Goal: Task Accomplishment & Management: Use online tool/utility

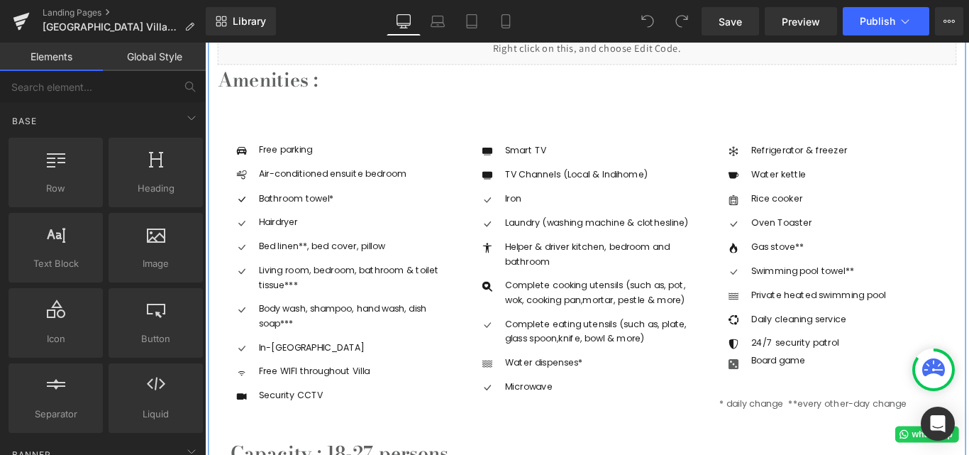
scroll to position [1348, 0]
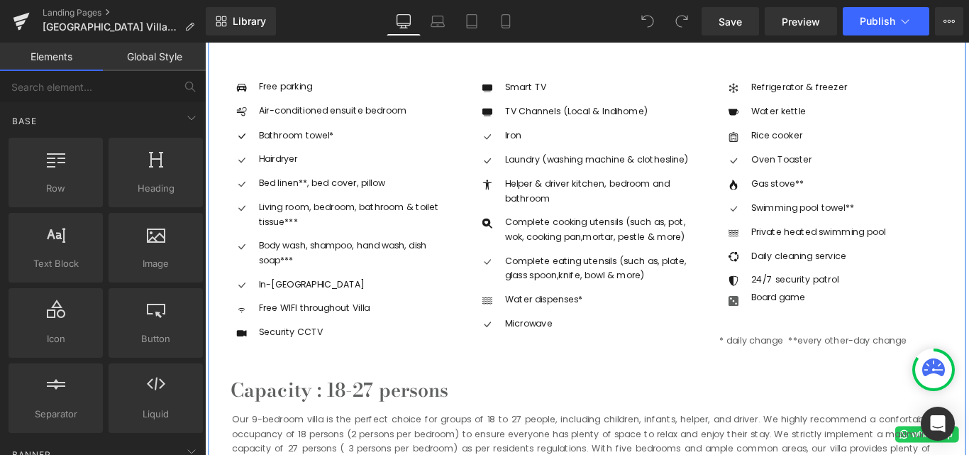
click at [568, 251] on p "Complete cooking utensils (such as, pot, wok, cooking pan, mortar, pestle & mor…" at bounding box center [652, 252] width 220 height 33
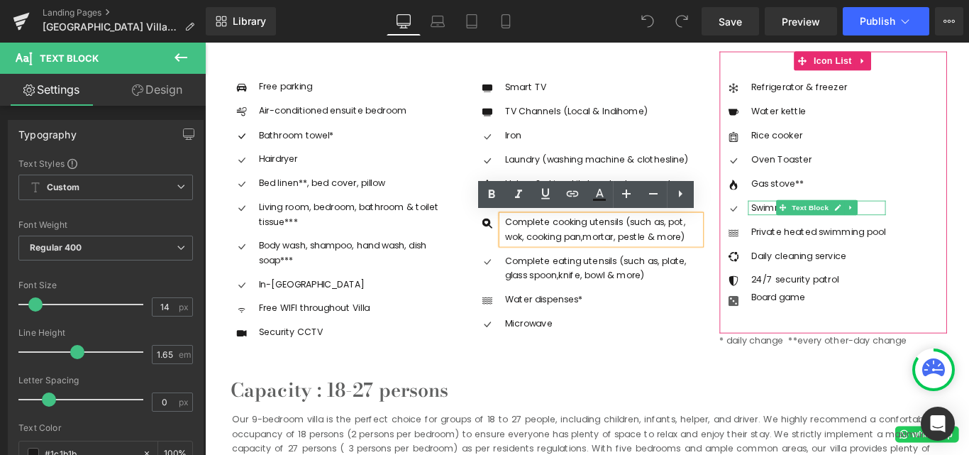
click at [829, 228] on p "Swimming pool towel**" at bounding box center [894, 228] width 151 height 16
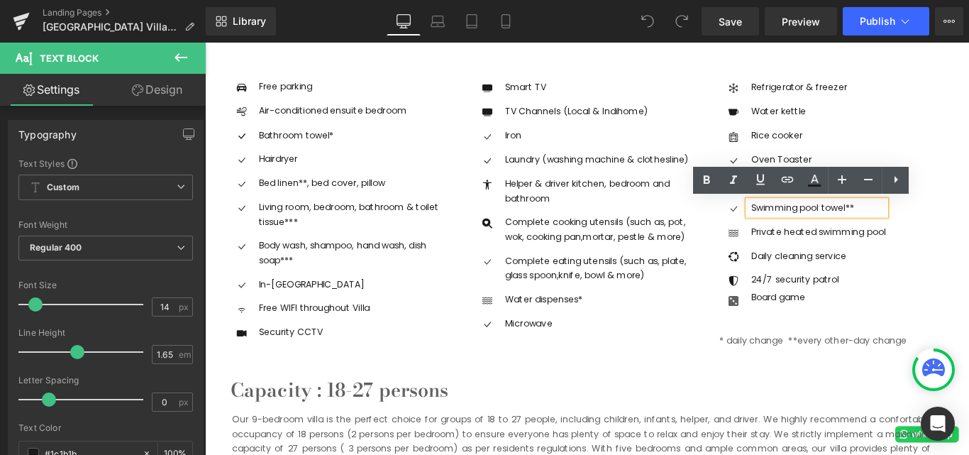
click at [969, 119] on div "Icon Refrigerator & freezer Text Block Icon Water kettle Text Block Icon Rice c…" at bounding box center [910, 215] width 255 height 263
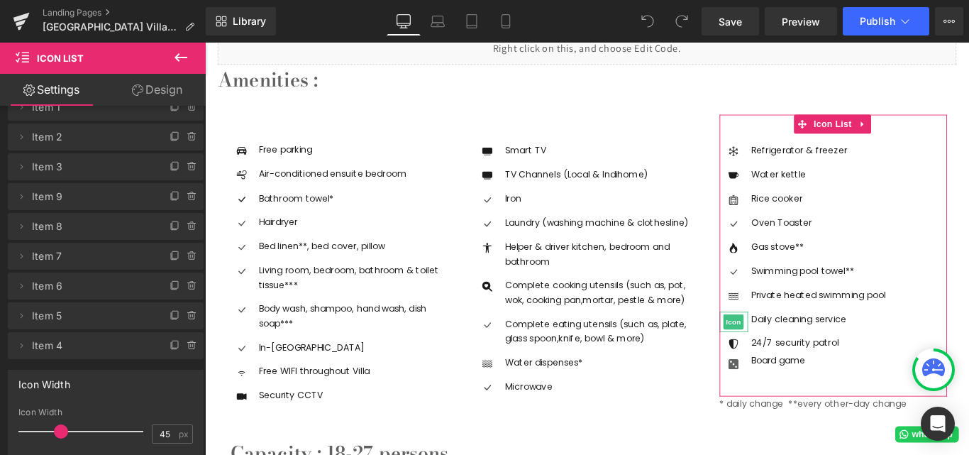
scroll to position [71, 0]
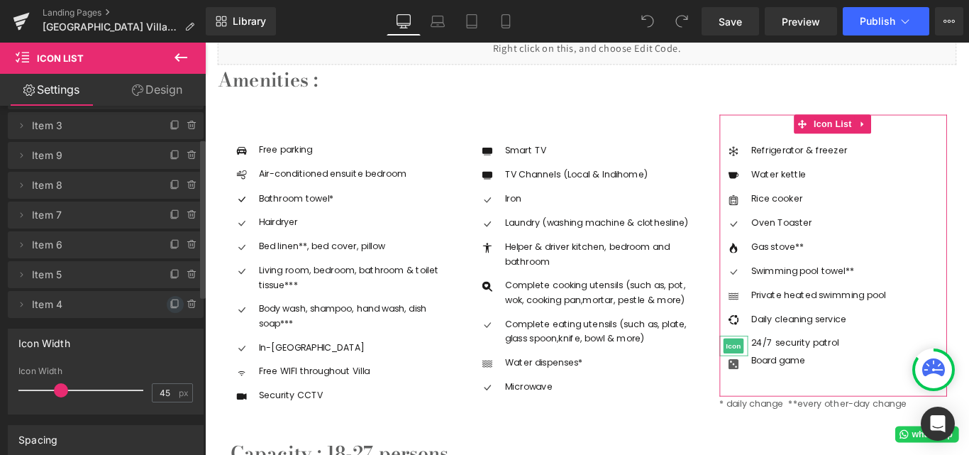
click at [168, 297] on span at bounding box center [175, 304] width 17 height 17
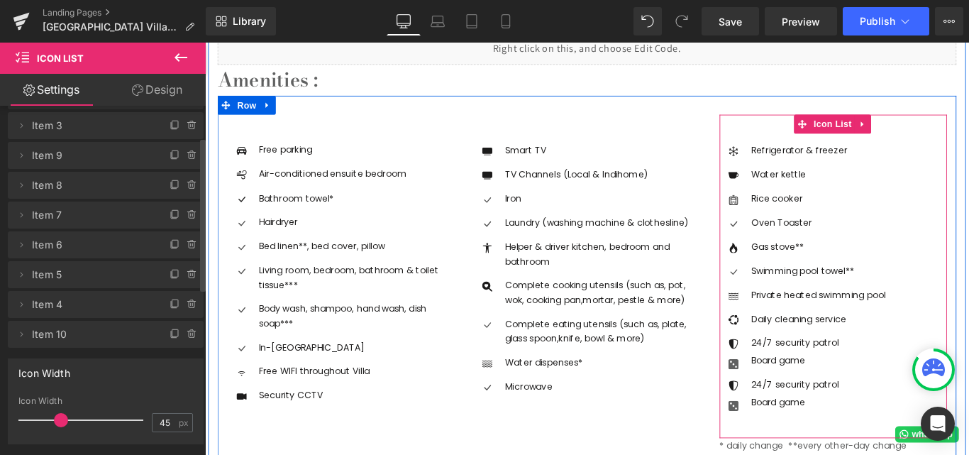
scroll to position [1348, 0]
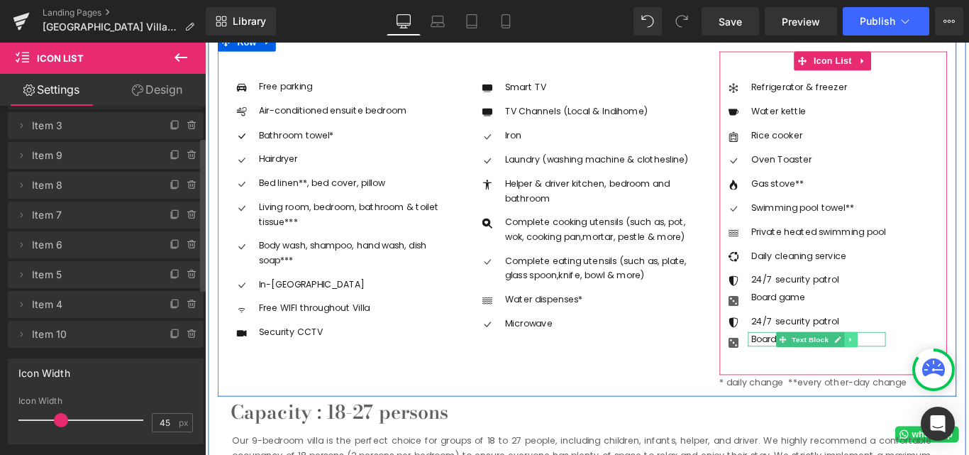
click at [928, 373] on icon at bounding box center [931, 376] width 8 height 9
click at [935, 373] on icon at bounding box center [939, 376] width 8 height 8
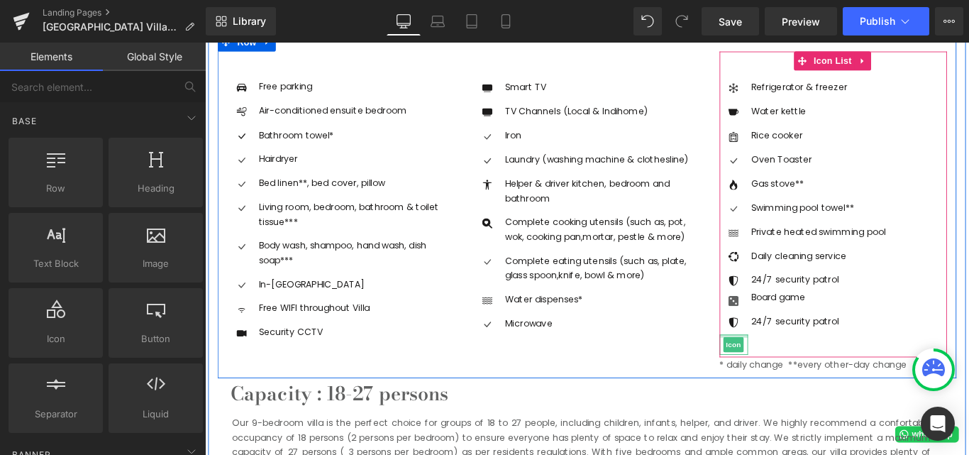
click at [793, 370] on div at bounding box center [799, 372] width 32 height 4
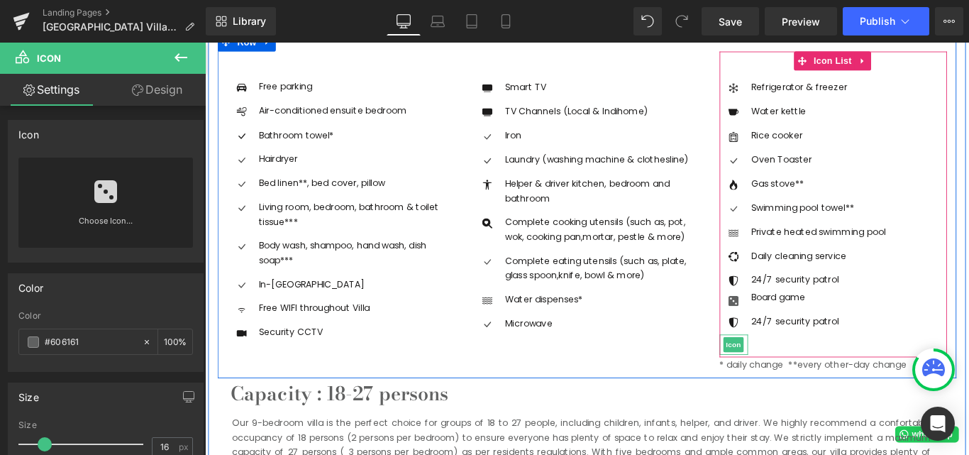
click at [796, 373] on span "Icon" at bounding box center [799, 381] width 23 height 17
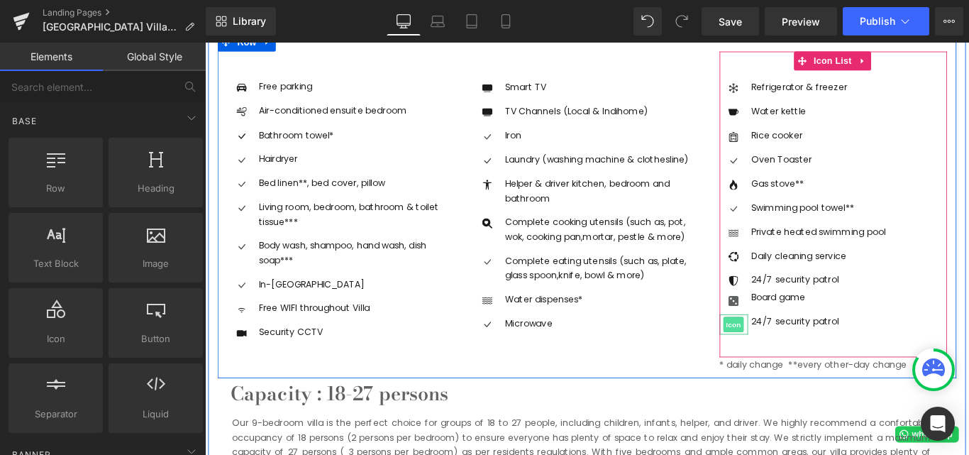
click at [793, 361] on span "Icon" at bounding box center [799, 359] width 23 height 17
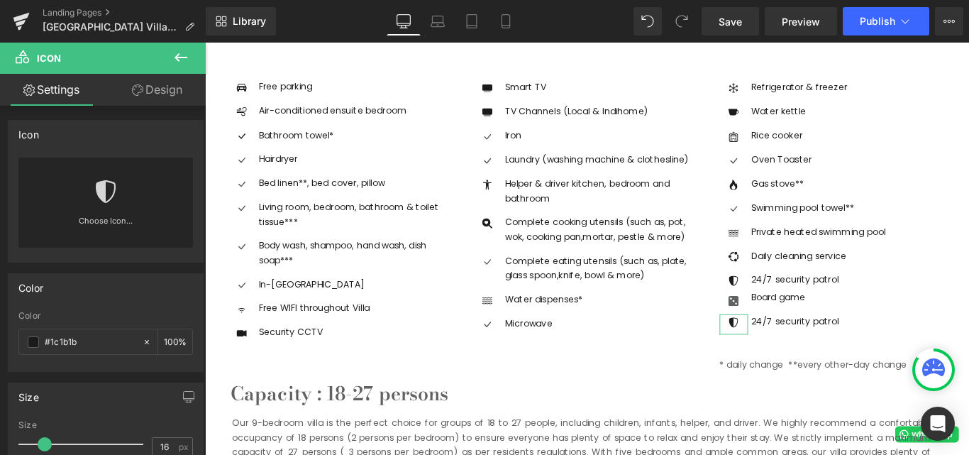
click at [142, 94] on link "Design" at bounding box center [157, 90] width 103 height 32
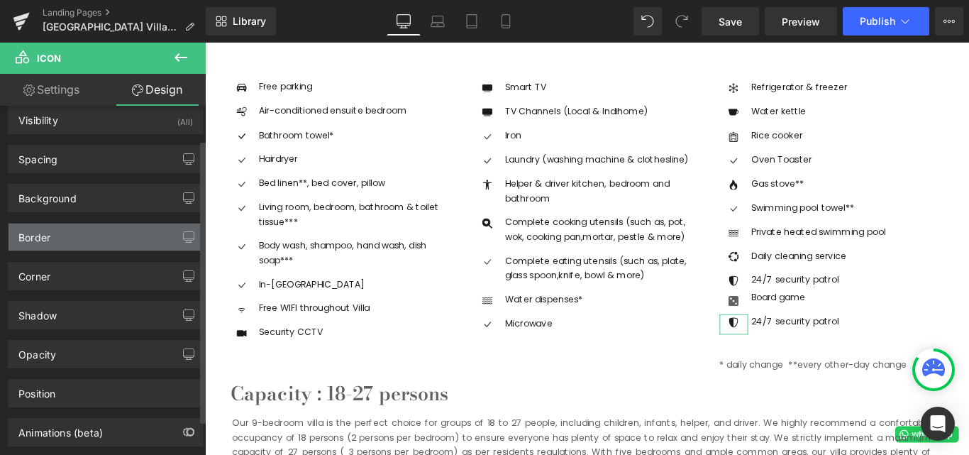
scroll to position [0, 0]
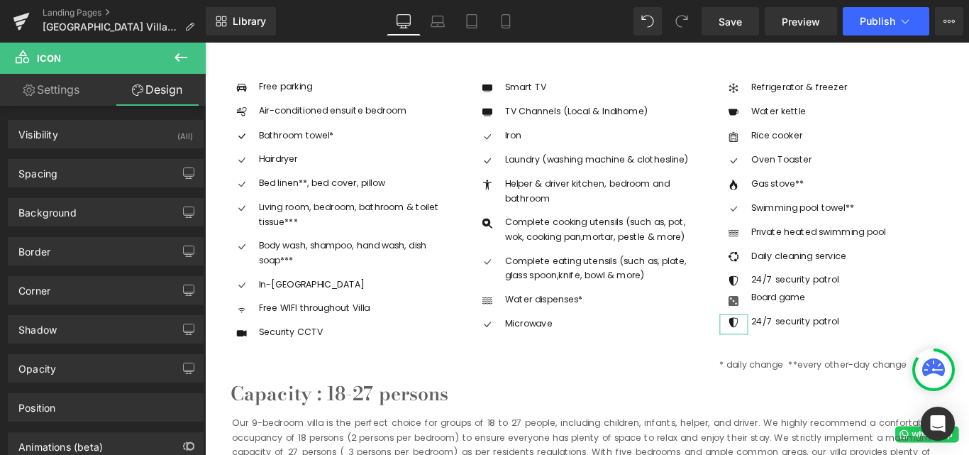
click at [61, 91] on link "Settings" at bounding box center [51, 90] width 103 height 32
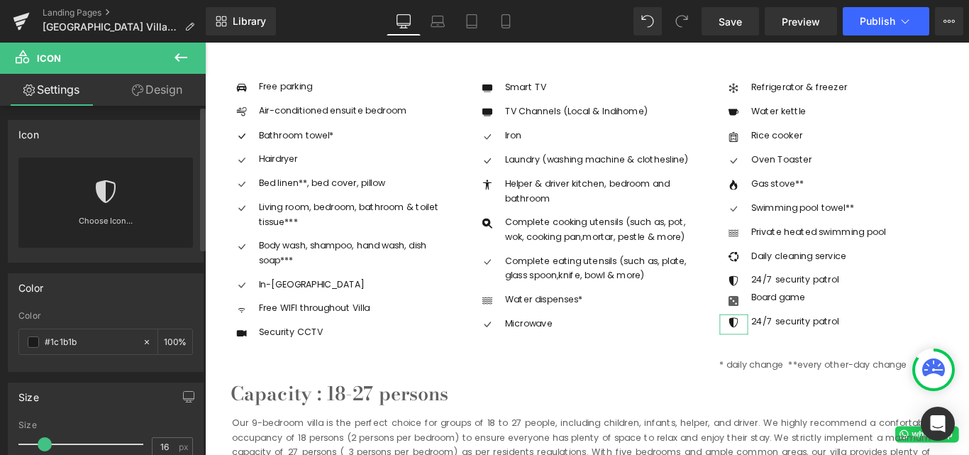
click at [84, 196] on div "Choose Icon..." at bounding box center [105, 203] width 175 height 90
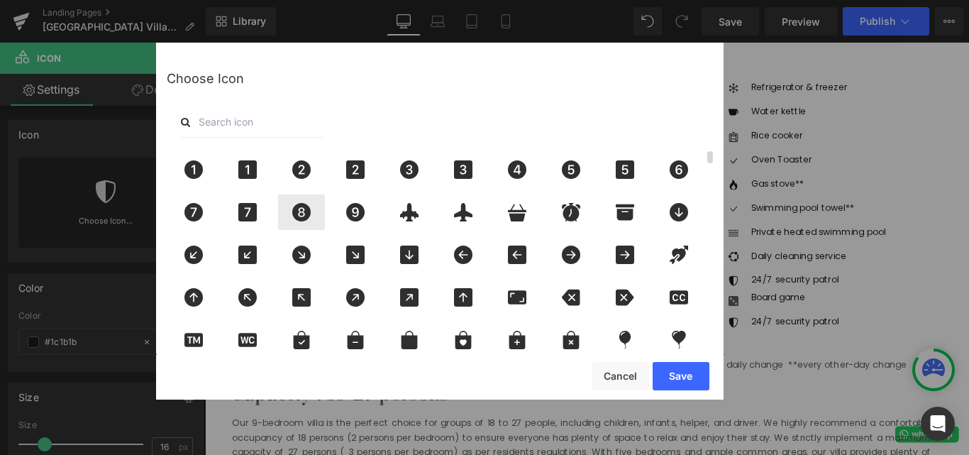
click at [306, 216] on icon at bounding box center [301, 212] width 18 height 18
drag, startPoint x: 690, startPoint y: 378, endPoint x: 660, endPoint y: 344, distance: 45.2
click at [690, 378] on button "Save" at bounding box center [681, 376] width 57 height 28
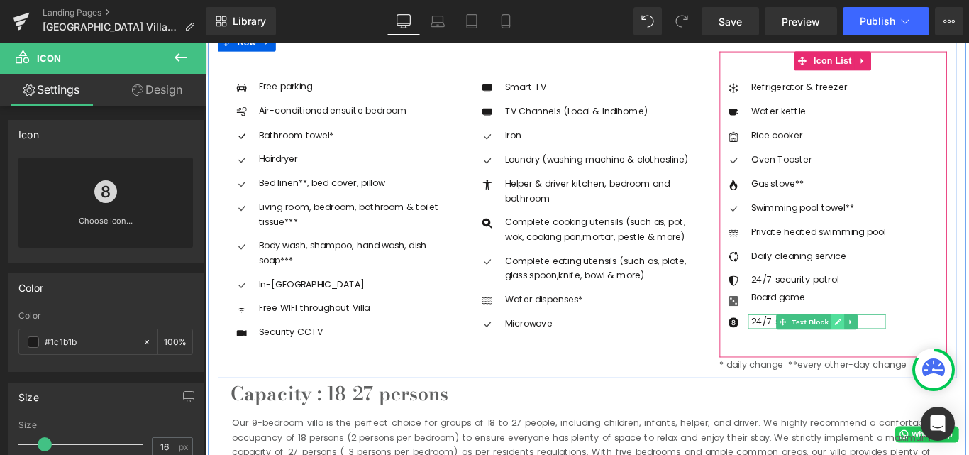
click at [913, 356] on icon at bounding box center [917, 356] width 8 height 9
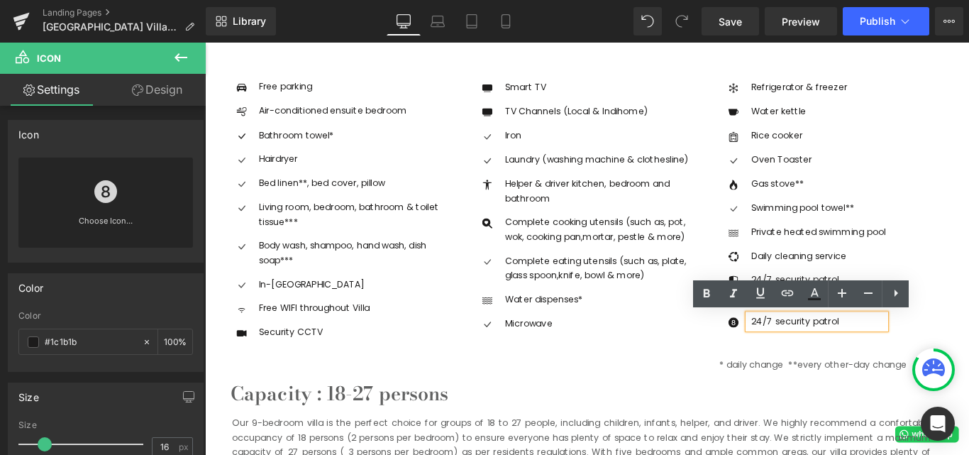
click at [912, 354] on p "24/7 security patrol" at bounding box center [894, 356] width 151 height 16
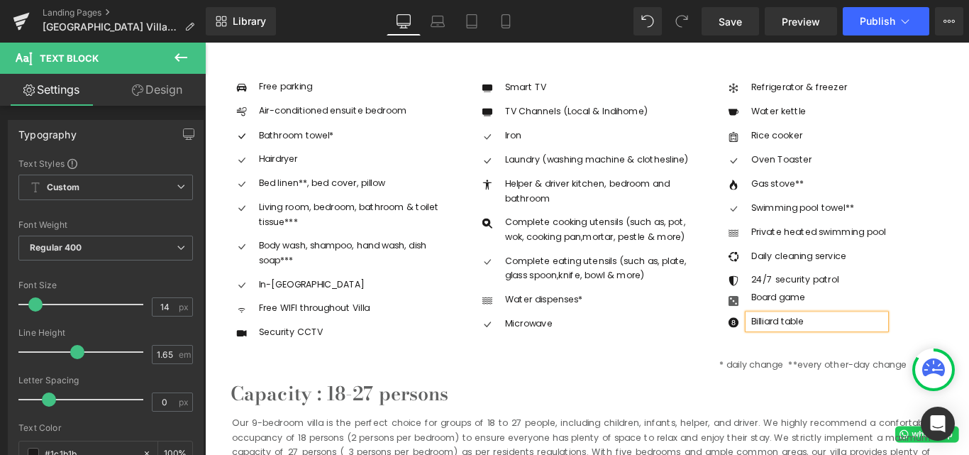
click at [740, 368] on ul "Icon Smart TV Text Block Icon TV Channels (Local & Indihome) Text Block Icon Ir…" at bounding box center [634, 230] width 255 height 292
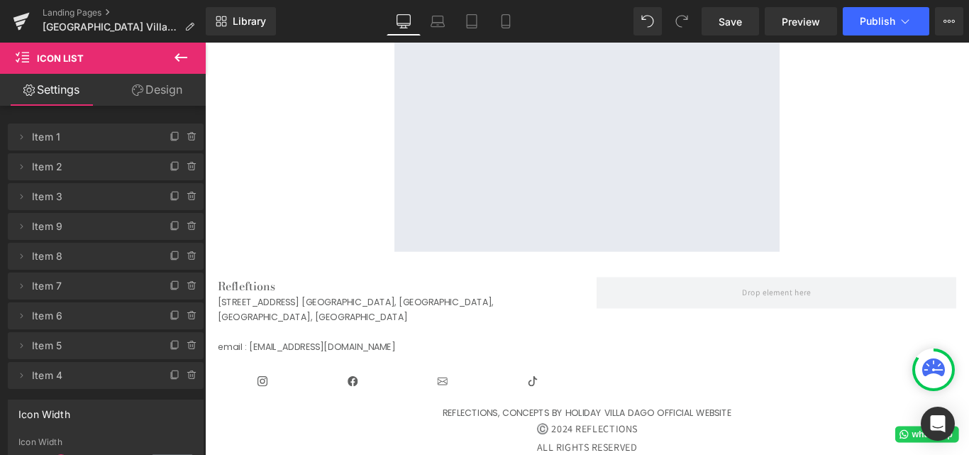
scroll to position [2910, 0]
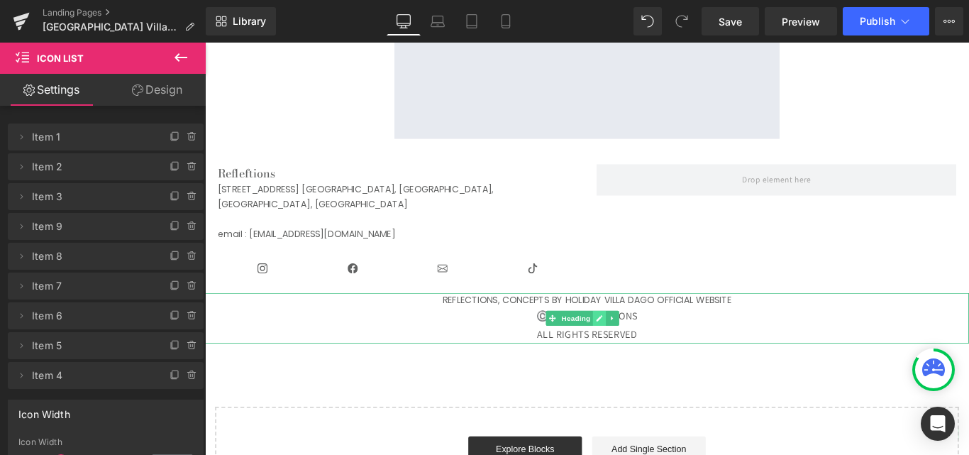
click at [651, 357] on link at bounding box center [648, 351] width 15 height 17
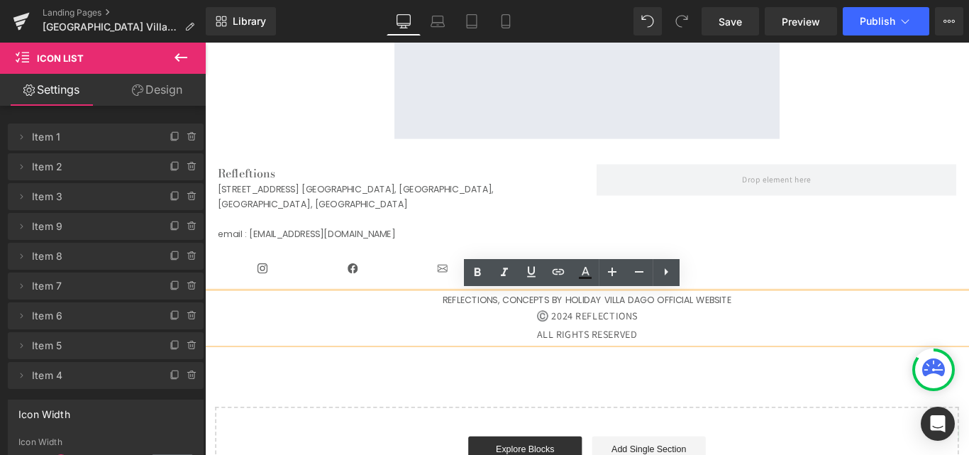
click at [607, 350] on div "©️ 2024 REFLECTIONS" at bounding box center [634, 350] width 859 height 21
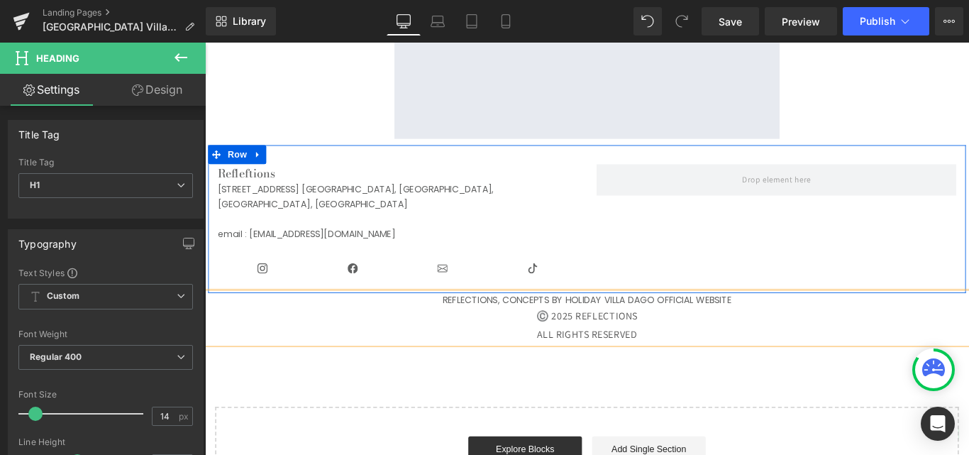
click at [653, 286] on div "Refleftions Heading Jalan Raya Resort No.10, Mekarsaluyu, Kec. Cimenyan, Kabupa…" at bounding box center [635, 241] width 852 height 166
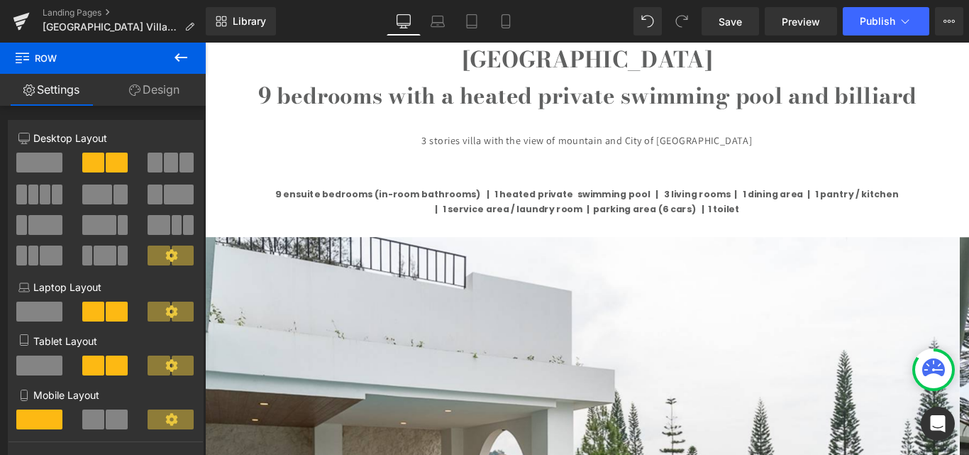
scroll to position [0, 0]
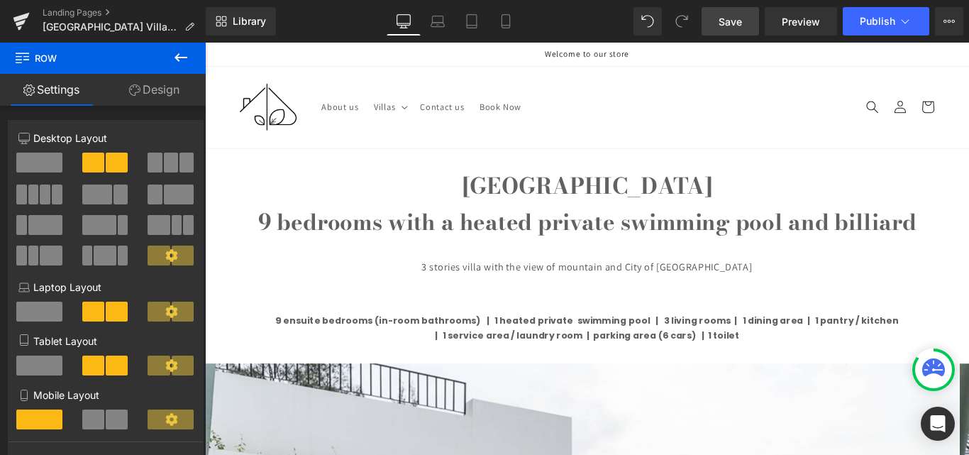
click at [720, 22] on span "Save" at bounding box center [730, 21] width 23 height 15
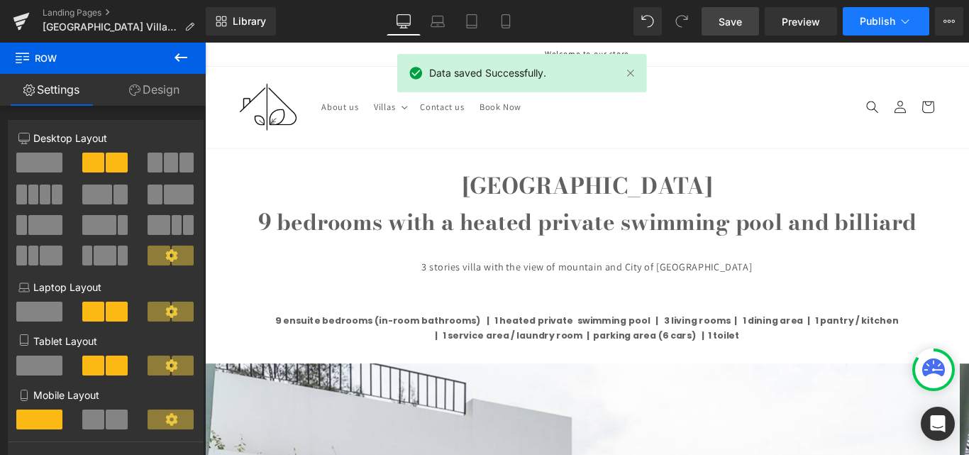
click at [873, 19] on span "Publish" at bounding box center [877, 21] width 35 height 11
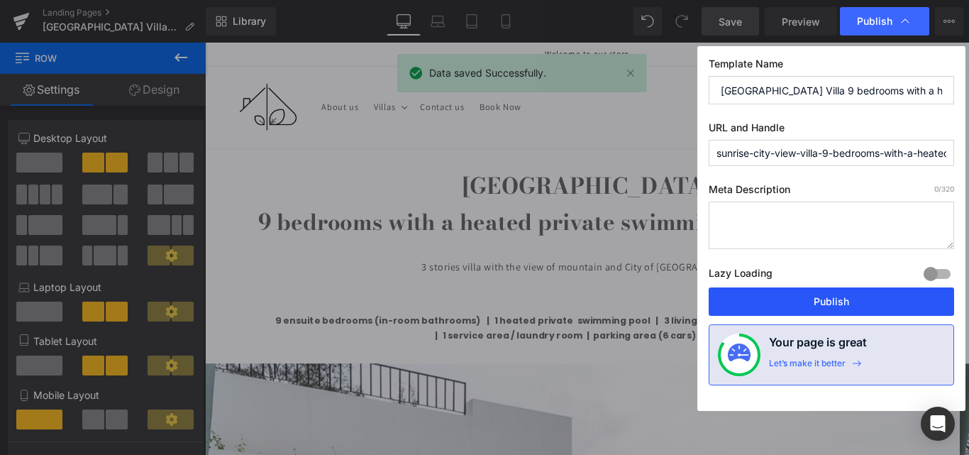
click at [811, 302] on button "Publish" at bounding box center [832, 301] width 246 height 28
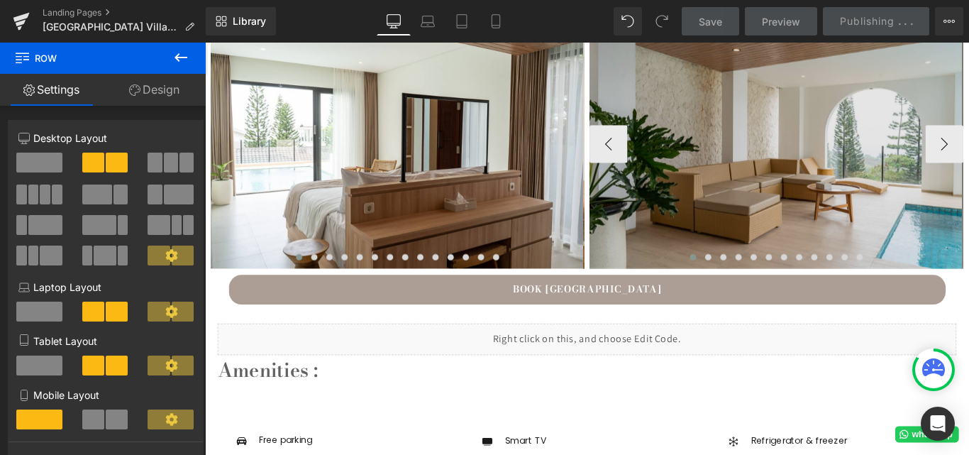
scroll to position [1064, 0]
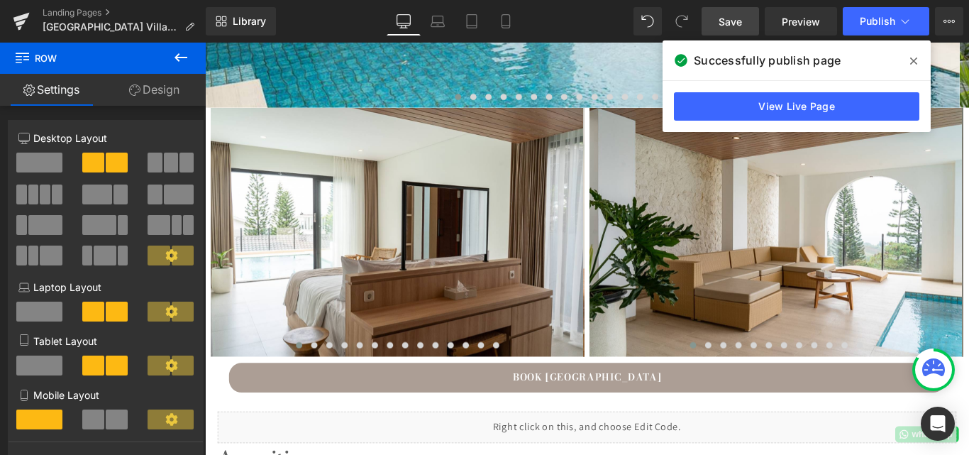
scroll to position [852, 0]
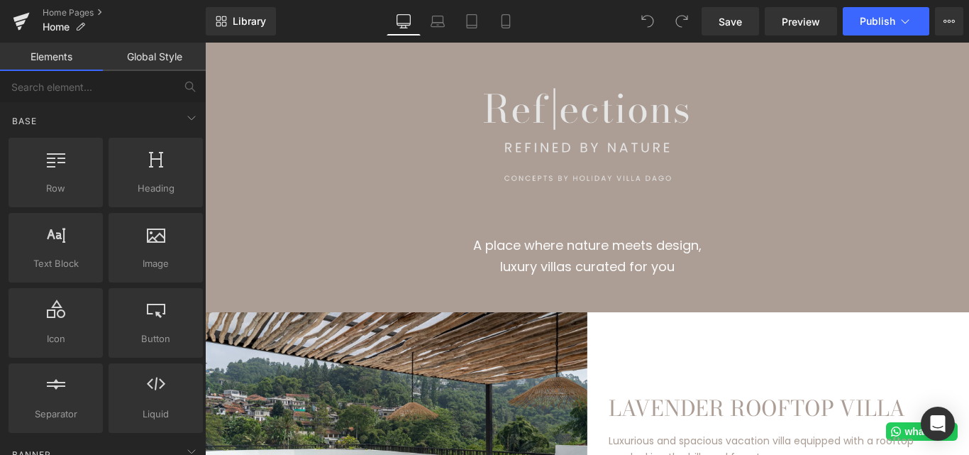
scroll to position [852, 0]
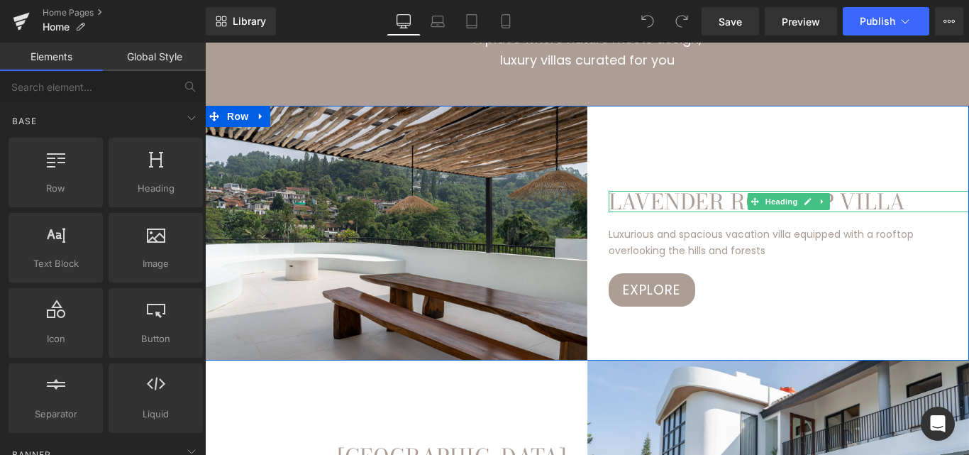
click at [710, 198] on h1 "LAVENDER ROOFTOP VILLA" at bounding box center [789, 201] width 361 height 21
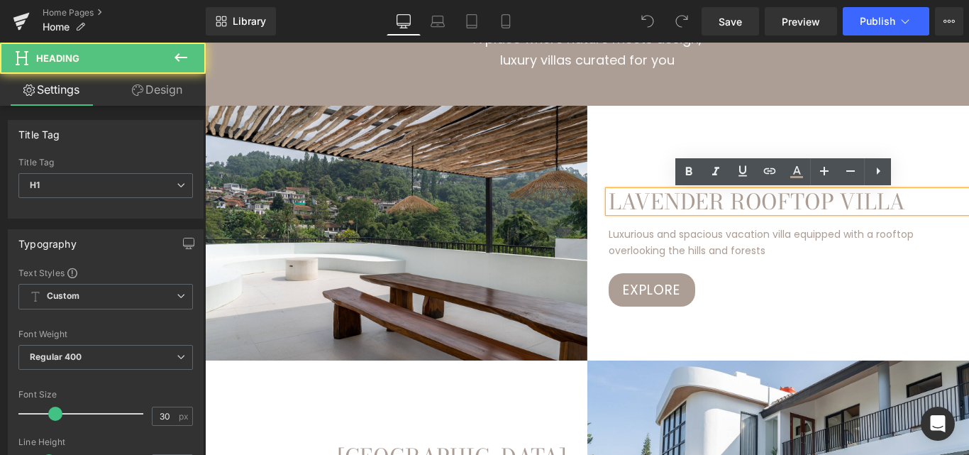
click at [862, 200] on h1 "LAVENDER ROOFTOP VILLA" at bounding box center [789, 201] width 361 height 21
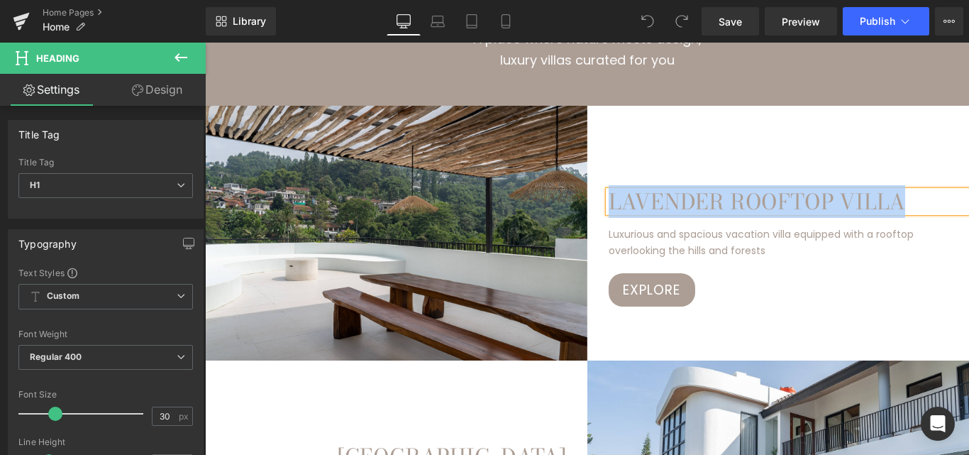
paste div
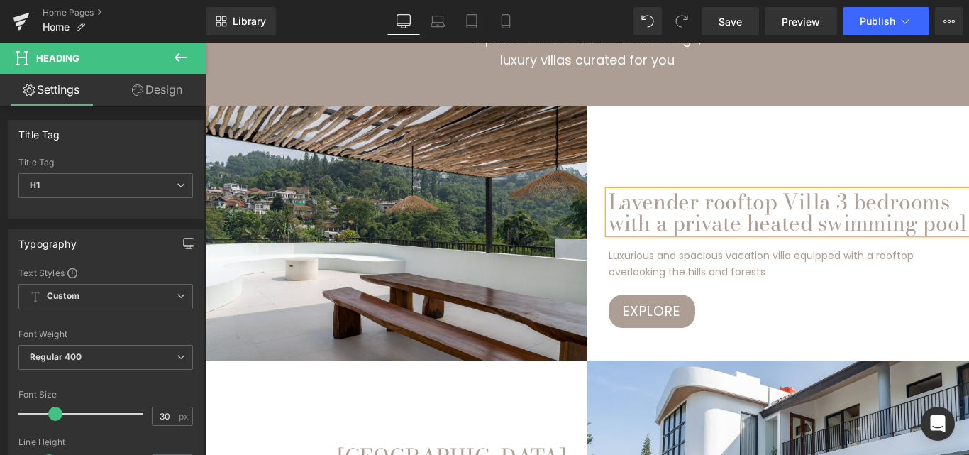
click at [656, 143] on div "Lavender rooftop Villa 3 bedrooms with a private heated swimming pool Heading L…" at bounding box center [779, 217] width 383 height 222
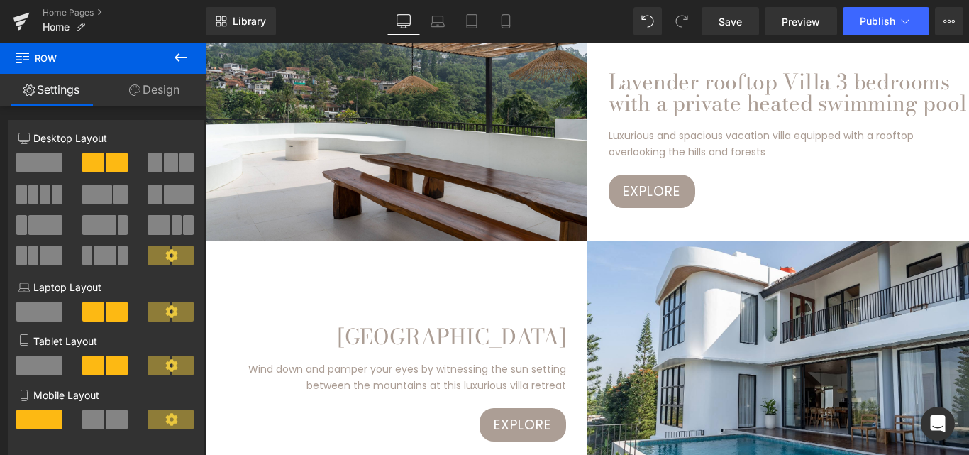
scroll to position [994, 0]
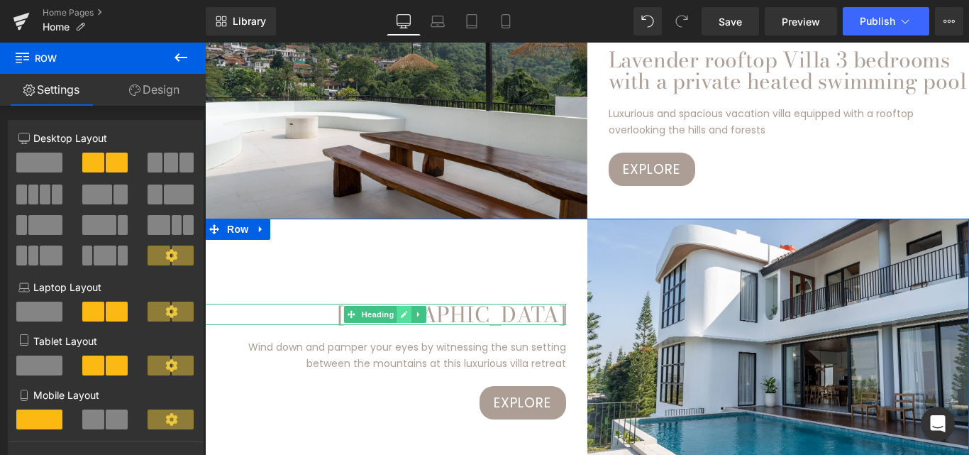
click at [402, 312] on icon at bounding box center [404, 314] width 7 height 7
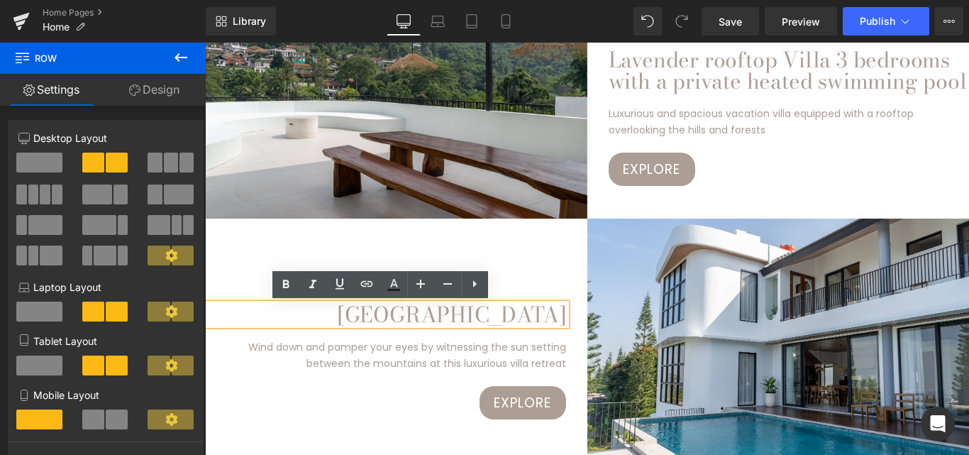
click at [402, 312] on h1 "[GEOGRAPHIC_DATA]" at bounding box center [385, 314] width 361 height 21
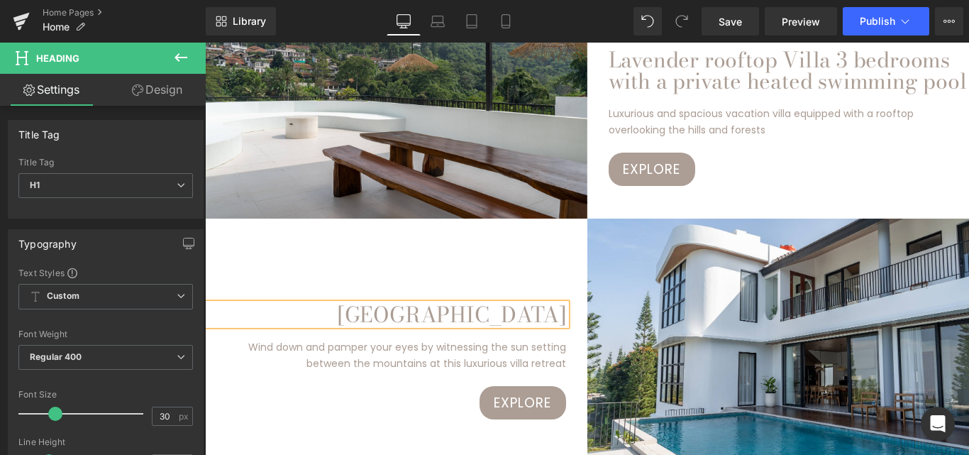
paste div
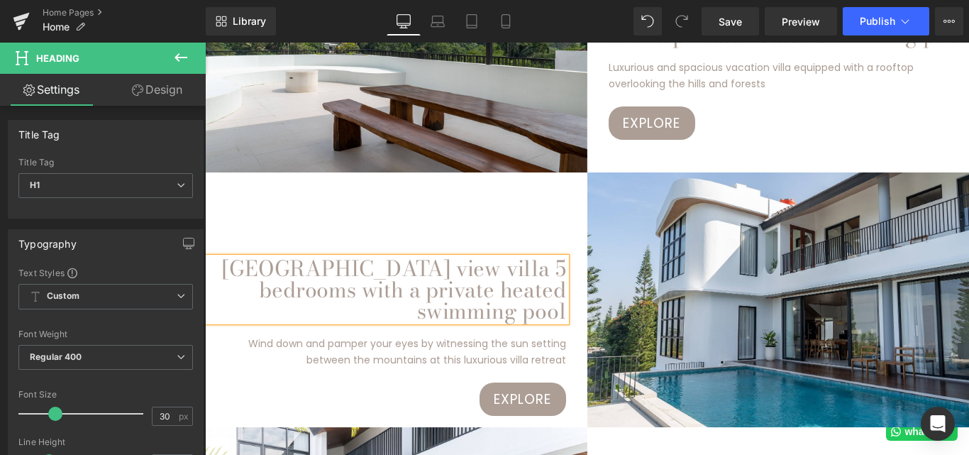
scroll to position [1064, 0]
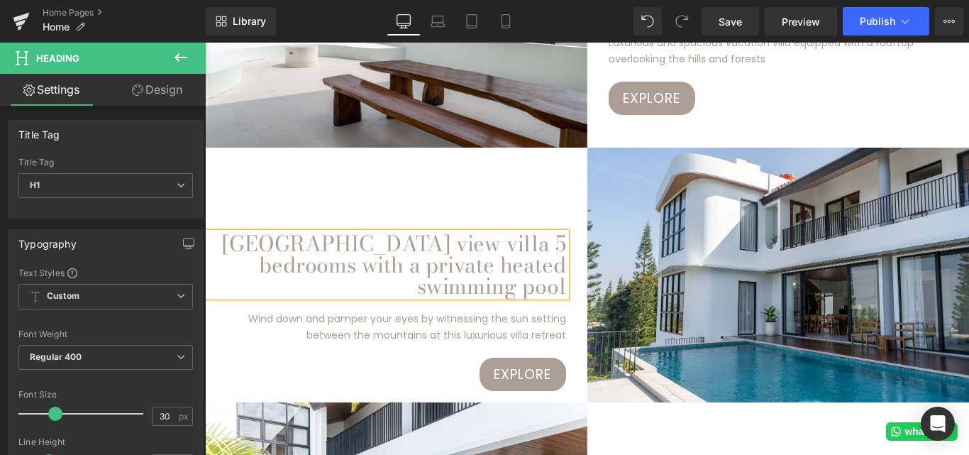
click at [257, 241] on h1 "[GEOGRAPHIC_DATA] view villa 5 bedrooms with a private heated swimming pool" at bounding box center [385, 265] width 361 height 64
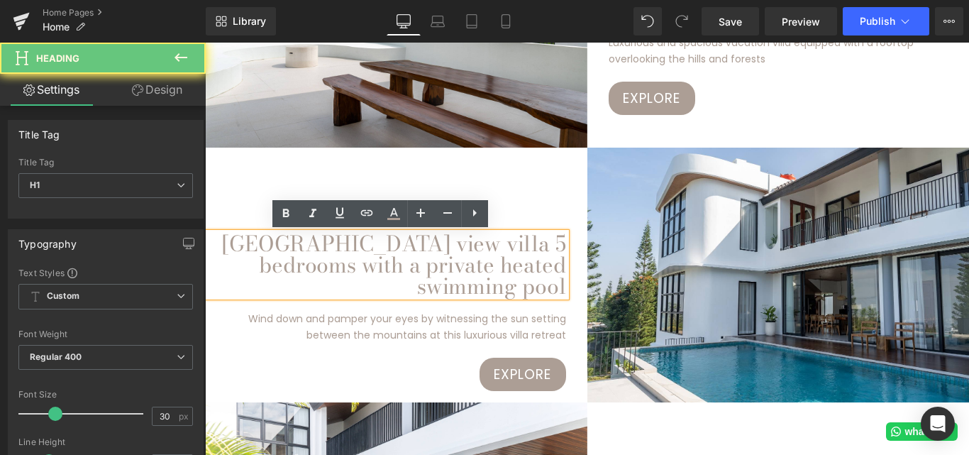
click at [238, 241] on h1 "[GEOGRAPHIC_DATA] view villa 5 bedrooms with a private heated swimming pool" at bounding box center [385, 265] width 361 height 64
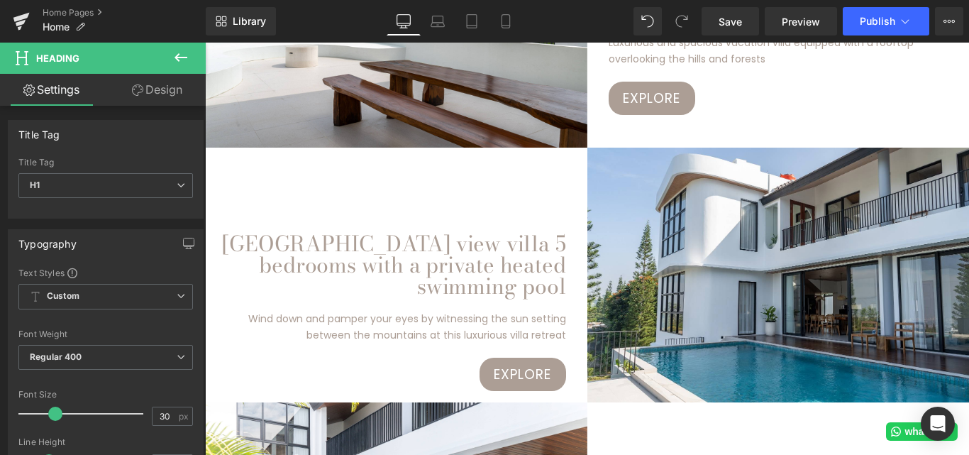
click at [153, 92] on link "Design" at bounding box center [157, 90] width 103 height 32
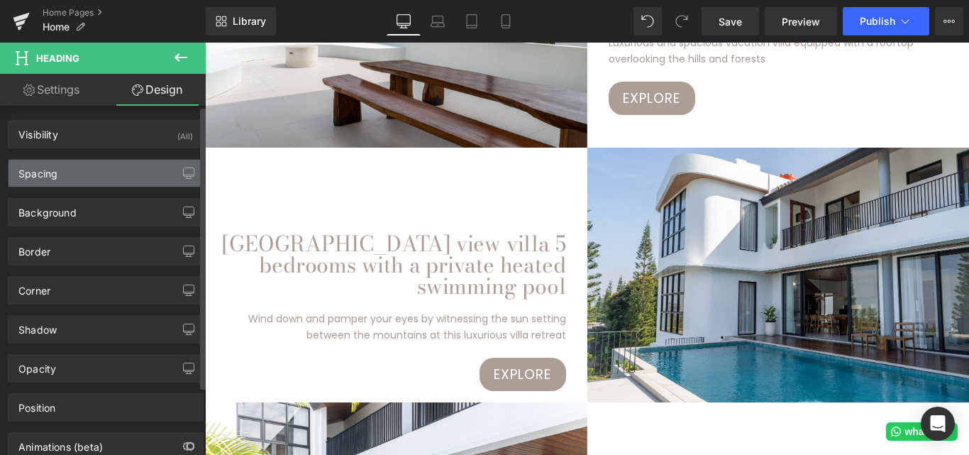
click at [95, 170] on div "Spacing" at bounding box center [106, 173] width 194 height 27
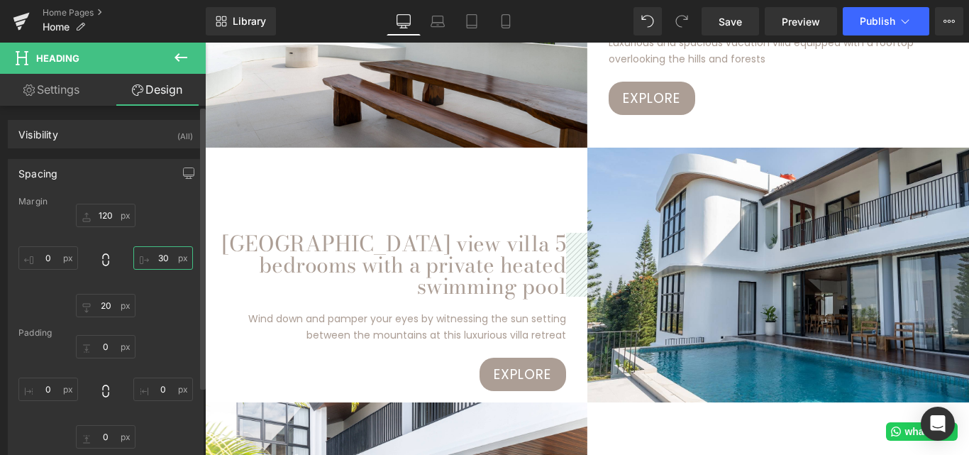
click at [158, 260] on input "text" at bounding box center [163, 257] width 60 height 23
type input "q"
type input "0"
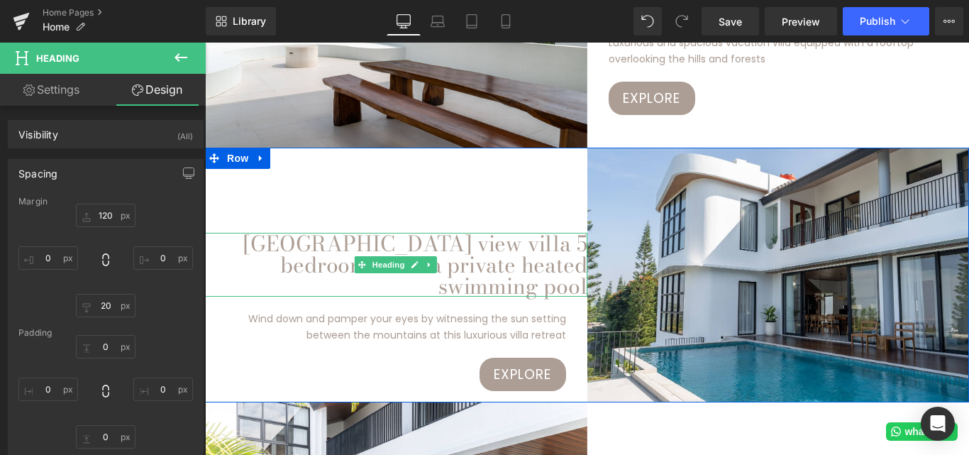
click at [318, 207] on div "[GEOGRAPHIC_DATA] view villa 5 bedrooms with a private heated swimming pool Hea…" at bounding box center [396, 269] width 383 height 243
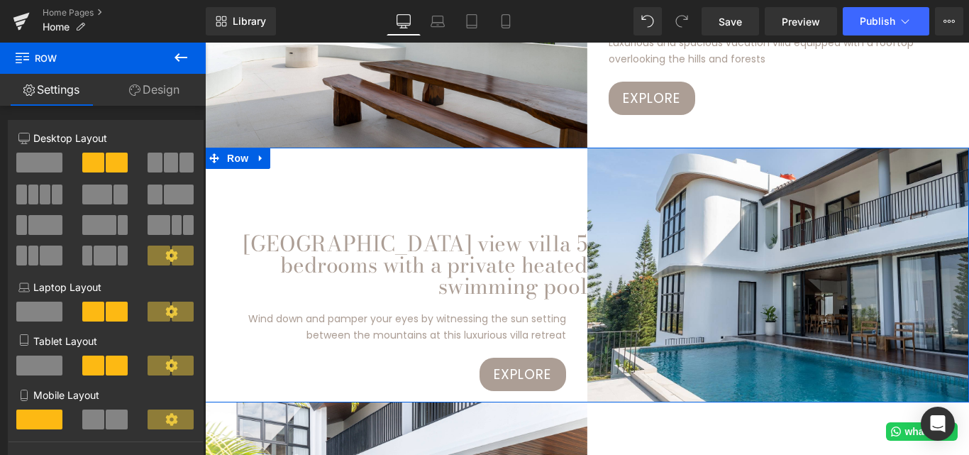
click at [153, 86] on link "Design" at bounding box center [154, 90] width 103 height 32
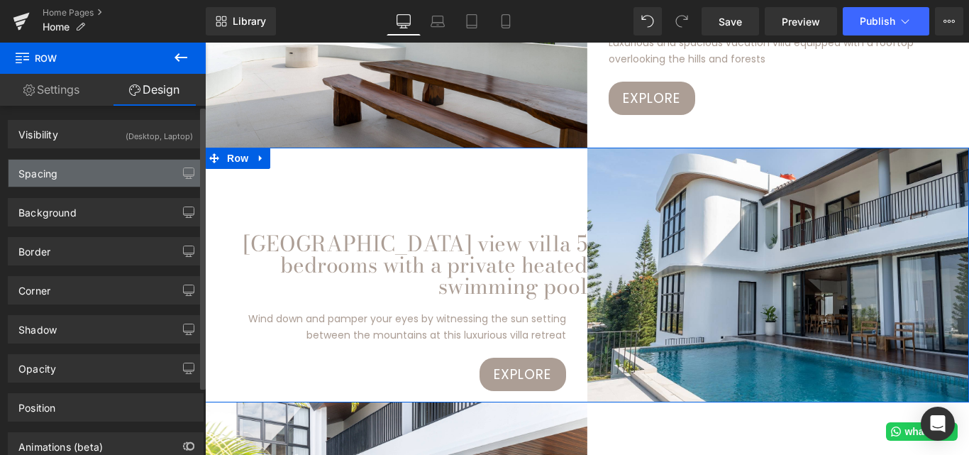
click at [75, 174] on div "Spacing" at bounding box center [106, 173] width 194 height 27
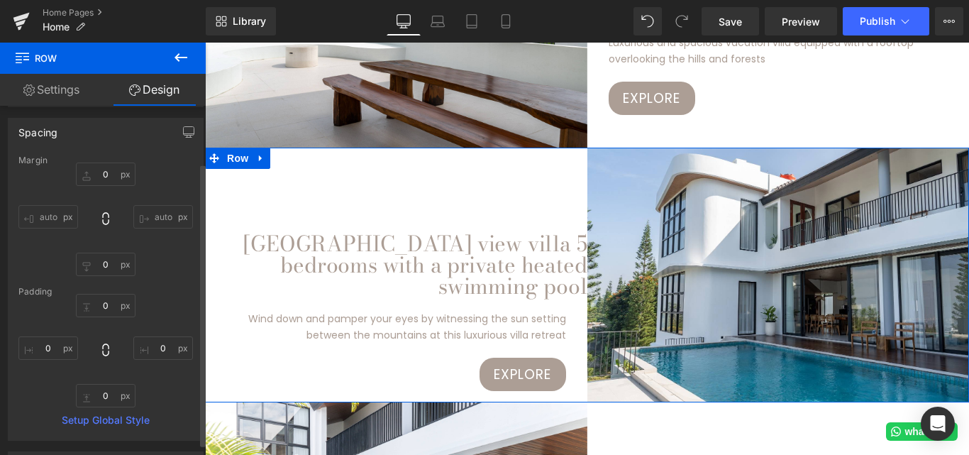
scroll to position [71, 0]
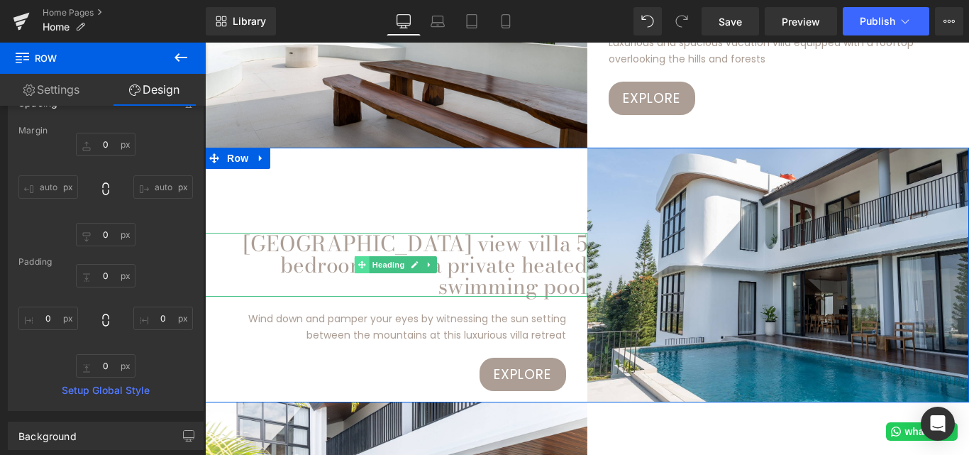
click at [358, 256] on span at bounding box center [362, 264] width 15 height 17
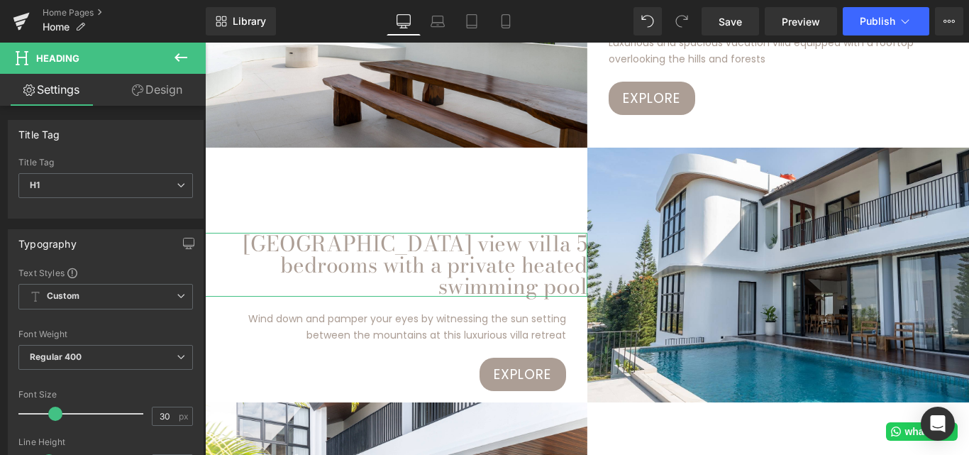
click at [125, 96] on link "Design" at bounding box center [157, 90] width 103 height 32
click at [0, 0] on div "Spacing" at bounding box center [0, 0] width 0 height 0
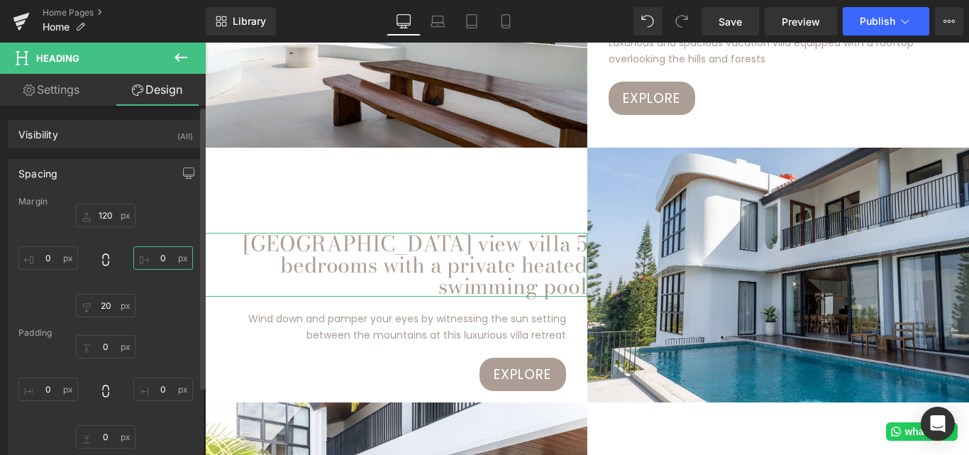
click at [167, 258] on input "text" at bounding box center [163, 257] width 60 height 23
type input "1"
type input "8"
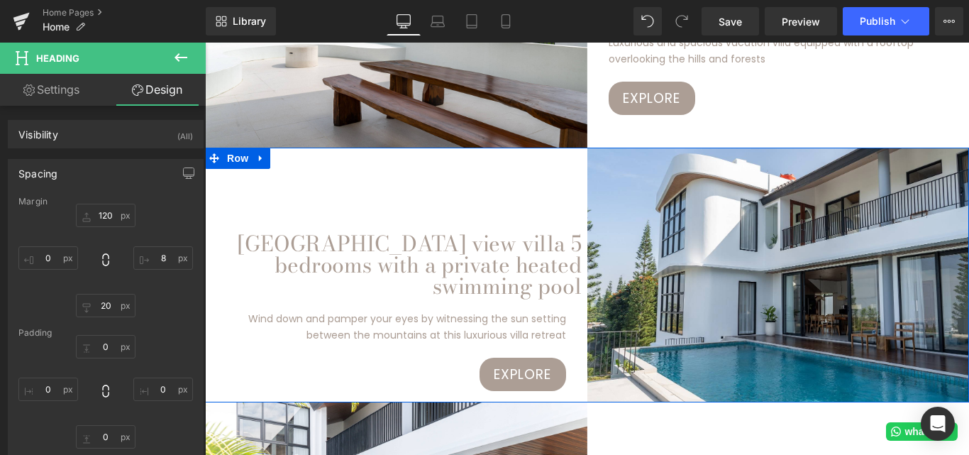
click at [311, 211] on div "[GEOGRAPHIC_DATA] view villa 5 bedrooms with a private heated swimming pool Hea…" at bounding box center [396, 269] width 383 height 243
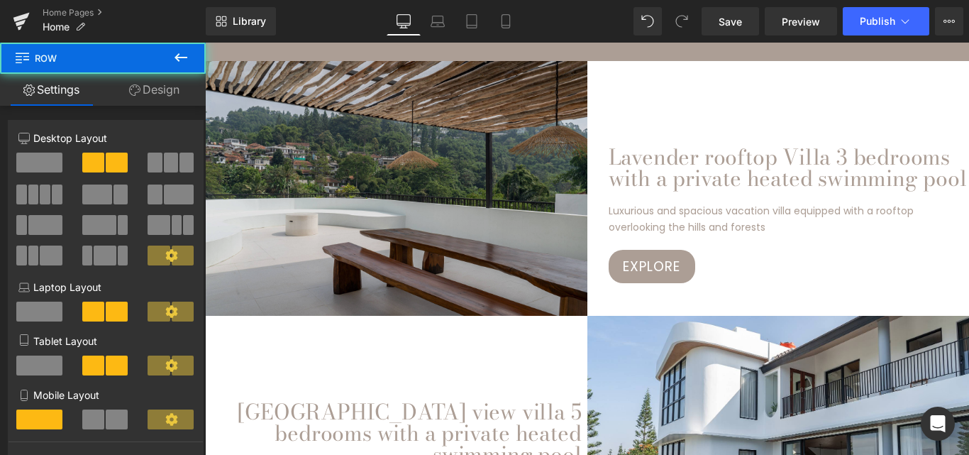
scroll to position [852, 0]
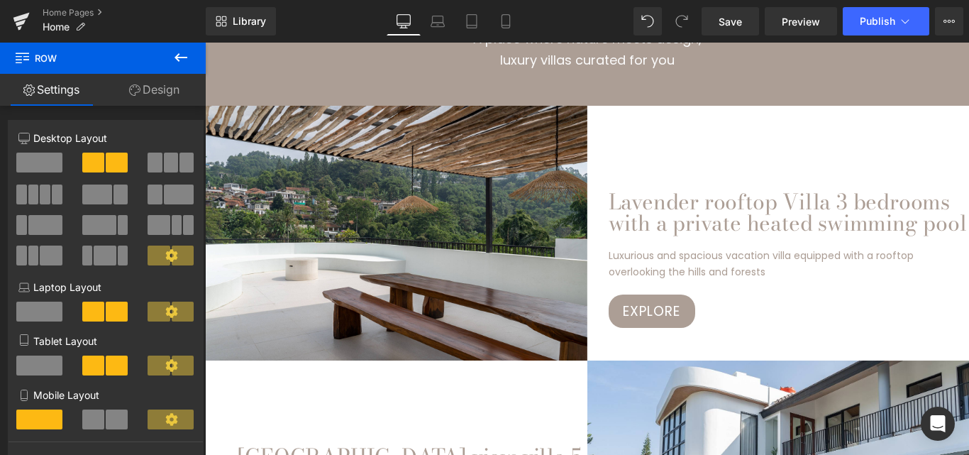
click at [609, 201] on h1 "Lavender rooftop Villa 3 bedrooms with a private heated swimming pool" at bounding box center [789, 212] width 361 height 43
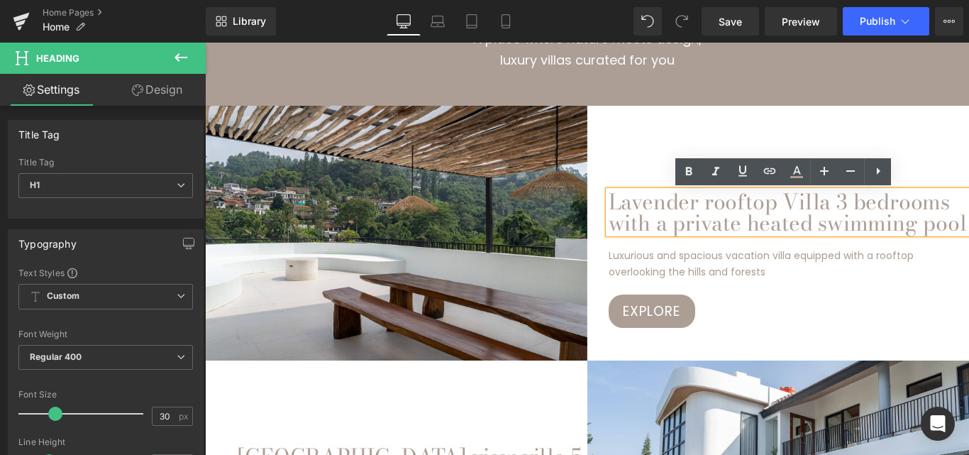
click at [180, 89] on link "Design" at bounding box center [157, 90] width 103 height 32
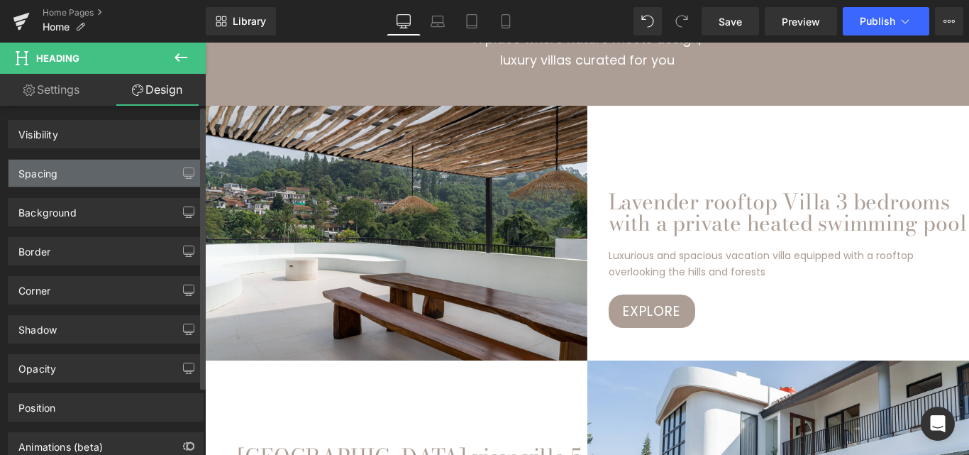
click at [88, 175] on div "Spacing" at bounding box center [106, 173] width 194 height 27
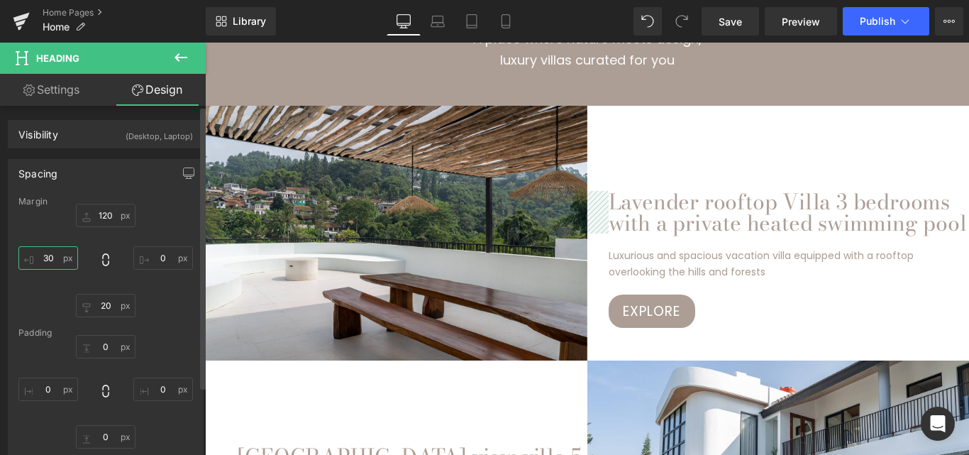
click at [57, 257] on input "text" at bounding box center [48, 257] width 60 height 23
type input "30"
type input "20"
click at [165, 297] on div "20" at bounding box center [105, 261] width 175 height 114
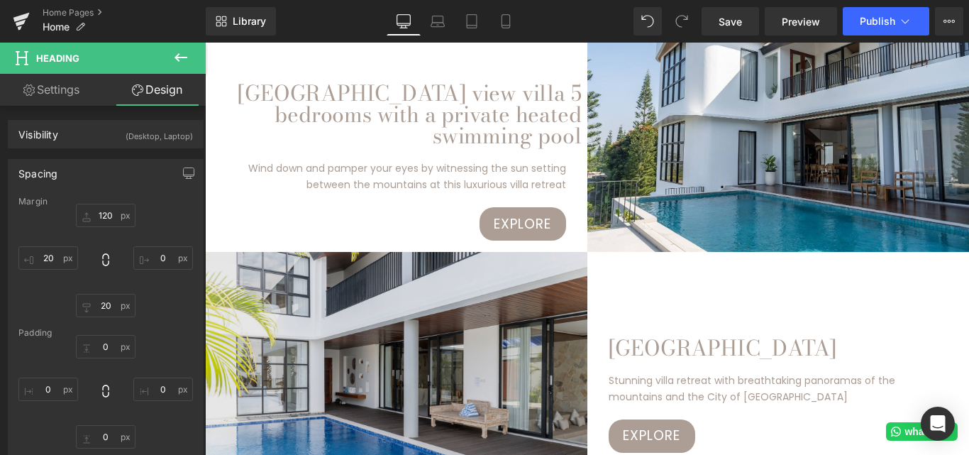
scroll to position [1277, 0]
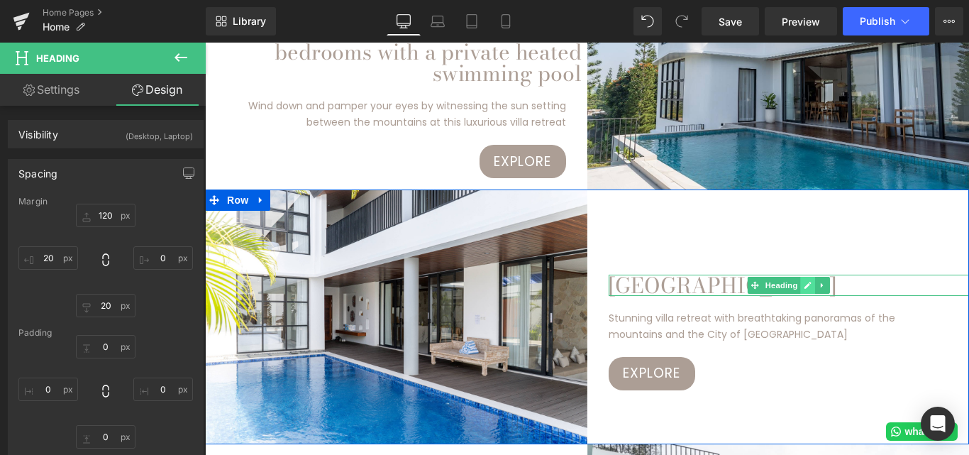
click at [805, 285] on icon at bounding box center [808, 285] width 7 height 7
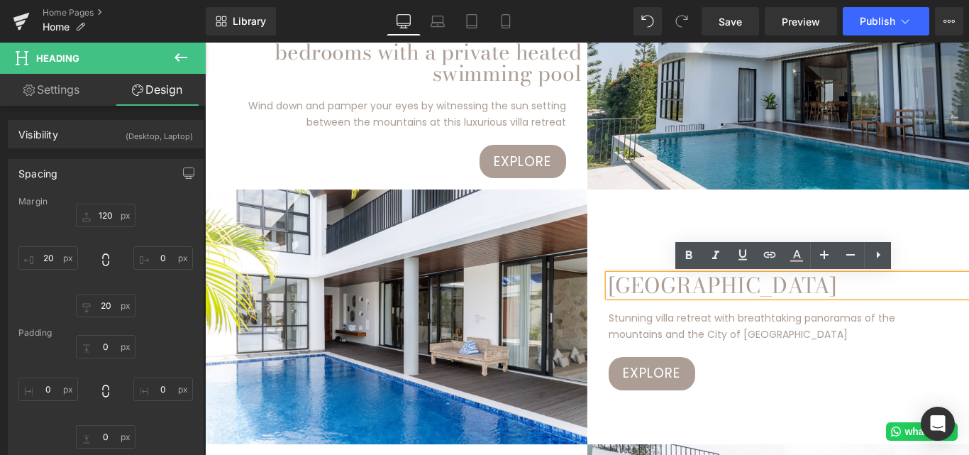
click at [749, 290] on h1 "[GEOGRAPHIC_DATA]" at bounding box center [789, 285] width 361 height 21
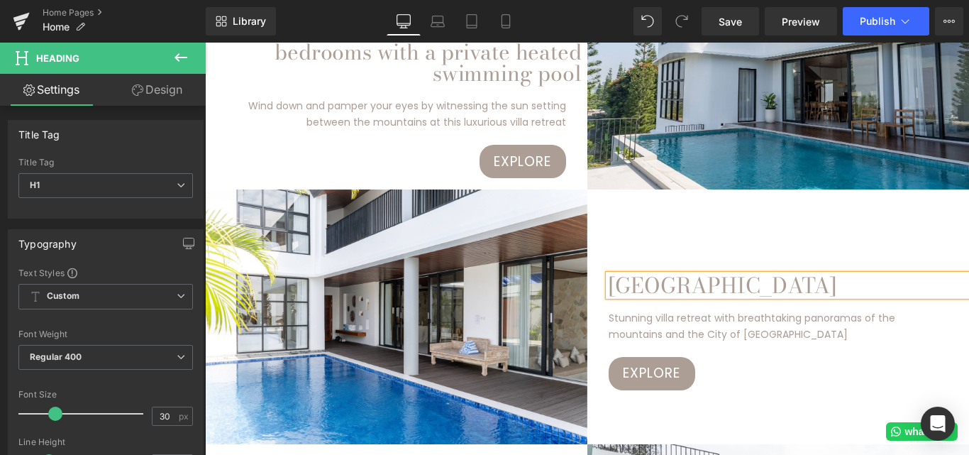
paste div
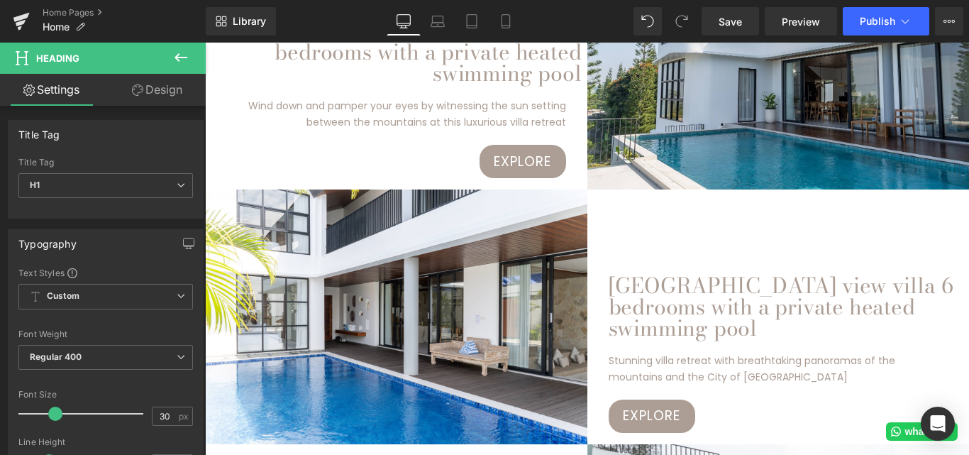
click at [153, 89] on link "Design" at bounding box center [157, 90] width 103 height 32
click at [0, 0] on div "Spacing" at bounding box center [0, 0] width 0 height 0
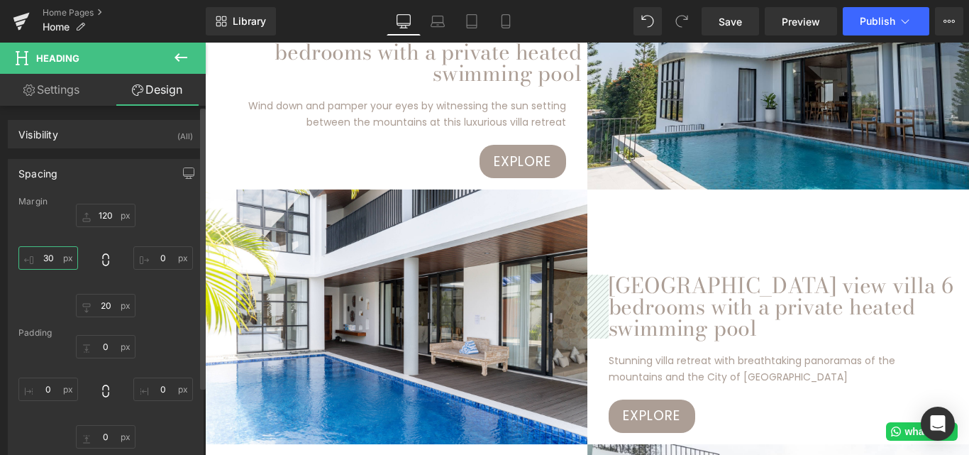
click at [54, 263] on input "text" at bounding box center [48, 257] width 60 height 23
type input "20"
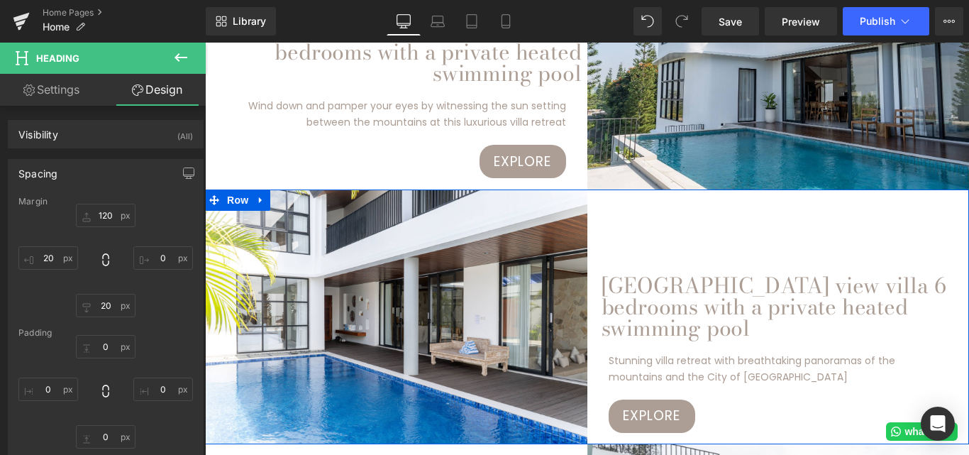
click at [673, 228] on div "[GEOGRAPHIC_DATA] view villa 6 bedrooms with a private heated swimming pool Hea…" at bounding box center [779, 310] width 383 height 243
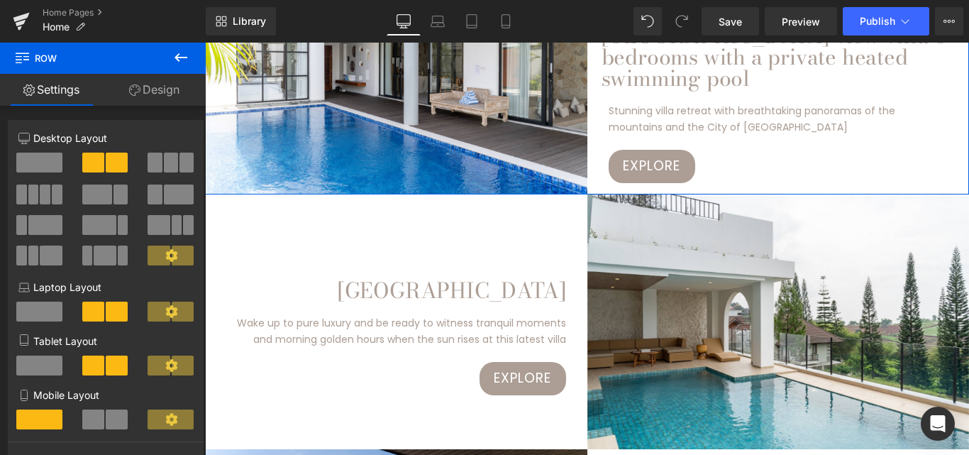
scroll to position [1561, 0]
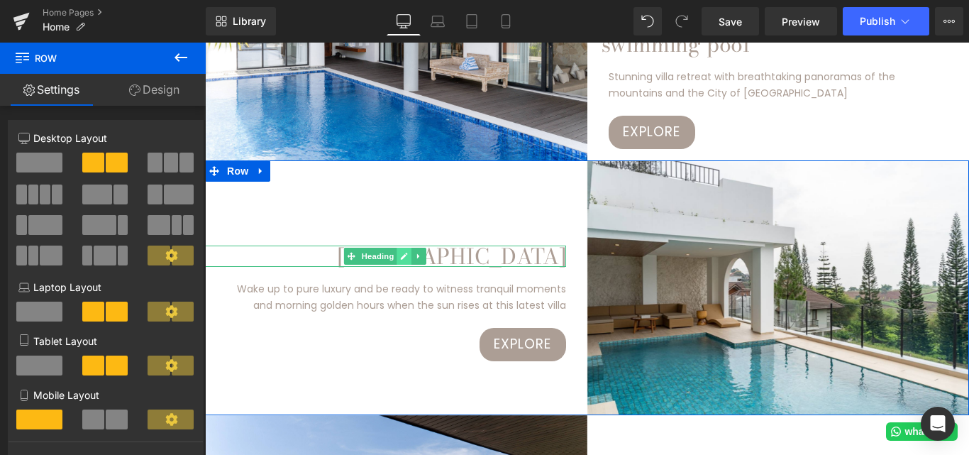
click at [401, 253] on icon at bounding box center [405, 256] width 8 height 9
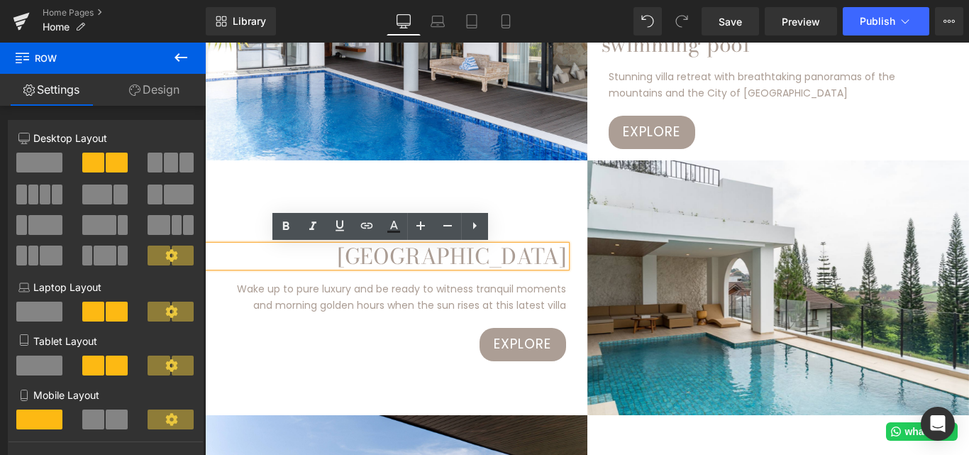
click at [398, 254] on h1 "[GEOGRAPHIC_DATA]" at bounding box center [385, 256] width 361 height 21
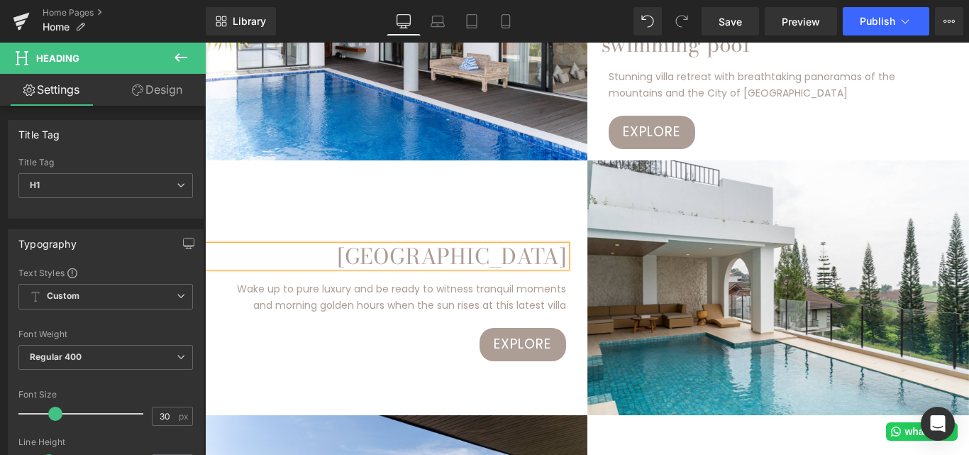
paste div
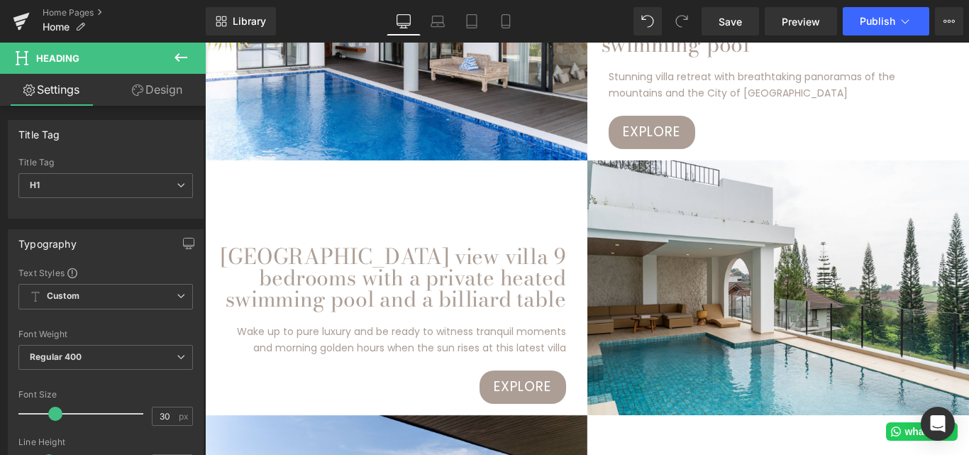
click at [167, 98] on link "Design" at bounding box center [157, 90] width 103 height 32
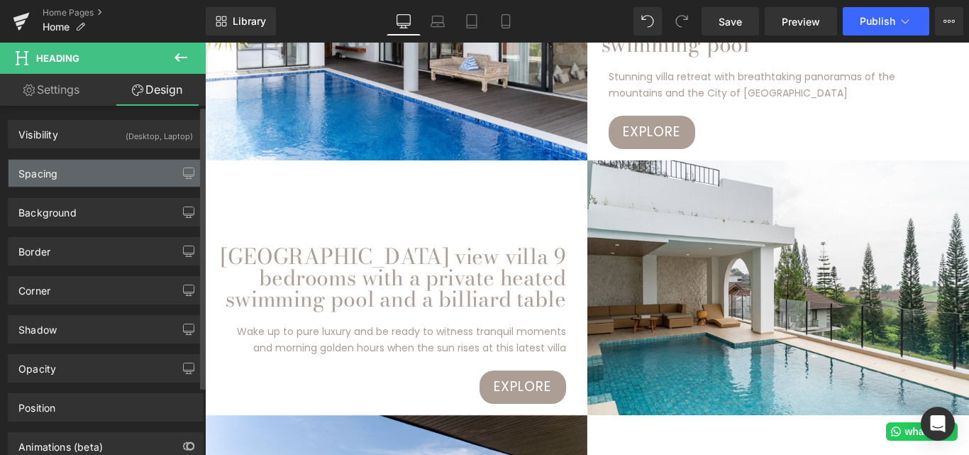
click at [68, 167] on div "Spacing" at bounding box center [106, 173] width 194 height 27
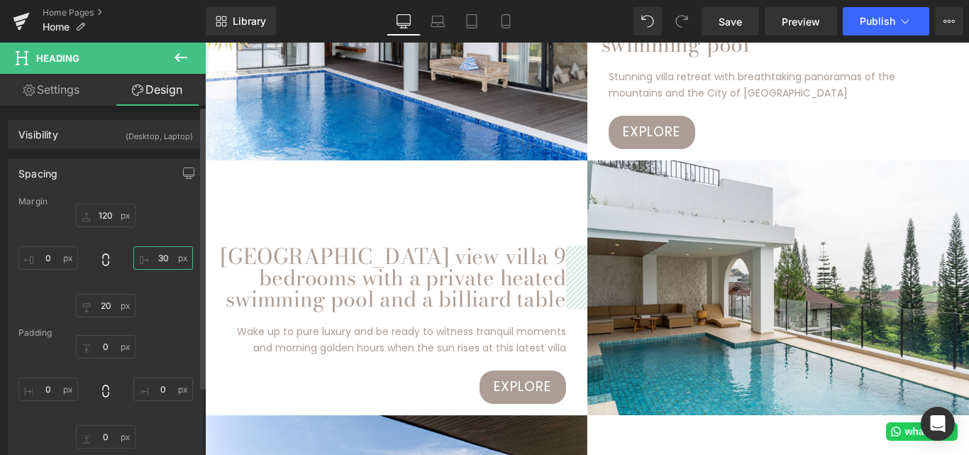
click at [154, 257] on input "text" at bounding box center [163, 257] width 60 height 23
click at [158, 254] on input "text" at bounding box center [163, 257] width 60 height 23
click at [160, 254] on input "text" at bounding box center [163, 257] width 60 height 23
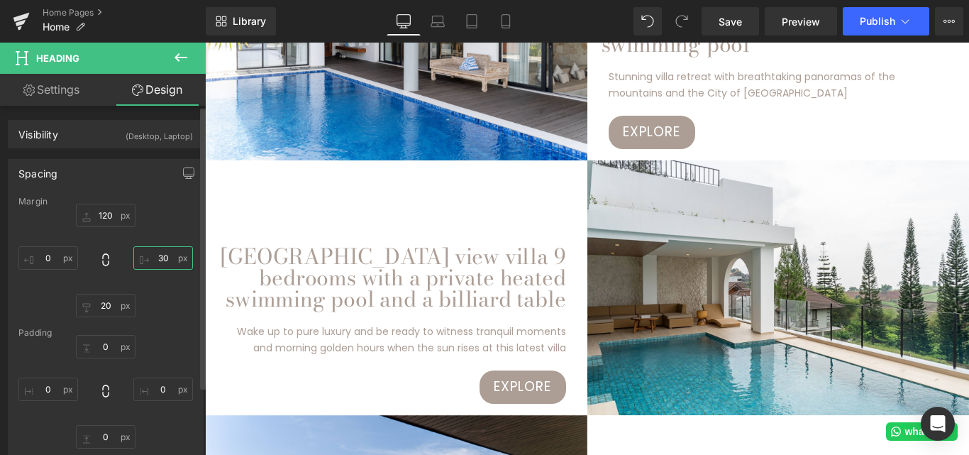
type input "8"
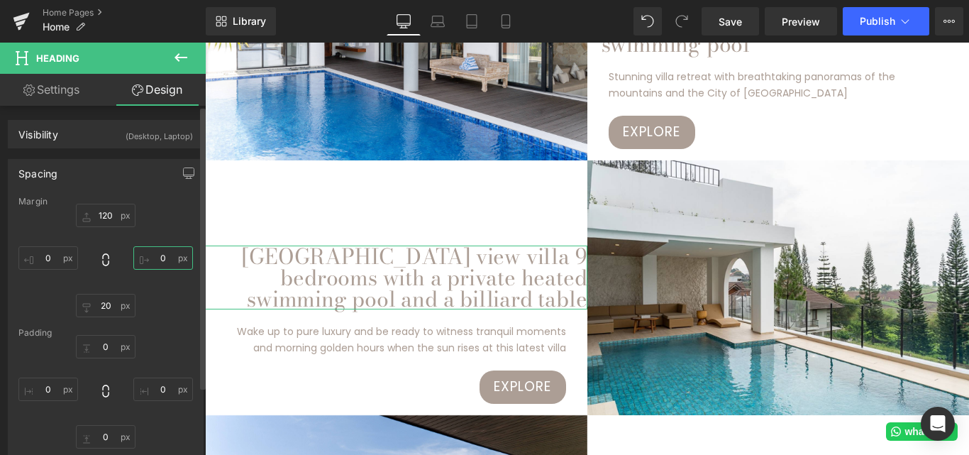
click at [165, 263] on input "text" at bounding box center [163, 257] width 60 height 23
click at [59, 256] on input "text" at bounding box center [48, 257] width 60 height 23
type input "2"
type input "8"
type input "5"
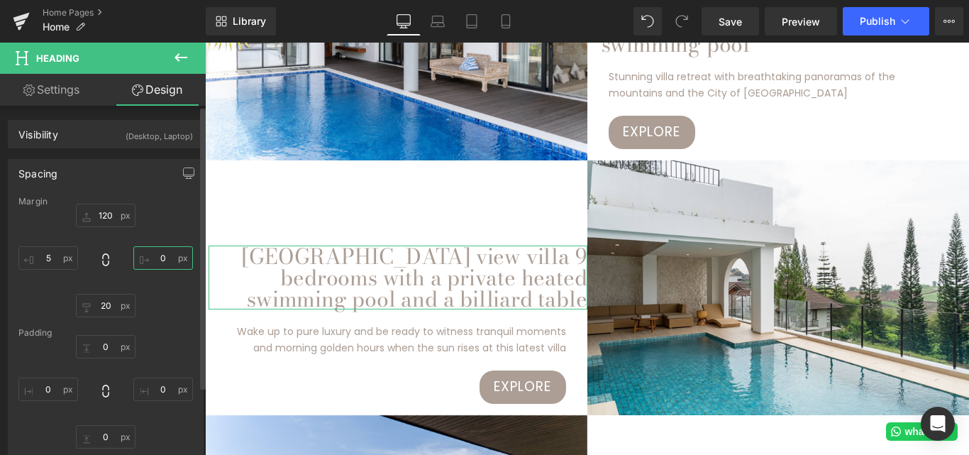
click at [167, 260] on input "text" at bounding box center [163, 257] width 60 height 23
click at [164, 257] on input "text" at bounding box center [163, 257] width 60 height 23
type input "10"
click at [57, 255] on input "5" at bounding box center [48, 257] width 60 height 23
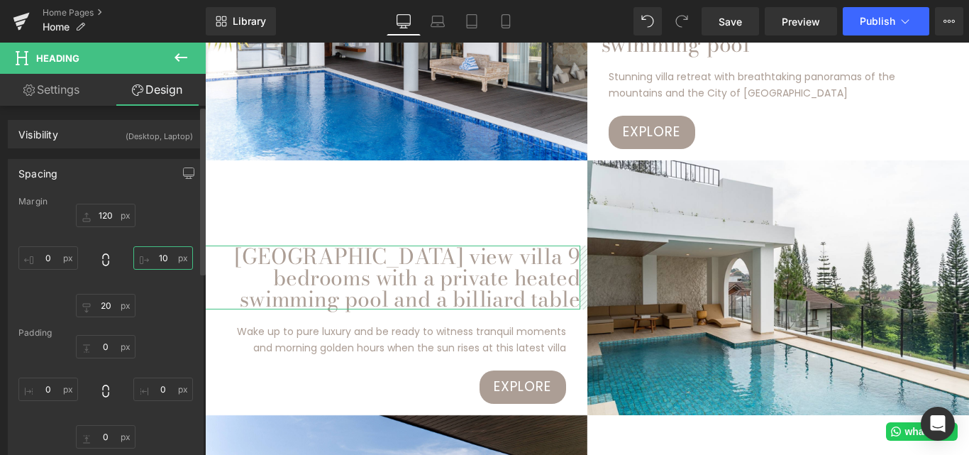
click at [159, 256] on input "10" at bounding box center [163, 257] width 60 height 23
type input "20"
drag, startPoint x: 57, startPoint y: 260, endPoint x: 47, endPoint y: 258, distance: 10.2
click at [47, 258] on input "text" at bounding box center [48, 257] width 60 height 23
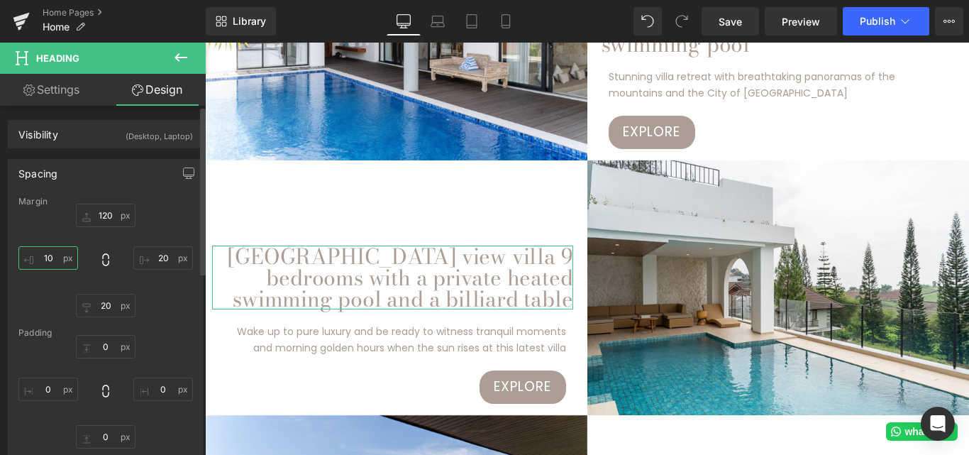
type input "1"
type input "2-"
type input "20"
click at [35, 226] on div "20 20" at bounding box center [105, 261] width 175 height 114
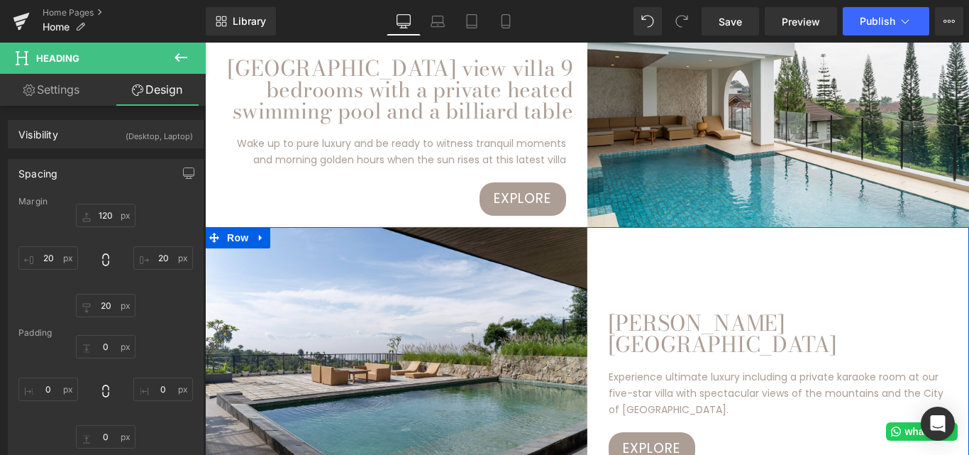
scroll to position [1774, 0]
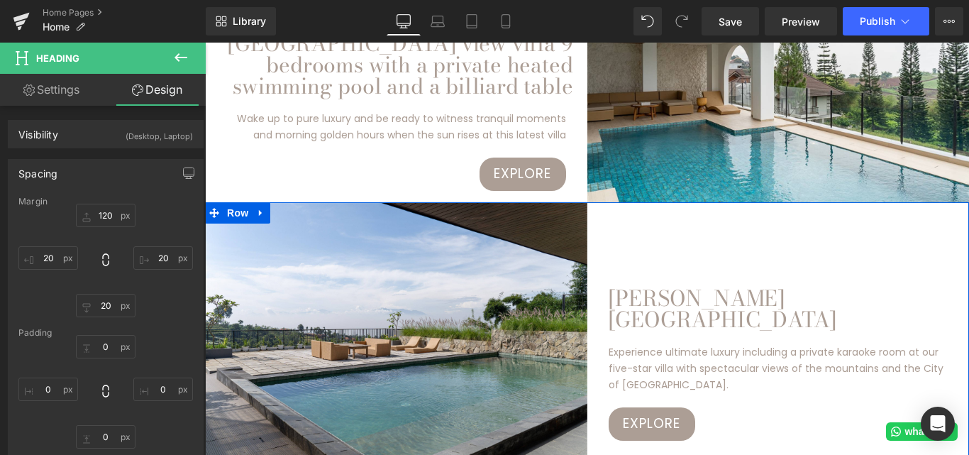
click at [754, 292] on h1 "[PERSON_NAME][GEOGRAPHIC_DATA]" at bounding box center [789, 308] width 361 height 43
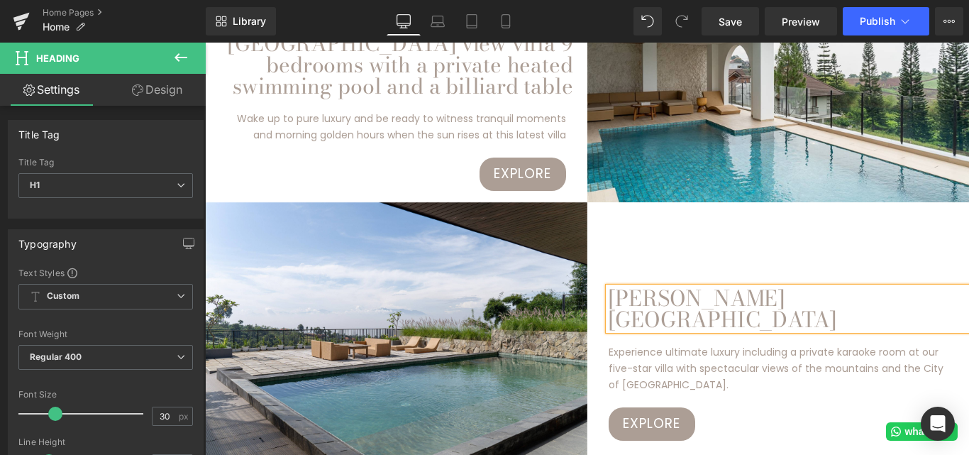
click at [674, 319] on h1 "[PERSON_NAME][GEOGRAPHIC_DATA]" at bounding box center [789, 308] width 361 height 43
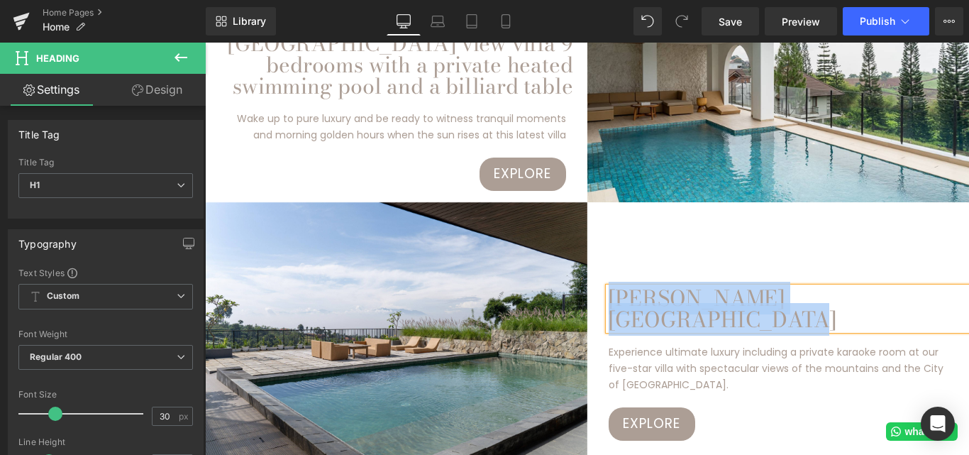
paste div
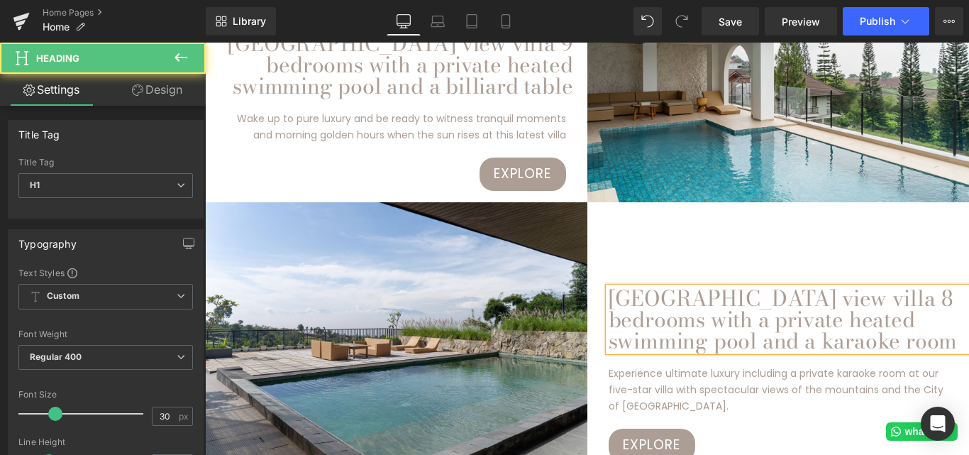
click at [609, 289] on h1 "[GEOGRAPHIC_DATA] view villa 8 bedrooms with a private heated swimming pool and…" at bounding box center [789, 319] width 361 height 64
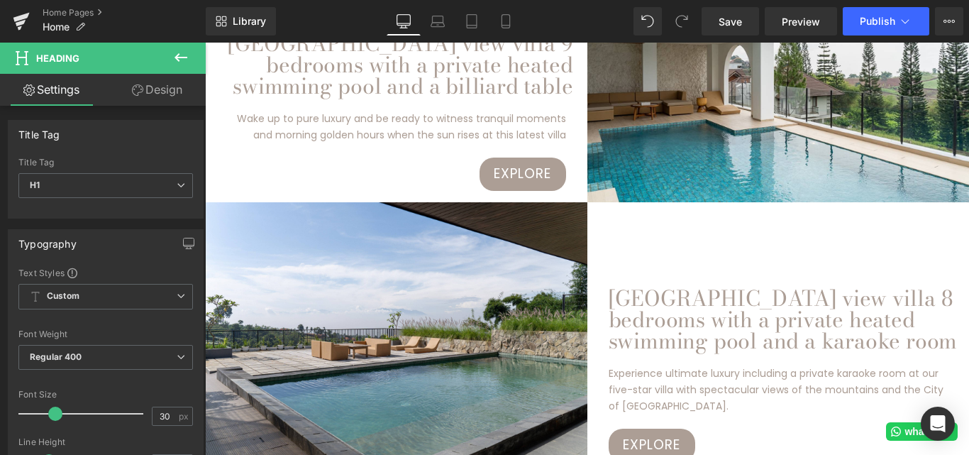
click at [145, 92] on link "Design" at bounding box center [157, 90] width 103 height 32
click at [0, 0] on div "Spacing" at bounding box center [0, 0] width 0 height 0
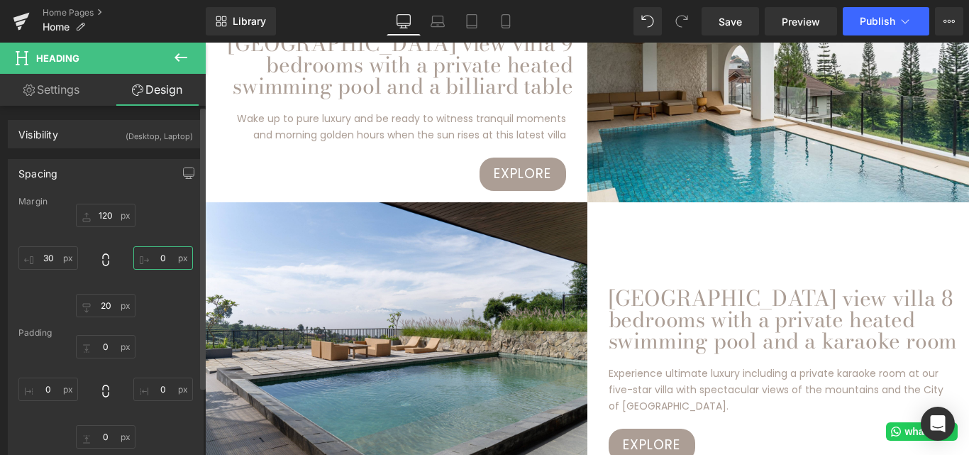
click at [164, 261] on input "text" at bounding box center [163, 257] width 60 height 23
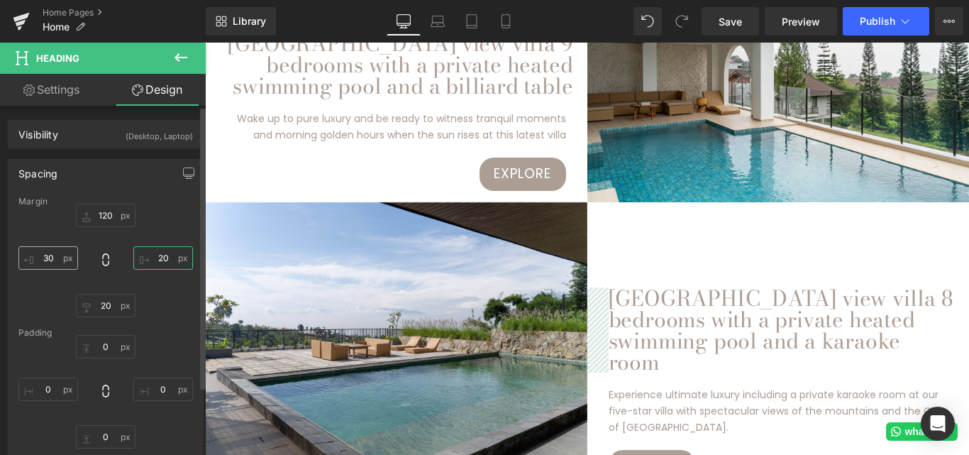
type input "20"
click at [59, 255] on input "text" at bounding box center [48, 257] width 60 height 23
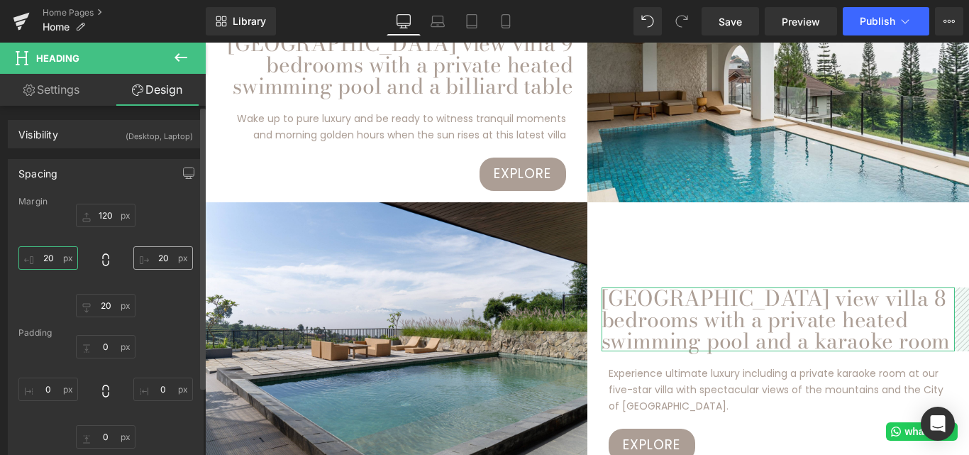
type input "20"
click at [167, 255] on input "20" at bounding box center [163, 257] width 60 height 23
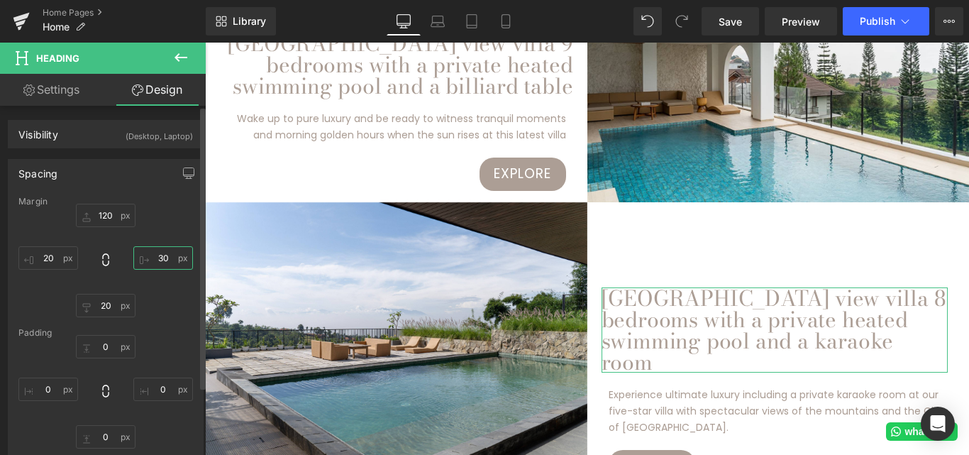
type input "3"
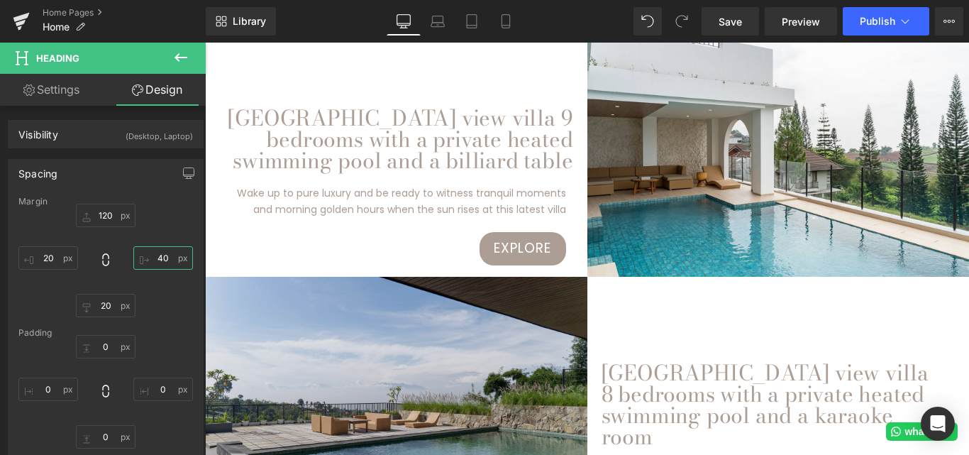
scroll to position [1703, 0]
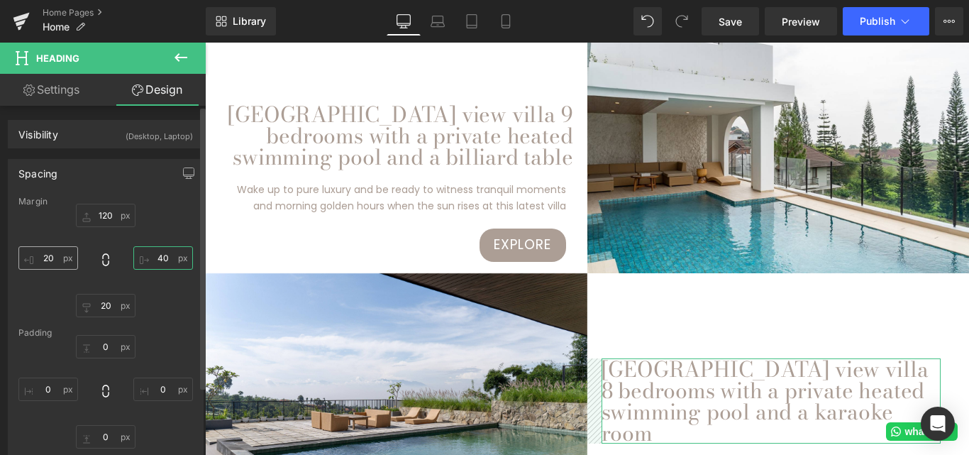
type input "40"
click at [57, 250] on input "20" at bounding box center [48, 257] width 60 height 23
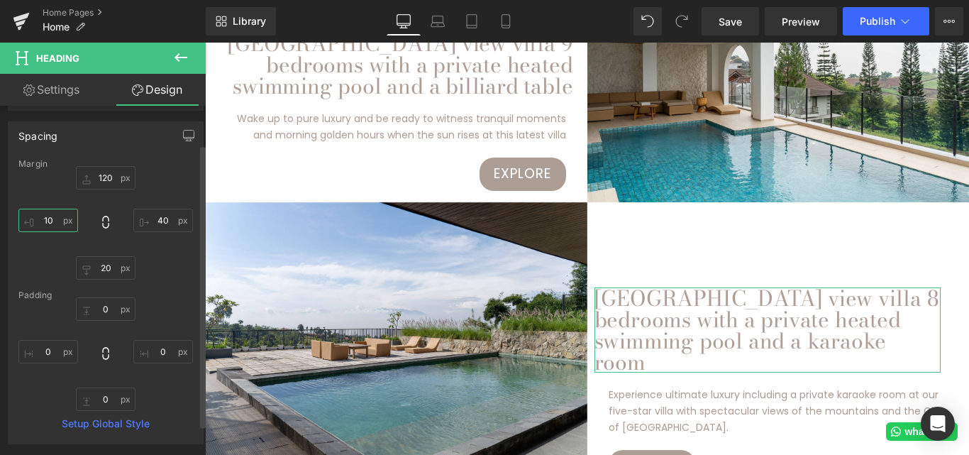
scroll to position [71, 0]
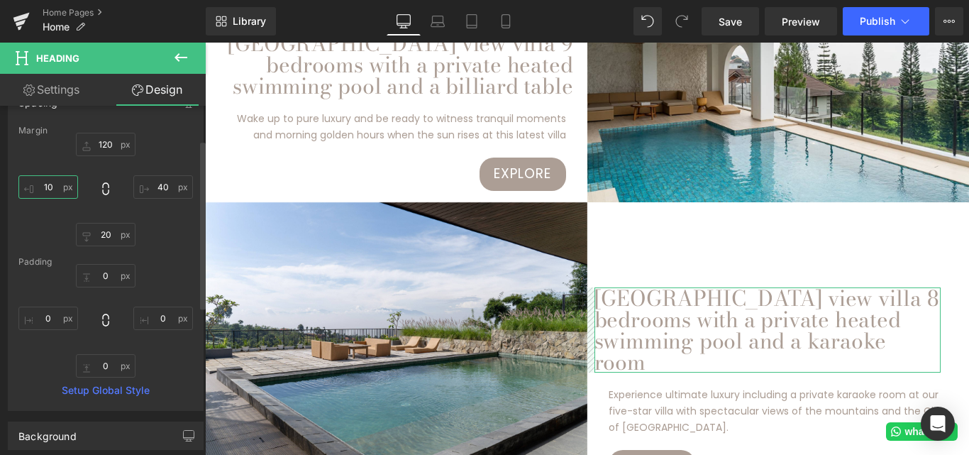
click at [61, 185] on input "10" at bounding box center [48, 186] width 60 height 23
type input "1"
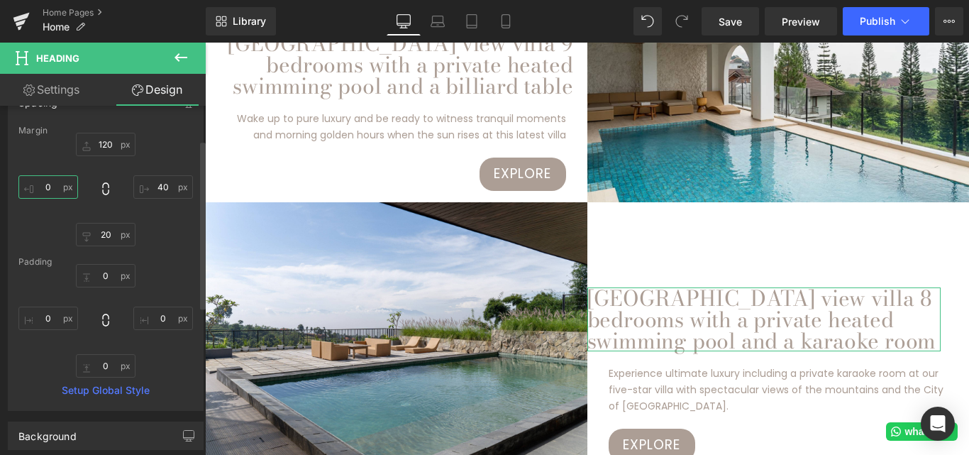
type input "5"
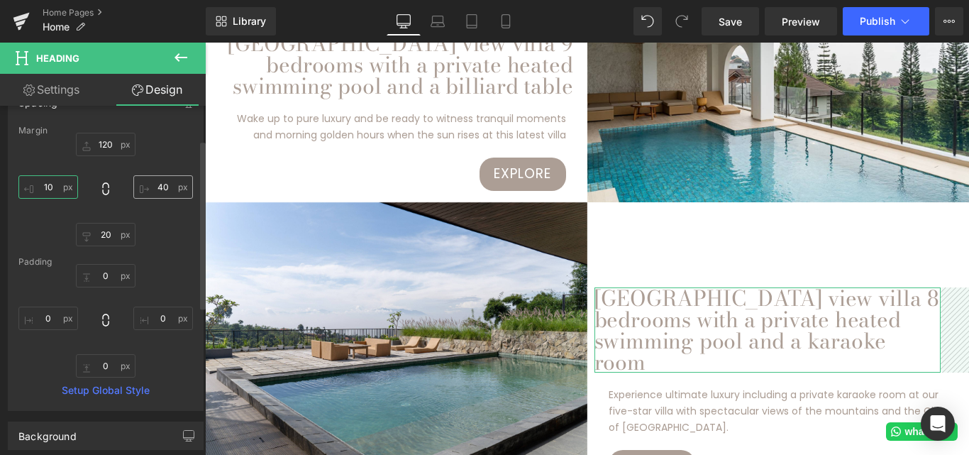
type input "10"
click at [163, 187] on input "40" at bounding box center [163, 186] width 60 height 23
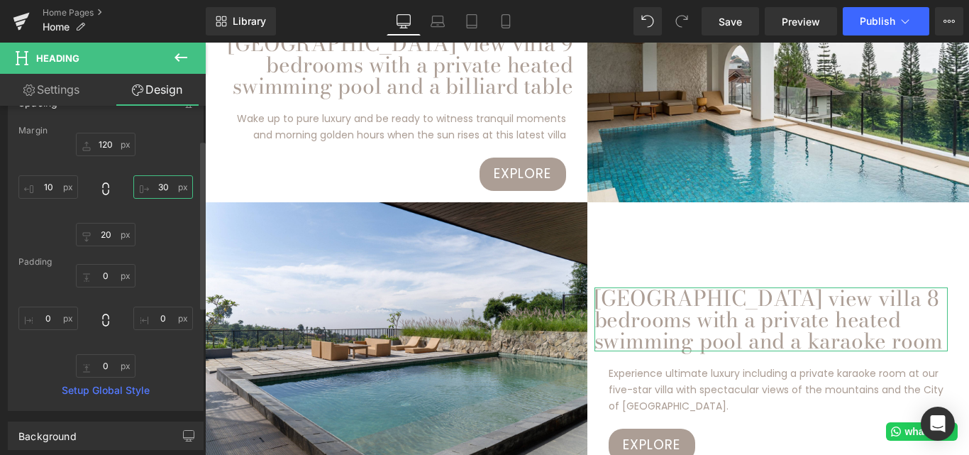
type input "3"
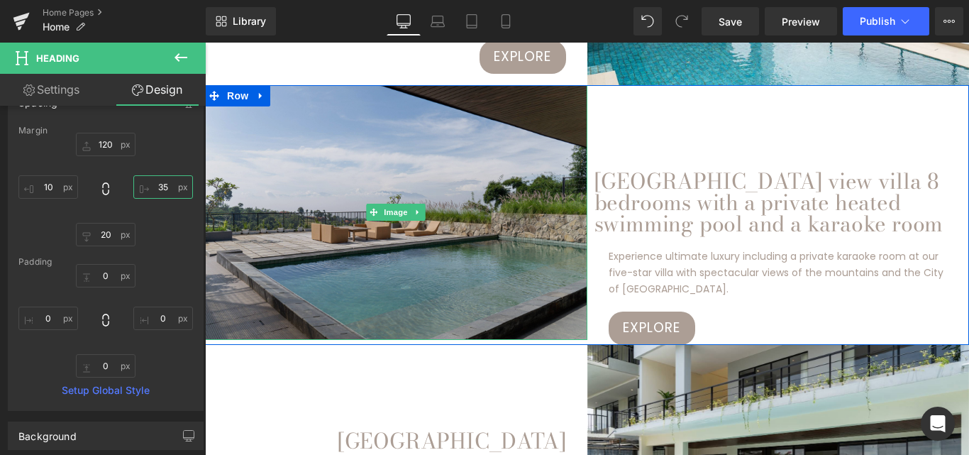
scroll to position [1916, 0]
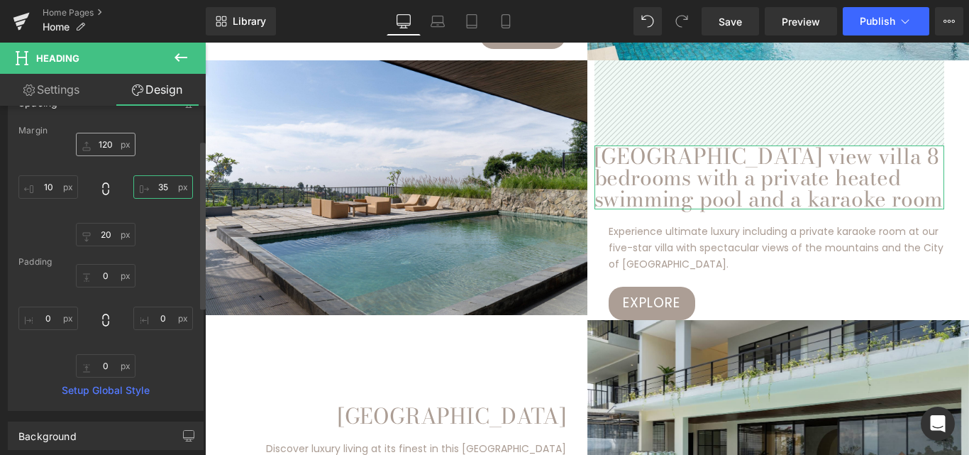
type input "35"
click at [104, 143] on input "text" at bounding box center [106, 144] width 60 height 23
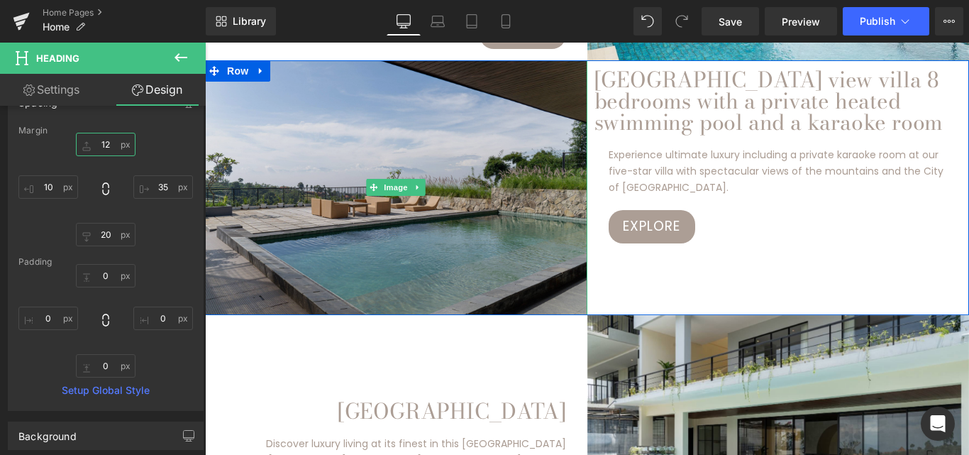
type input "120"
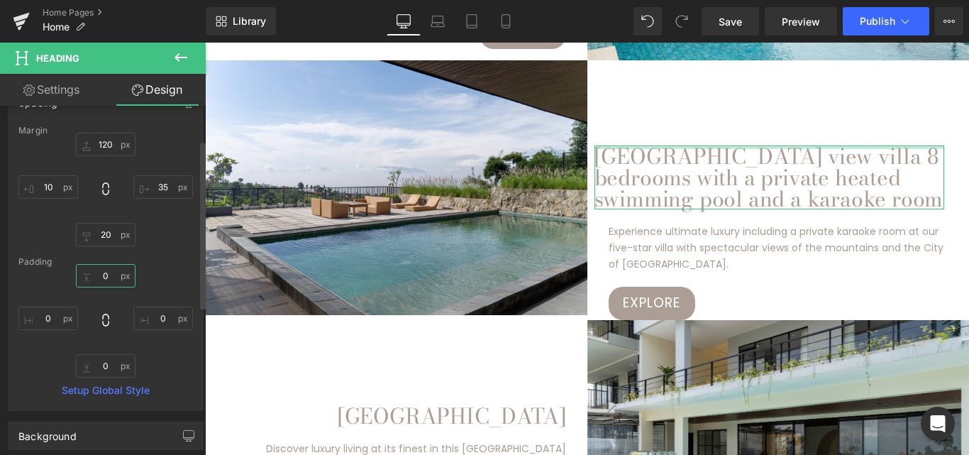
click at [109, 273] on input "text" at bounding box center [106, 275] width 60 height 23
type input "1"
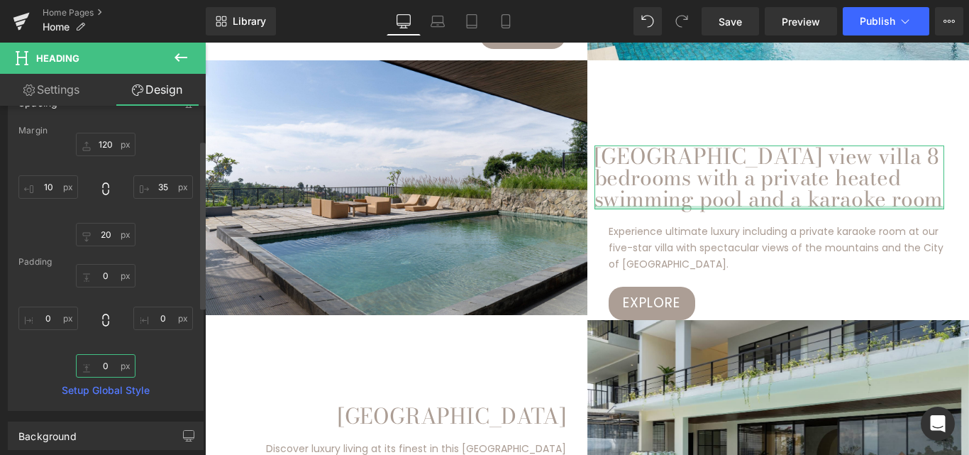
click at [112, 364] on input "text" at bounding box center [106, 365] width 60 height 23
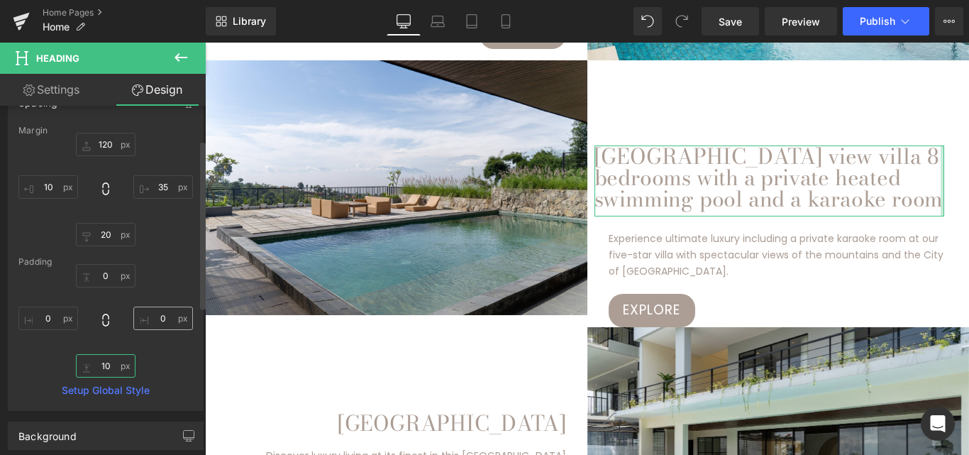
type input "1"
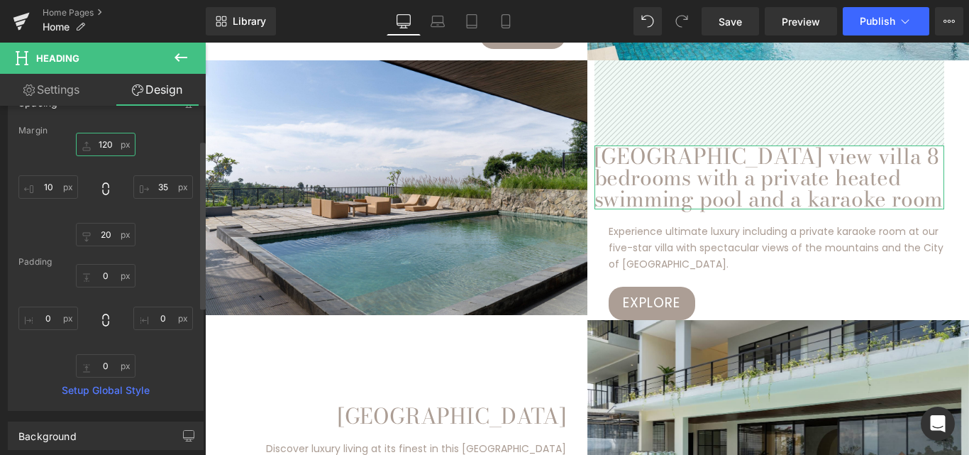
click at [112, 145] on input "120" at bounding box center [106, 144] width 60 height 23
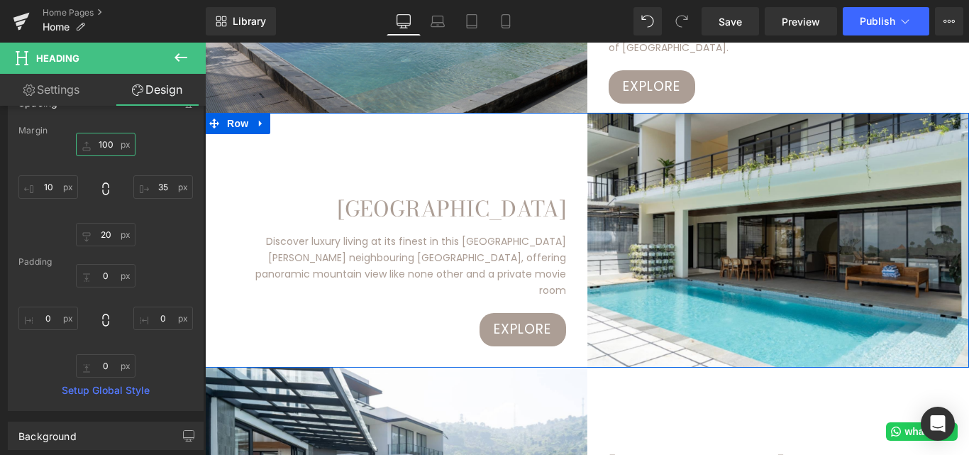
scroll to position [2129, 0]
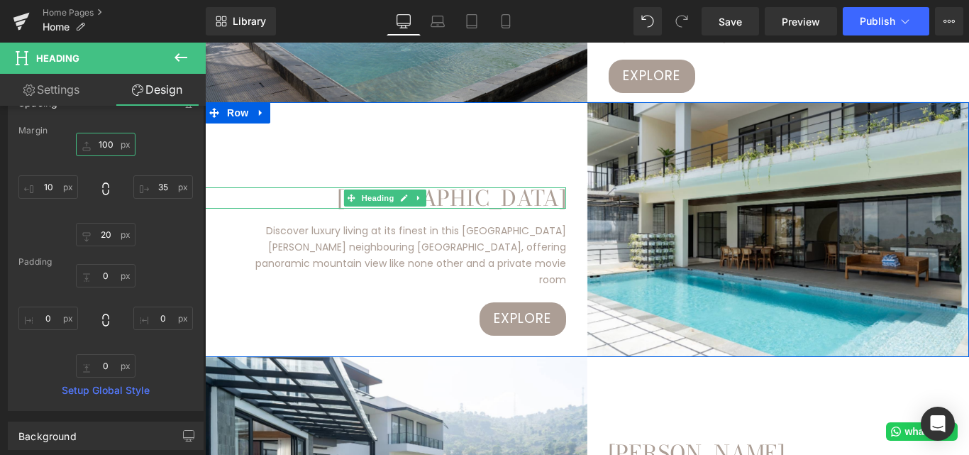
type input "100"
click at [397, 207] on link at bounding box center [404, 197] width 15 height 17
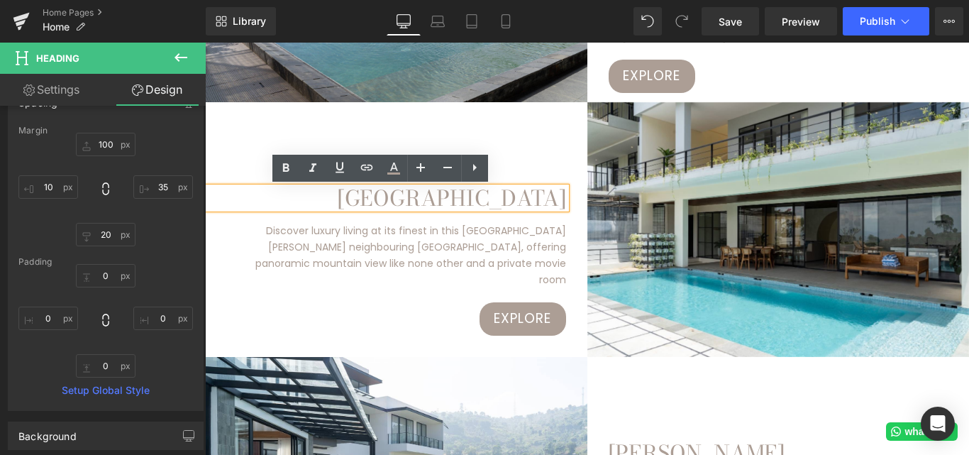
click at [395, 208] on h1 "[GEOGRAPHIC_DATA]" at bounding box center [385, 197] width 361 height 21
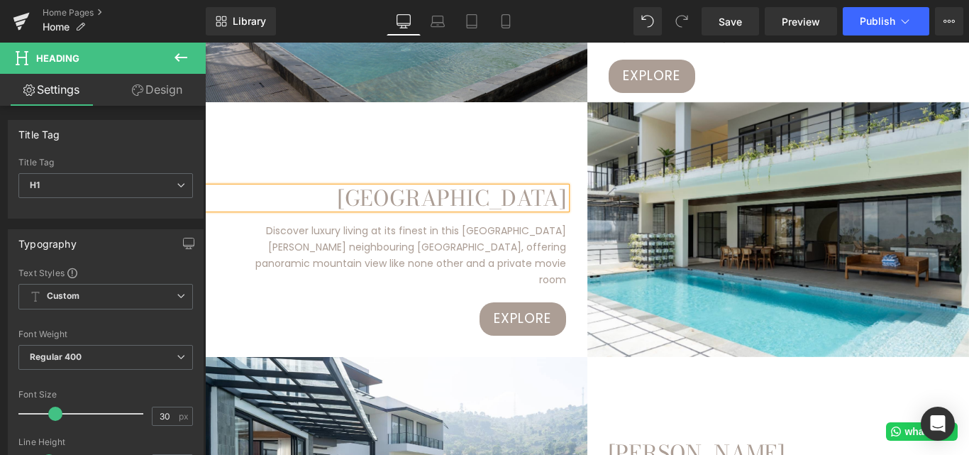
paste div
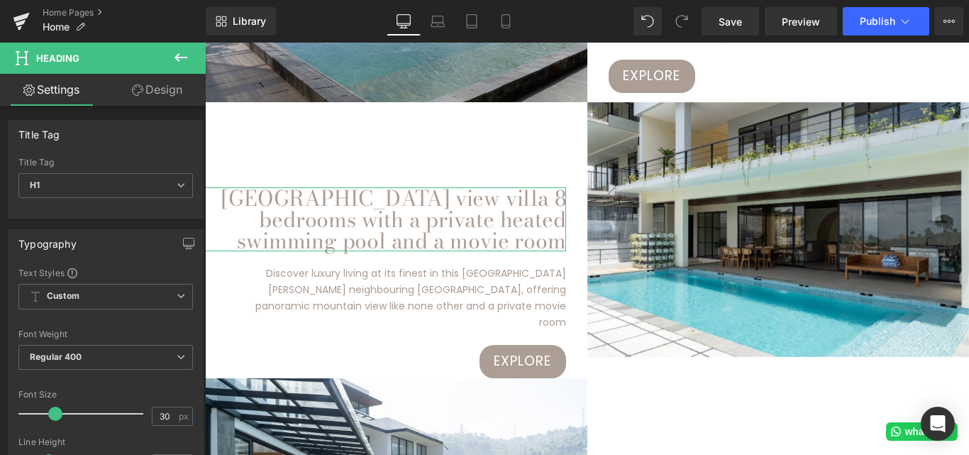
click at [163, 97] on link "Design" at bounding box center [157, 90] width 103 height 32
click at [0, 0] on div "Spacing" at bounding box center [0, 0] width 0 height 0
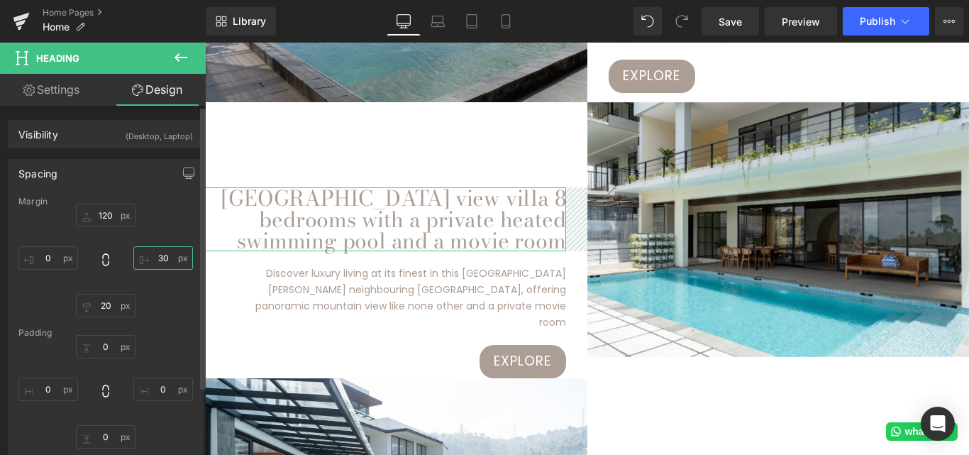
click at [160, 260] on input "text" at bounding box center [163, 257] width 60 height 23
click at [53, 263] on input "text" at bounding box center [48, 257] width 60 height 23
type input "2"
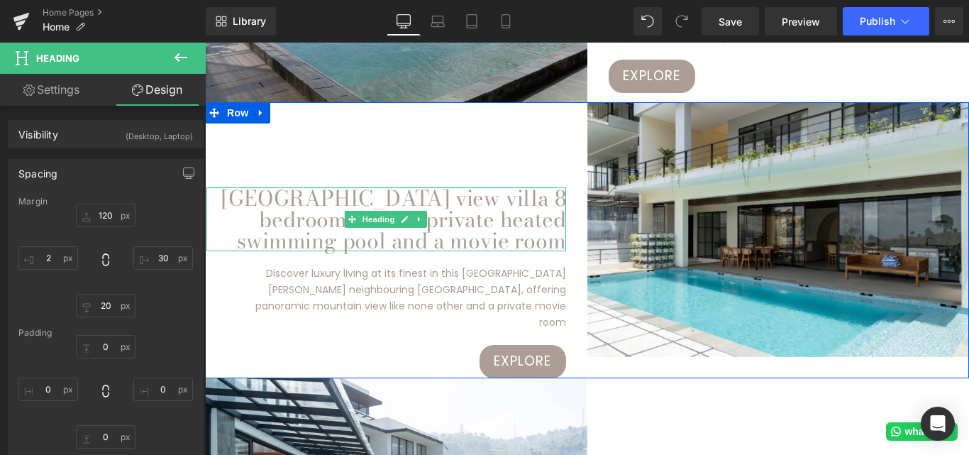
click at [211, 200] on h1 "[GEOGRAPHIC_DATA] view villa 8 bedrooms with a private heated swimming pool and…" at bounding box center [387, 219] width 360 height 64
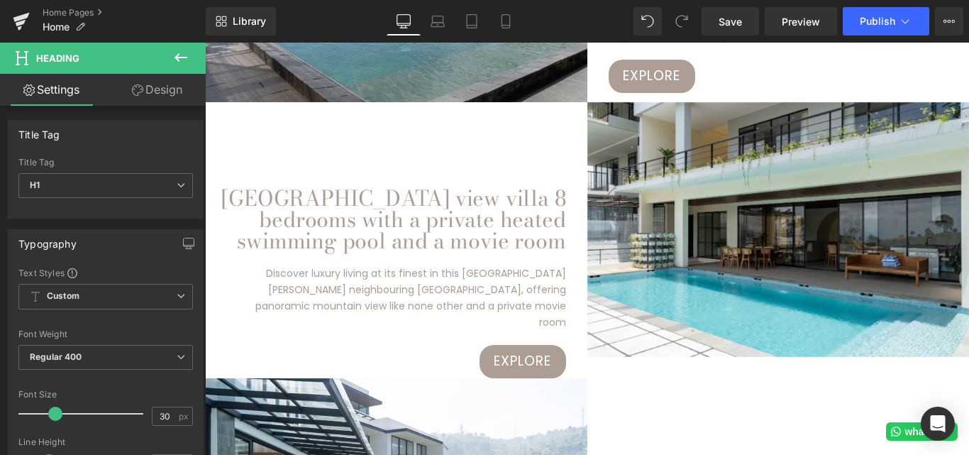
click at [161, 91] on link "Design" at bounding box center [157, 90] width 103 height 32
click at [0, 0] on div "Spacing" at bounding box center [0, 0] width 0 height 0
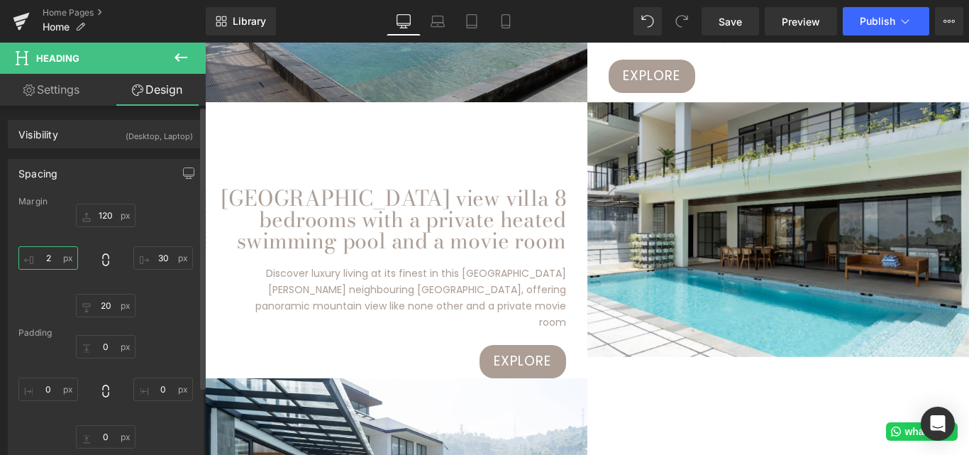
click at [55, 260] on input "text" at bounding box center [48, 257] width 60 height 23
type input "5"
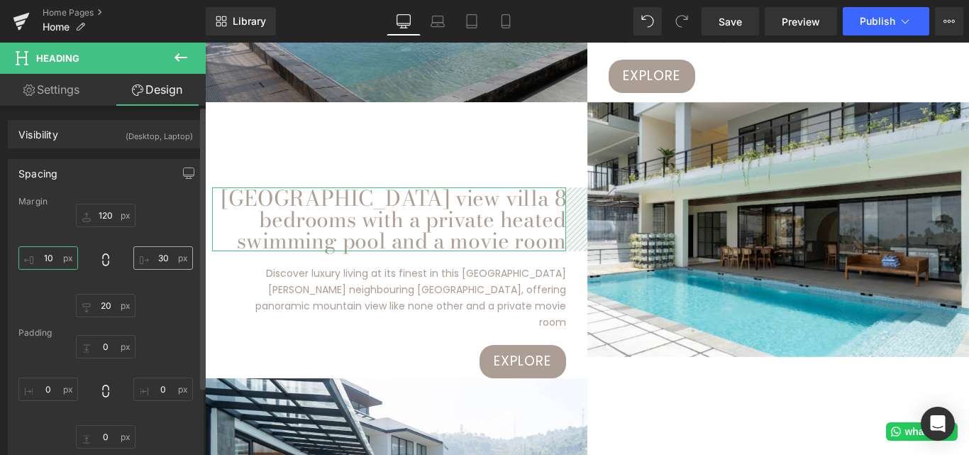
type input "10"
click at [163, 256] on input "text" at bounding box center [163, 257] width 60 height 23
type input "2"
type input "30"
click at [52, 259] on input "10" at bounding box center [48, 257] width 60 height 23
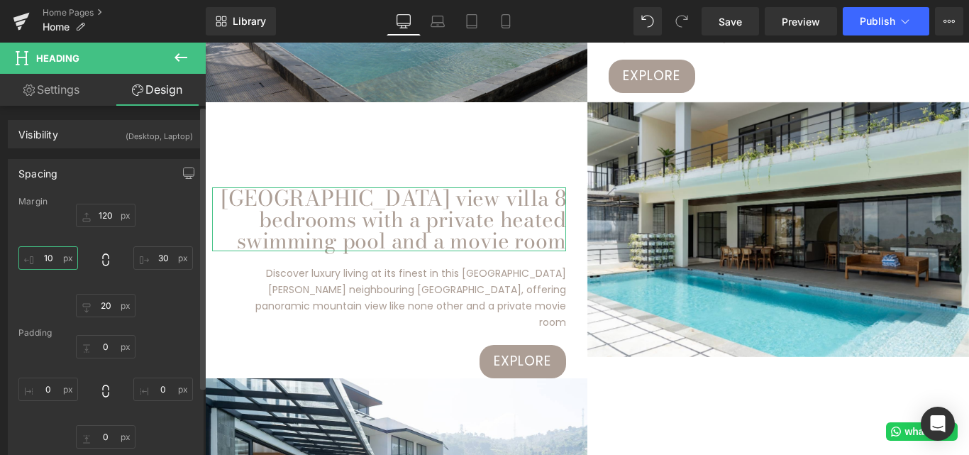
click at [52, 259] on input "10" at bounding box center [48, 257] width 60 height 23
type input "0"
click at [163, 258] on input "30" at bounding box center [163, 257] width 60 height 23
type input "4"
type input "10"
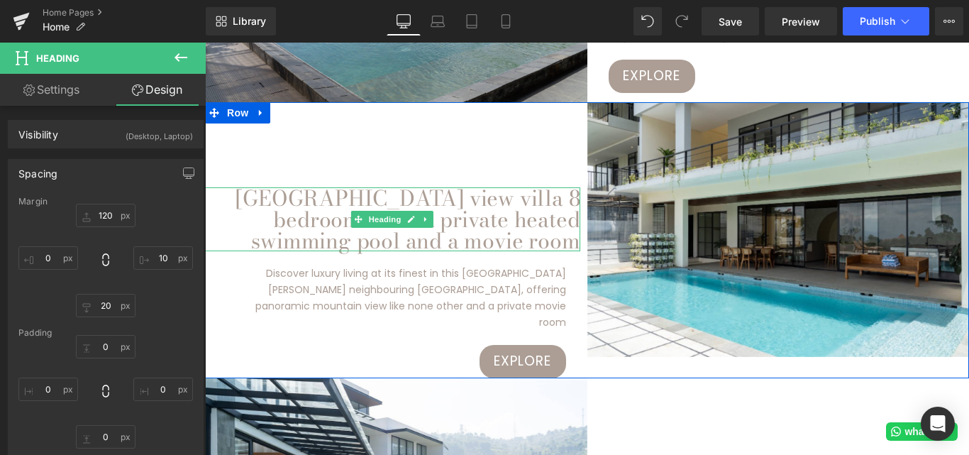
click at [563, 200] on h1 "[GEOGRAPHIC_DATA] view villa 8 bedrooms with a private heated swimming pool and…" at bounding box center [392, 219] width 375 height 64
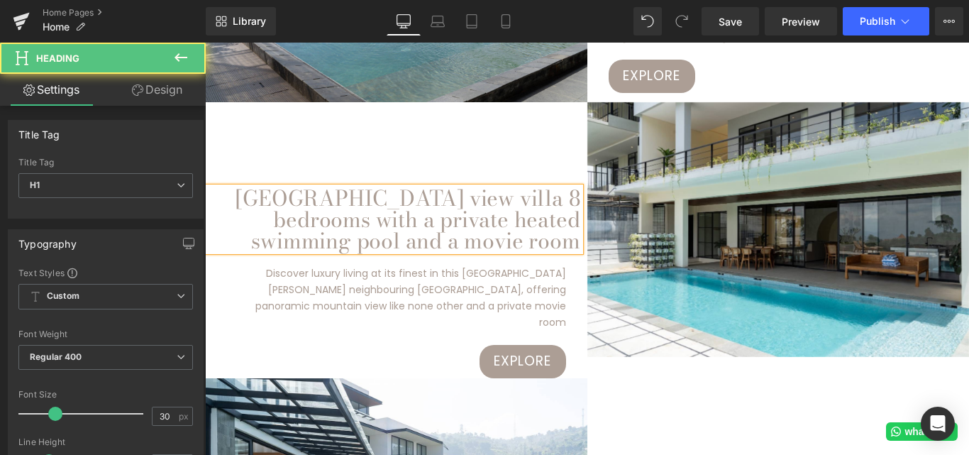
click at [273, 226] on h1 "[GEOGRAPHIC_DATA] view villa 8 bedrooms with a private heated swimming pool and…" at bounding box center [392, 219] width 375 height 64
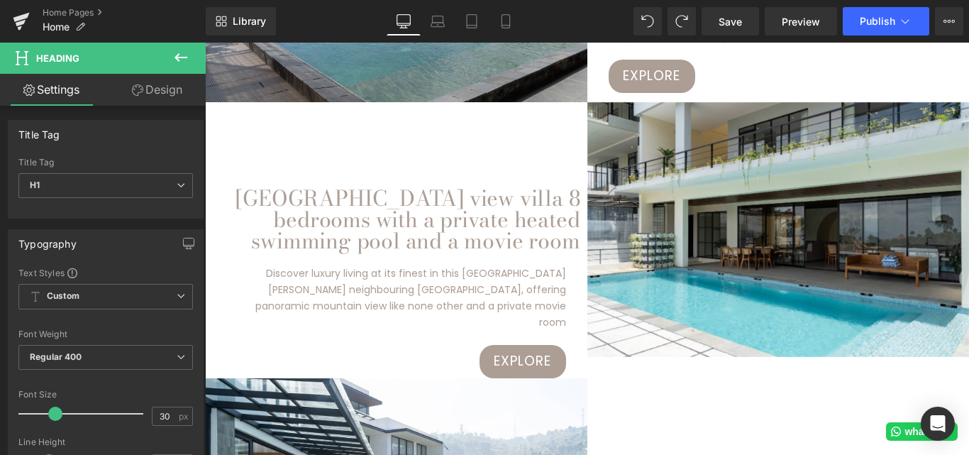
click at [156, 89] on link "Design" at bounding box center [157, 90] width 103 height 32
click at [0, 0] on div "Spacing" at bounding box center [0, 0] width 0 height 0
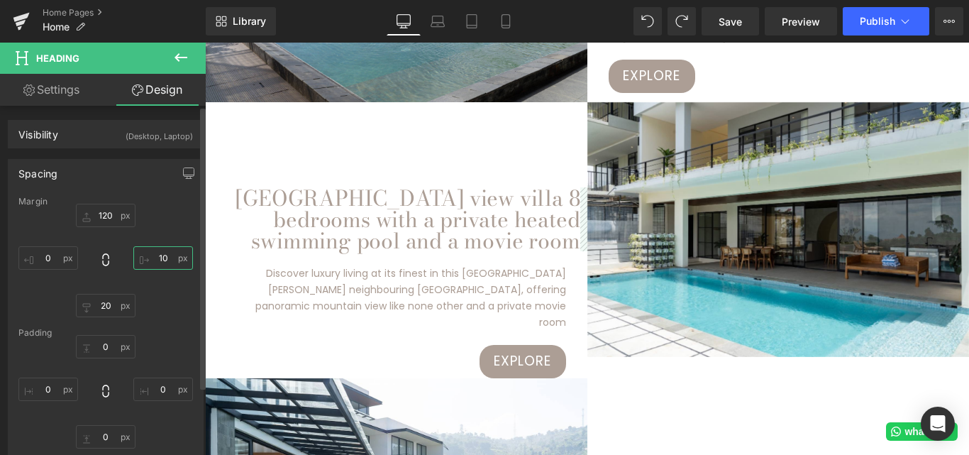
click at [160, 261] on input "text" at bounding box center [163, 257] width 60 height 23
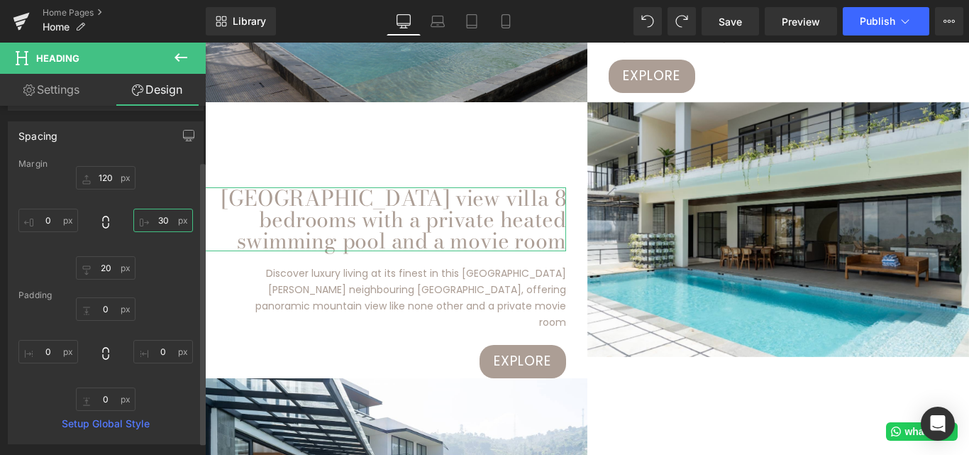
scroll to position [71, 0]
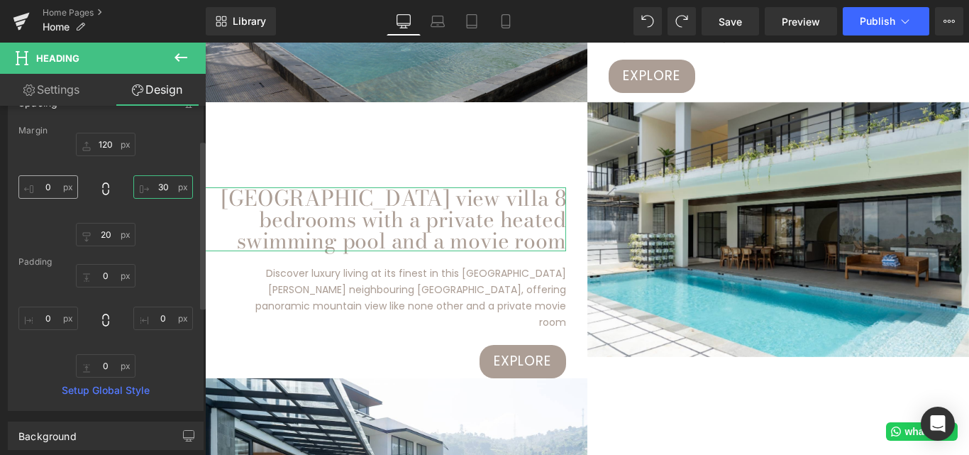
type input "30"
click at [53, 189] on input "text" at bounding box center [48, 186] width 60 height 23
type input "3"
type input "2"
type input "1"
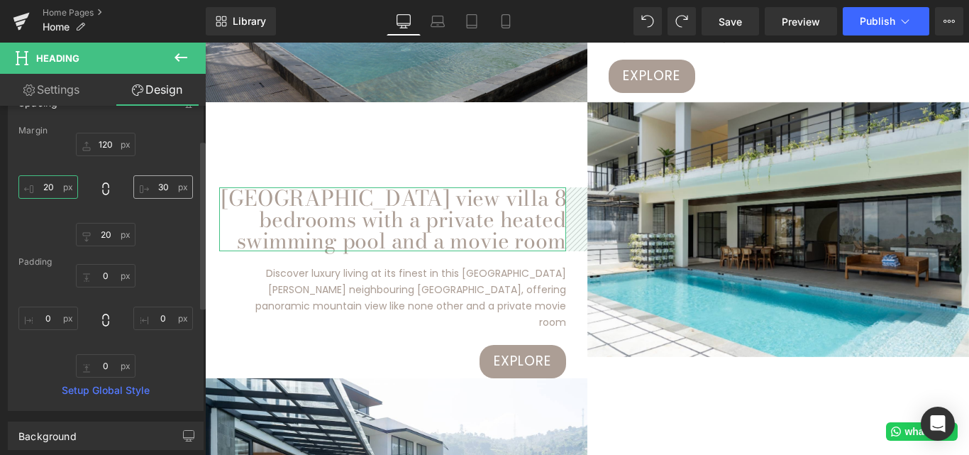
type input "20"
click at [158, 192] on input "30" at bounding box center [163, 186] width 60 height 23
type input "2"
type input "30"
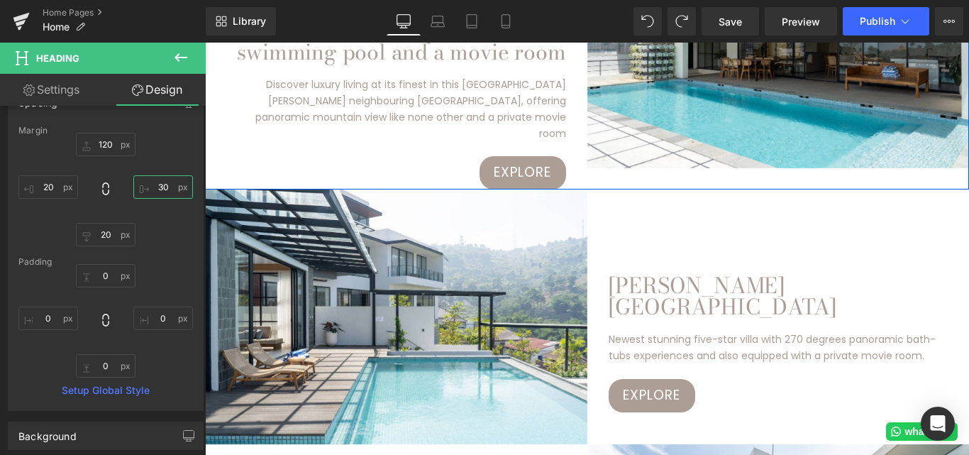
scroll to position [2342, 0]
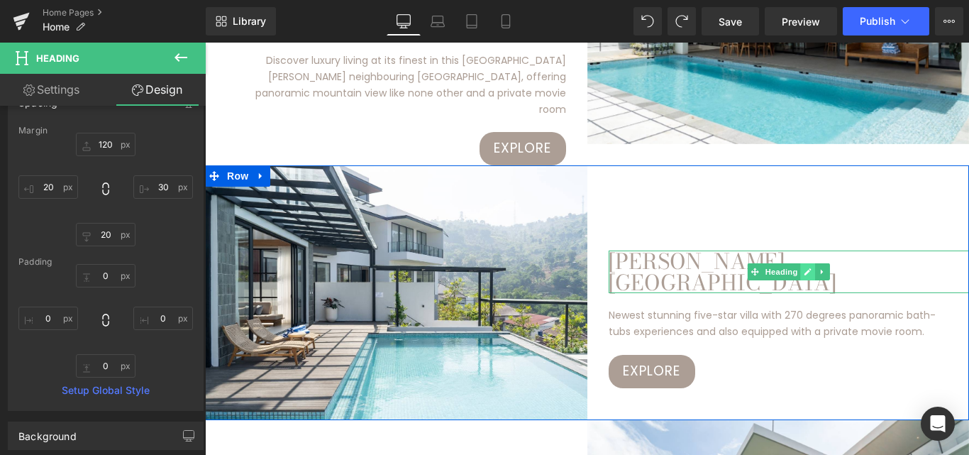
click at [808, 263] on link at bounding box center [807, 271] width 15 height 17
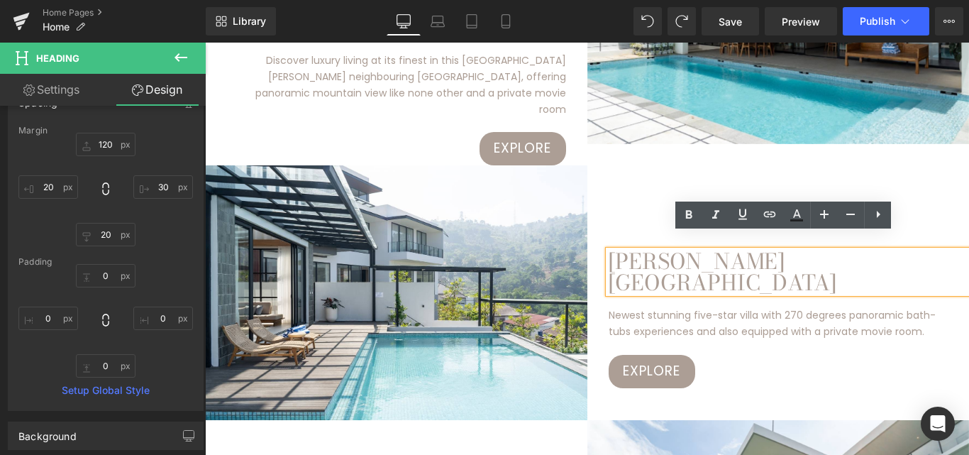
click at [710, 258] on h1 "[PERSON_NAME][GEOGRAPHIC_DATA]" at bounding box center [789, 272] width 361 height 43
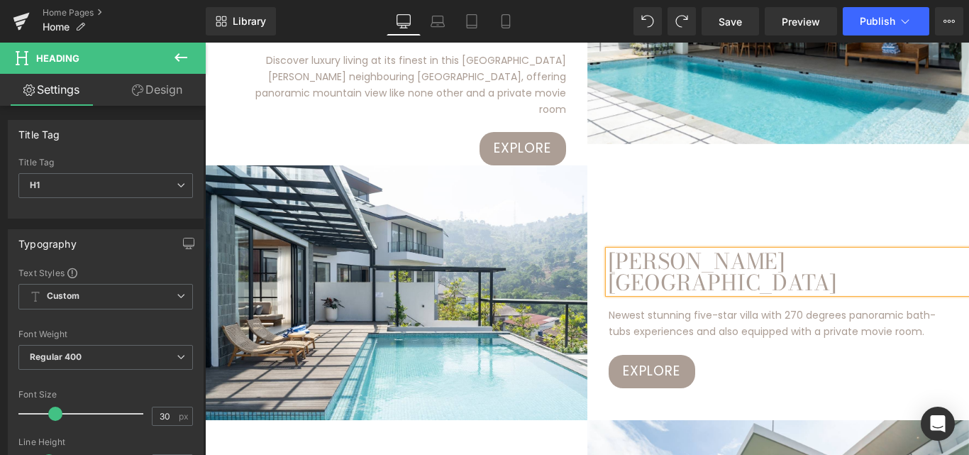
paste div
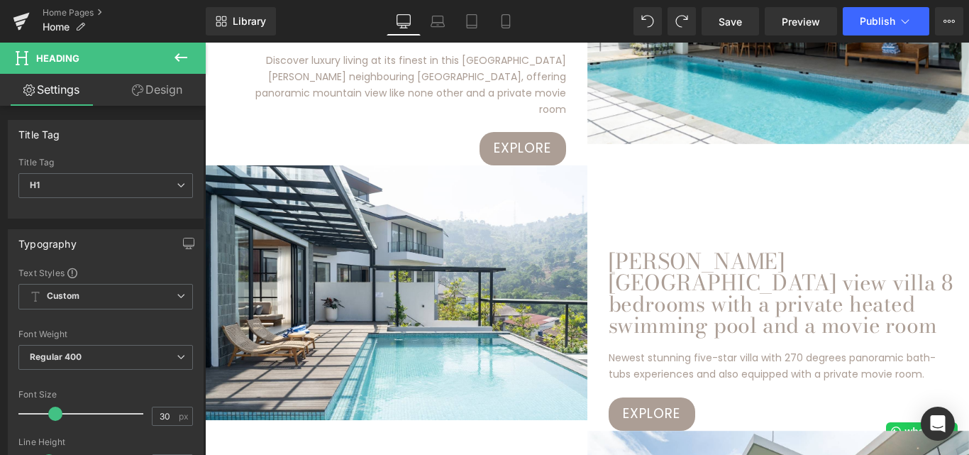
click at [153, 92] on link "Design" at bounding box center [157, 90] width 103 height 32
click at [0, 0] on div "Spacing" at bounding box center [0, 0] width 0 height 0
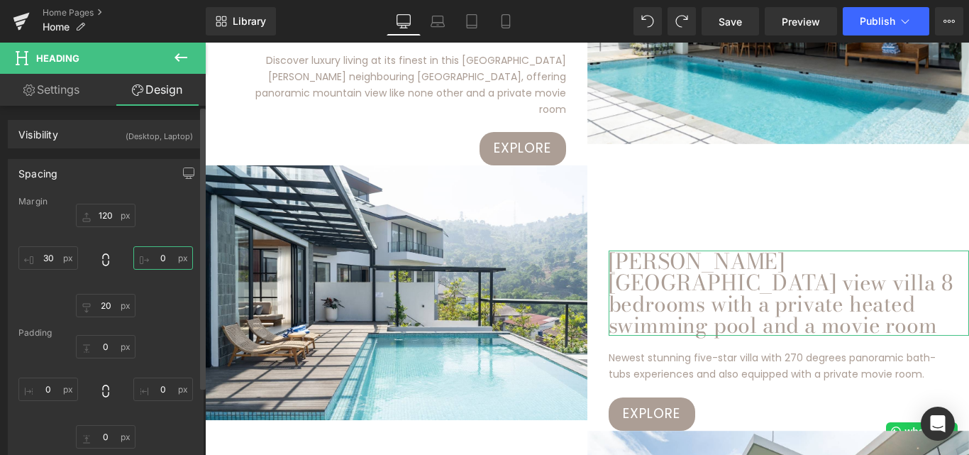
click at [160, 261] on input "text" at bounding box center [163, 257] width 60 height 23
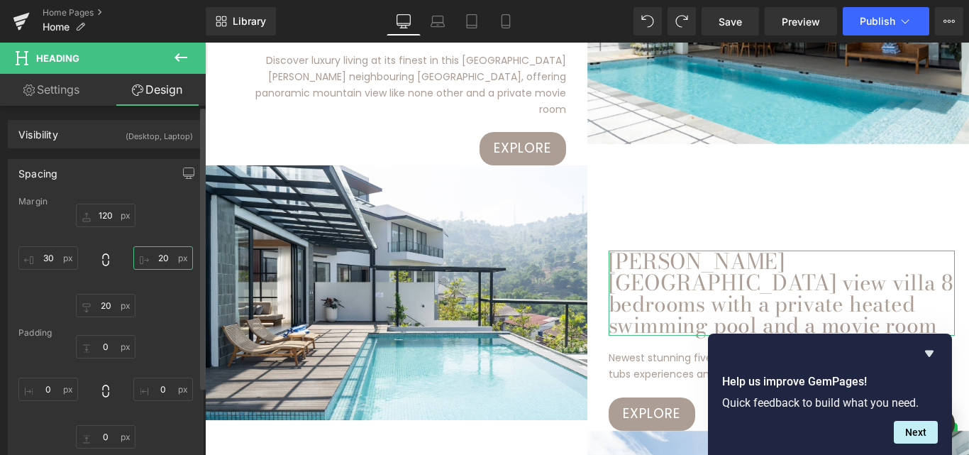
type input "2"
click at [61, 251] on input "text" at bounding box center [48, 257] width 60 height 23
type input "2"
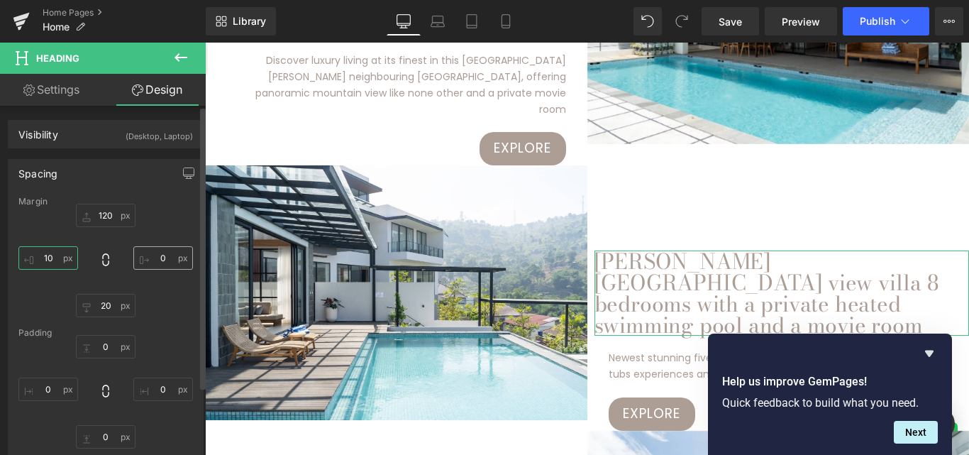
type input "10"
click at [167, 251] on input "text" at bounding box center [163, 257] width 60 height 23
type input "5"
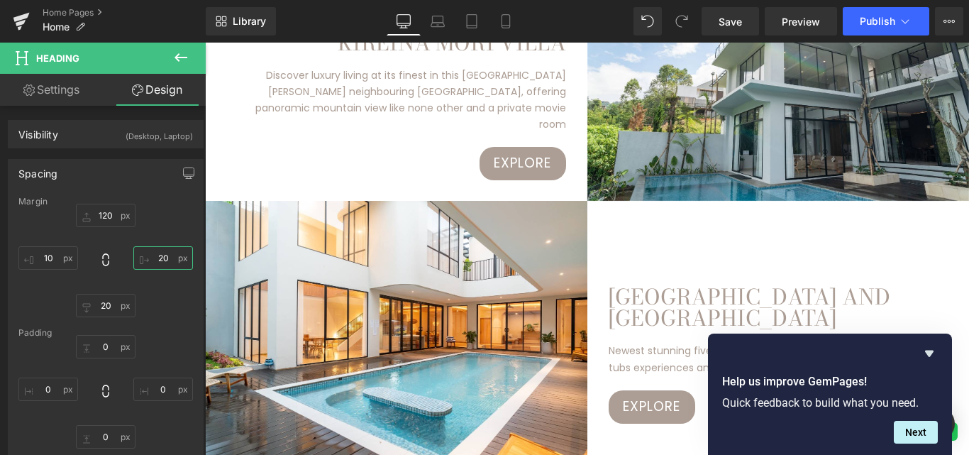
scroll to position [2697, 0]
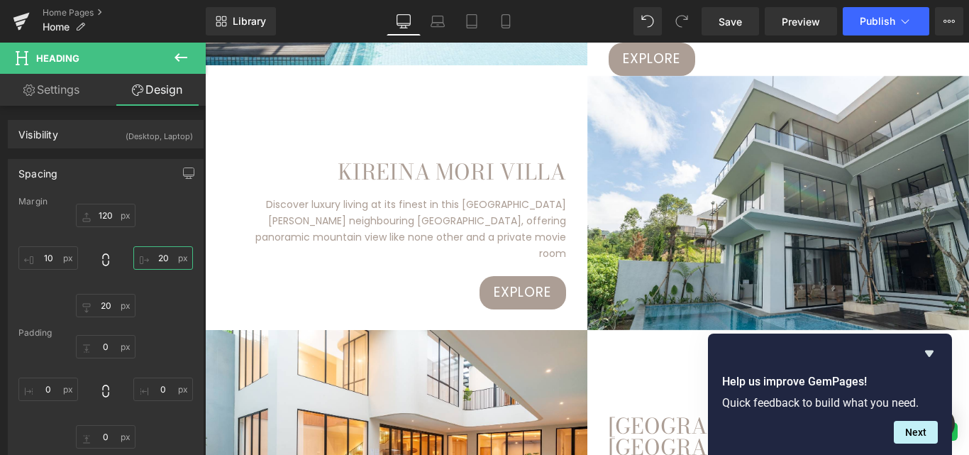
type input "20"
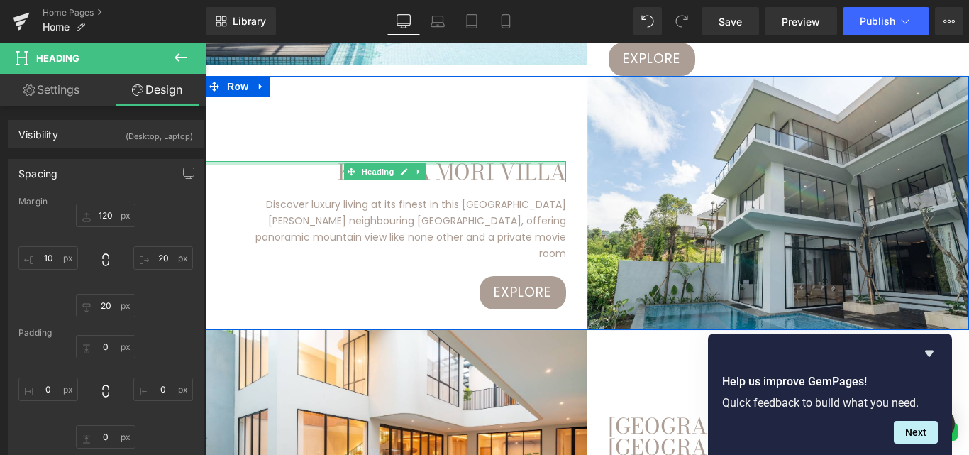
click at [488, 161] on div at bounding box center [385, 163] width 361 height 4
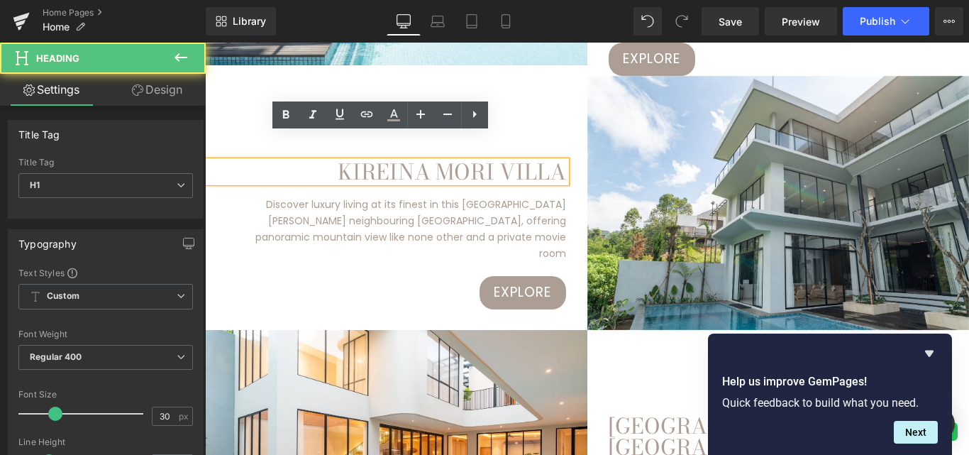
click at [402, 161] on h1 "KIREINA MORI VILLA" at bounding box center [385, 171] width 361 height 21
click at [401, 161] on h1 "KIREINA MORI VILLA" at bounding box center [385, 171] width 361 height 21
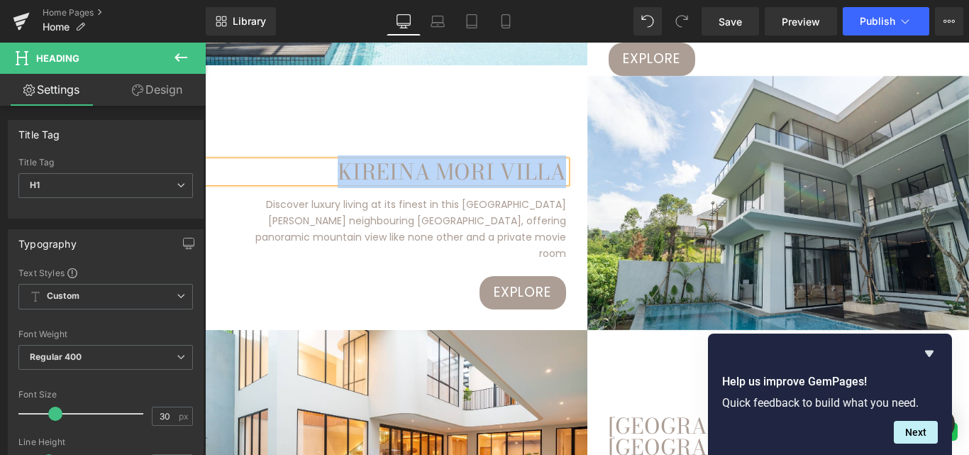
paste div
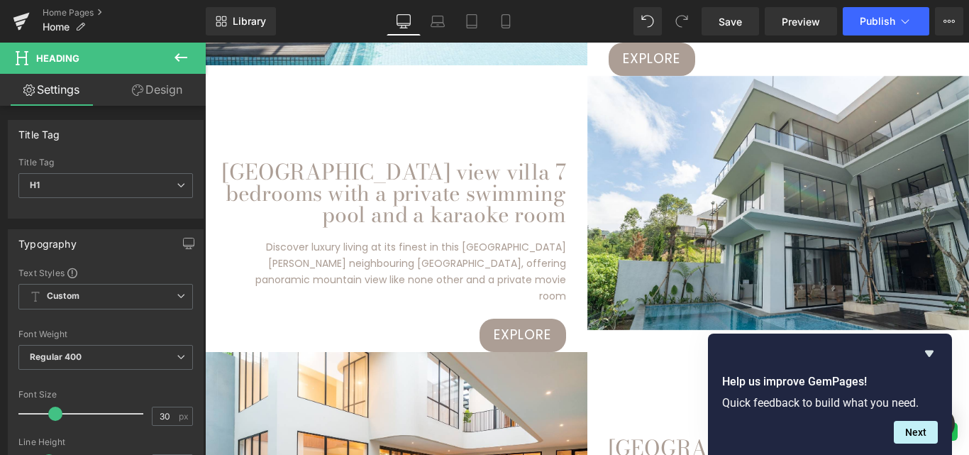
click at [153, 93] on link "Design" at bounding box center [157, 90] width 103 height 32
click at [0, 0] on div "Spacing" at bounding box center [0, 0] width 0 height 0
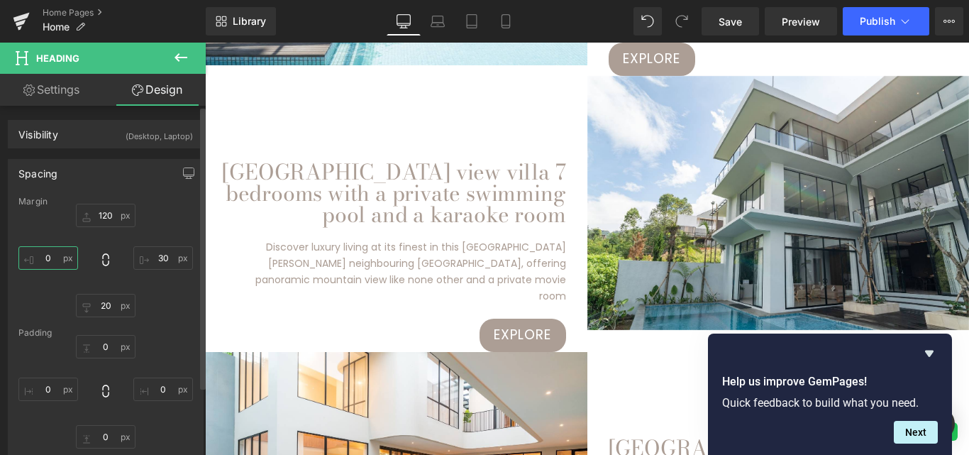
click at [54, 256] on input "text" at bounding box center [48, 257] width 60 height 23
click at [165, 258] on input "text" at bounding box center [163, 257] width 60 height 23
type input "0"
click at [56, 259] on input "text" at bounding box center [48, 257] width 60 height 23
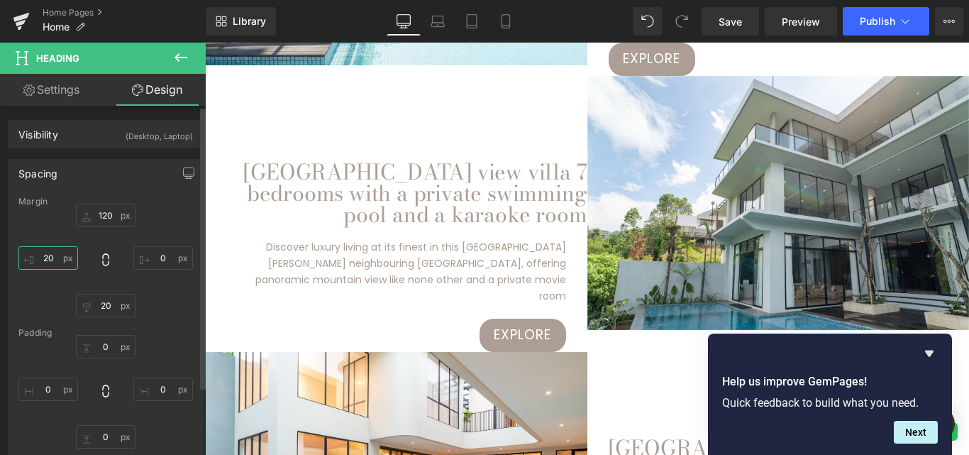
type input "2"
type input "3"
click at [156, 256] on input "0" at bounding box center [163, 257] width 60 height 23
type input "2"
type input "1"
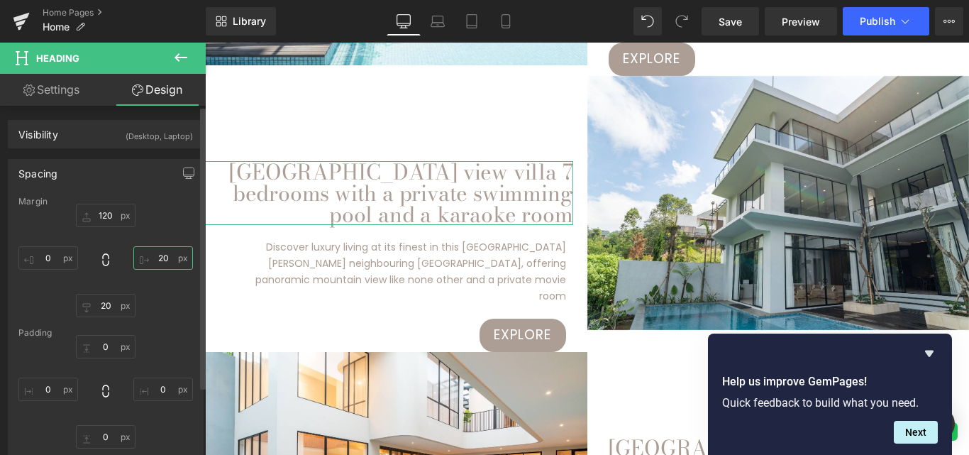
type input "2"
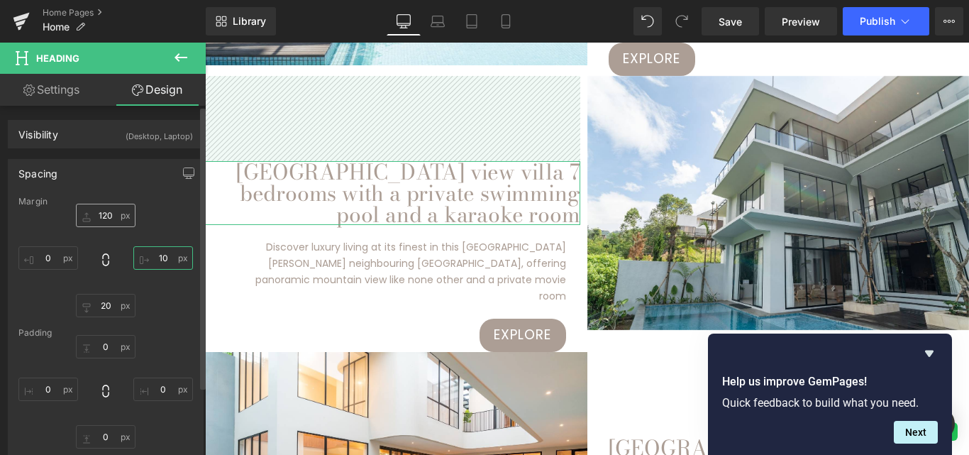
type input "10"
click at [111, 213] on input "text" at bounding box center [106, 215] width 60 height 23
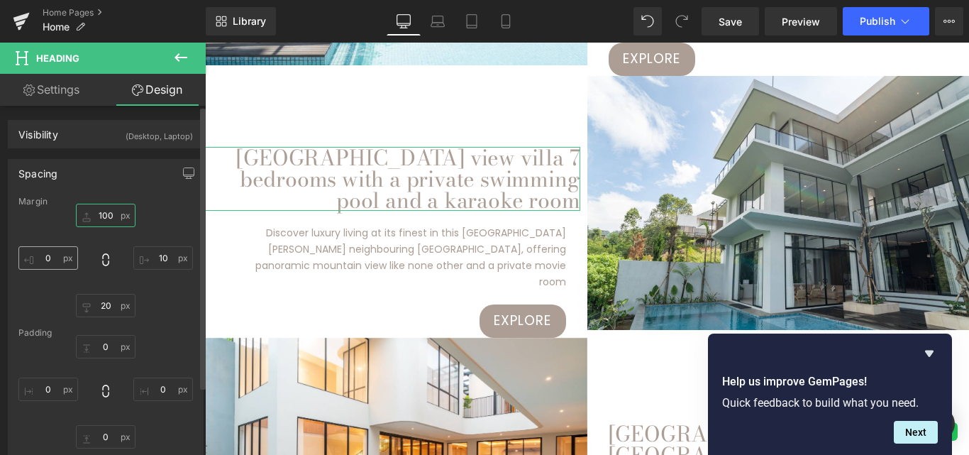
type input "100"
click at [55, 255] on input "text" at bounding box center [48, 257] width 60 height 23
type input "2"
type input "1"
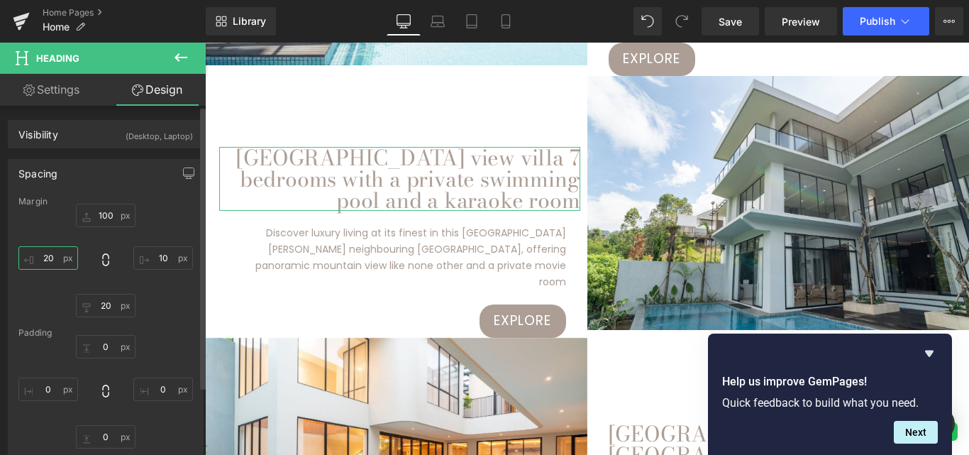
type input "2"
click at [160, 255] on input "10" at bounding box center [163, 257] width 60 height 23
type input "2"
type input "3"
type input "2"
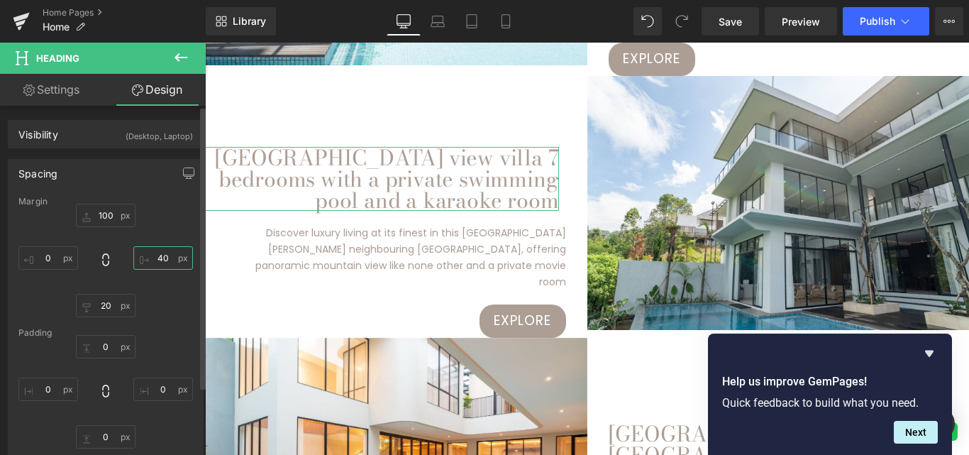
type input "4"
type input "1"
type input "2"
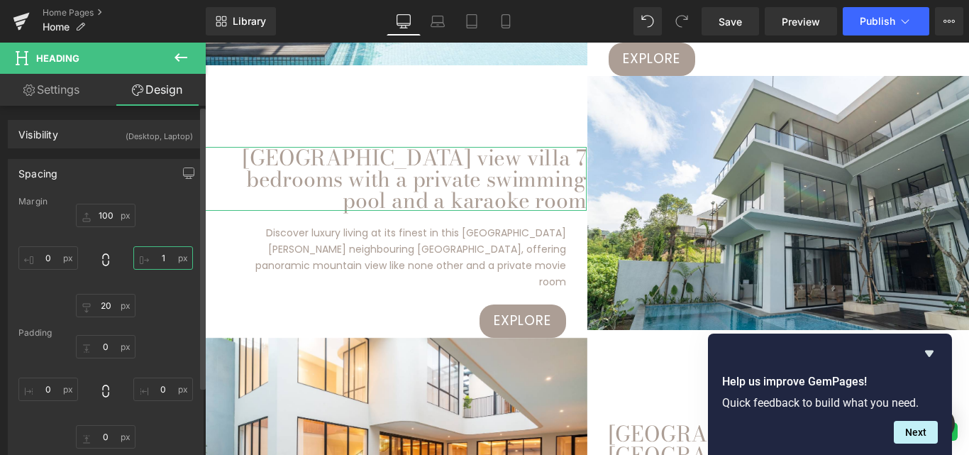
type input "15"
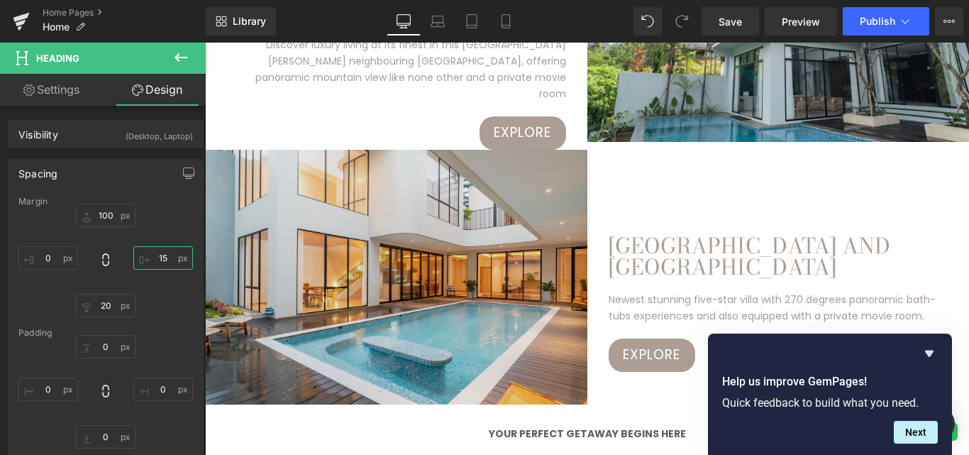
scroll to position [2910, 0]
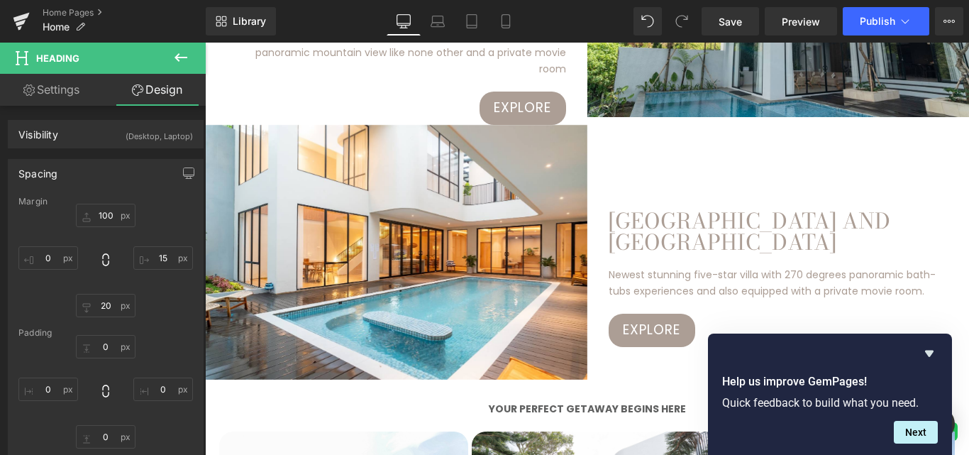
click at [654, 210] on div "[GEOGRAPHIC_DATA] AND [GEOGRAPHIC_DATA] [GEOGRAPHIC_DATA]" at bounding box center [789, 231] width 361 height 43
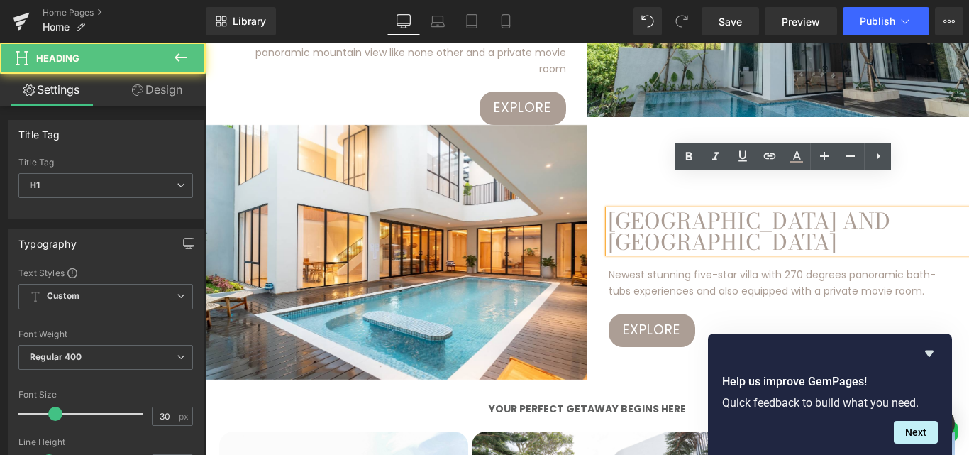
click at [715, 210] on h1 "[GEOGRAPHIC_DATA] AND [GEOGRAPHIC_DATA]" at bounding box center [789, 231] width 361 height 43
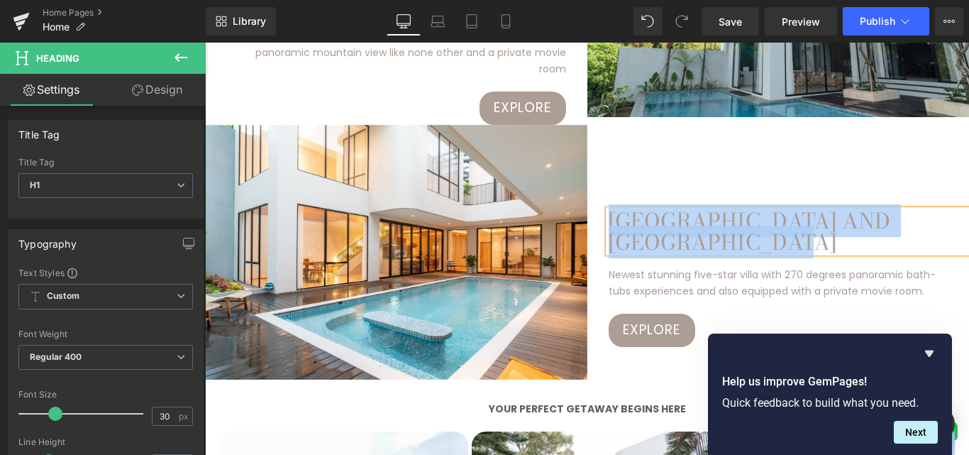
paste div
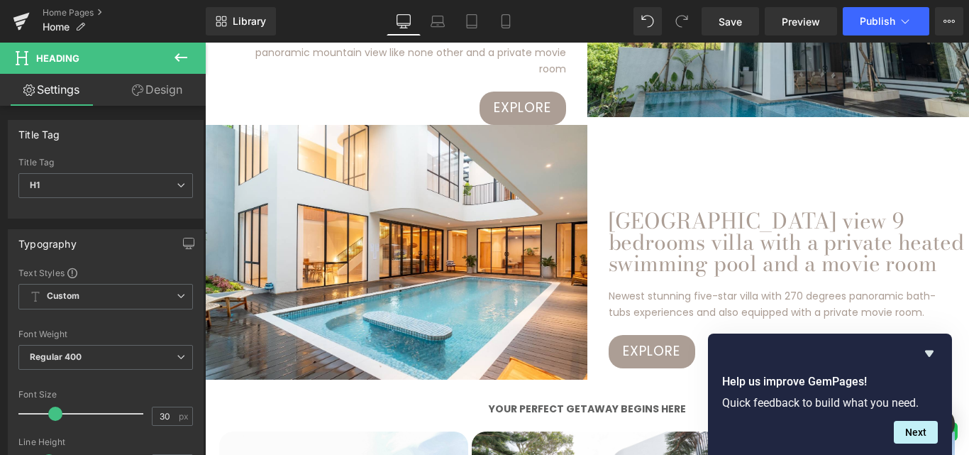
click at [147, 87] on link "Design" at bounding box center [157, 90] width 103 height 32
click at [0, 0] on div "Spacing" at bounding box center [0, 0] width 0 height 0
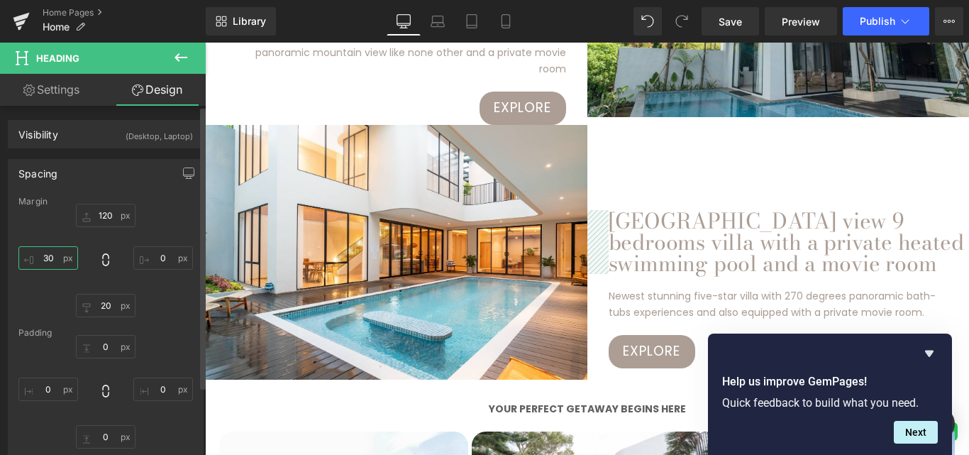
click at [60, 256] on input "text" at bounding box center [48, 257] width 60 height 23
type input "30"
type input "1"
type input "5"
type input "1"
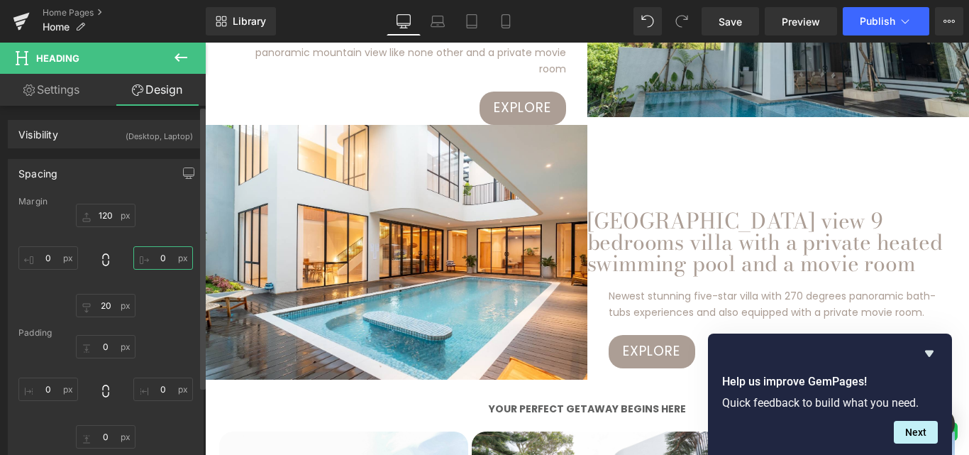
click at [160, 258] on input "text" at bounding box center [163, 257] width 60 height 23
type input "10"
click at [64, 256] on input "text" at bounding box center [48, 257] width 60 height 23
type input "1"
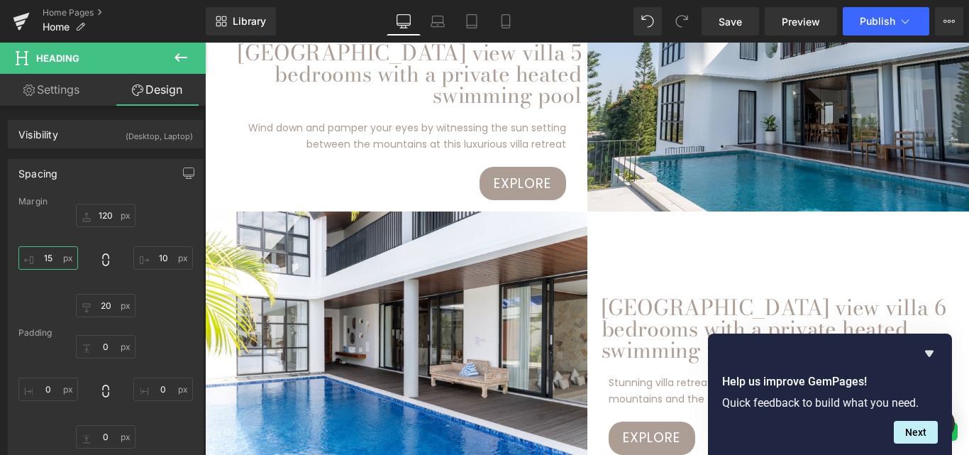
scroll to position [1064, 0]
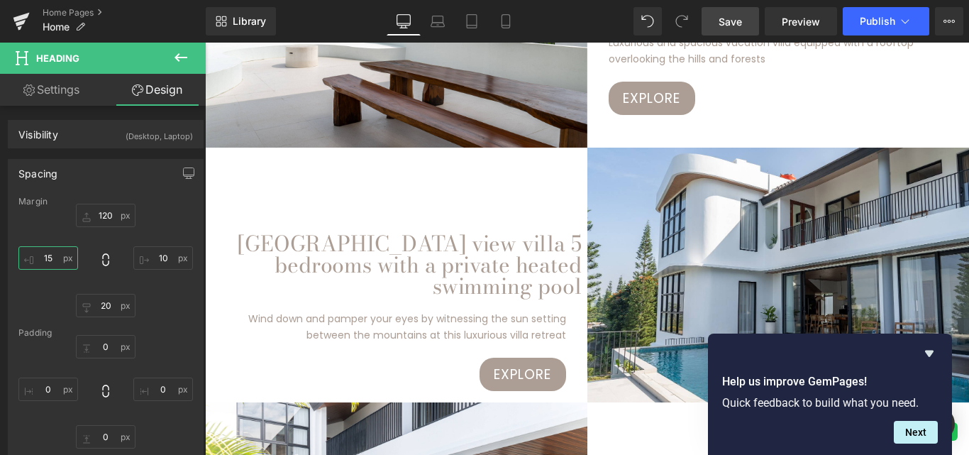
type input "15"
click at [742, 18] on span "Save" at bounding box center [730, 21] width 23 height 15
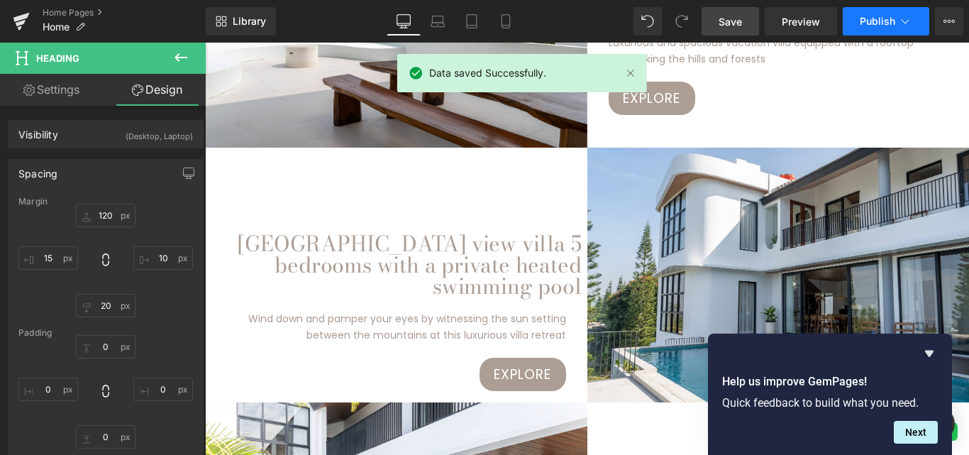
click at [862, 24] on span "Publish" at bounding box center [877, 21] width 35 height 11
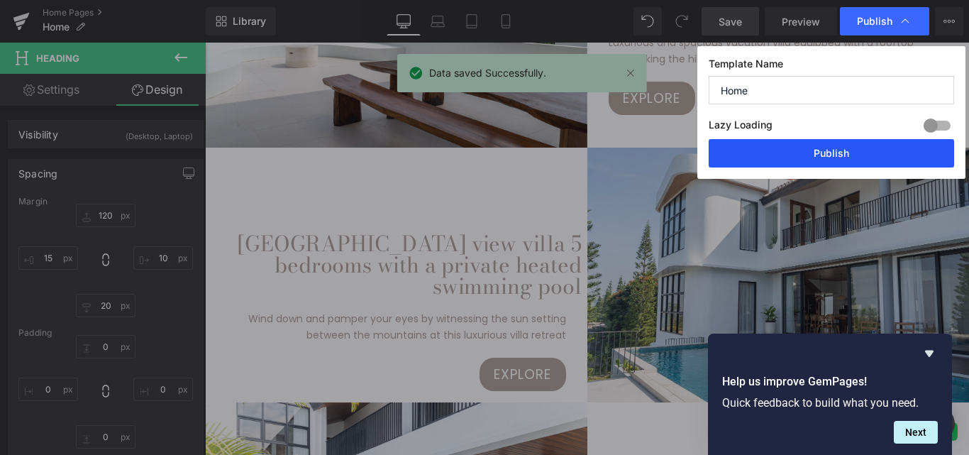
click at [809, 153] on button "Publish" at bounding box center [832, 153] width 246 height 28
